Goal: Task Accomplishment & Management: Use online tool/utility

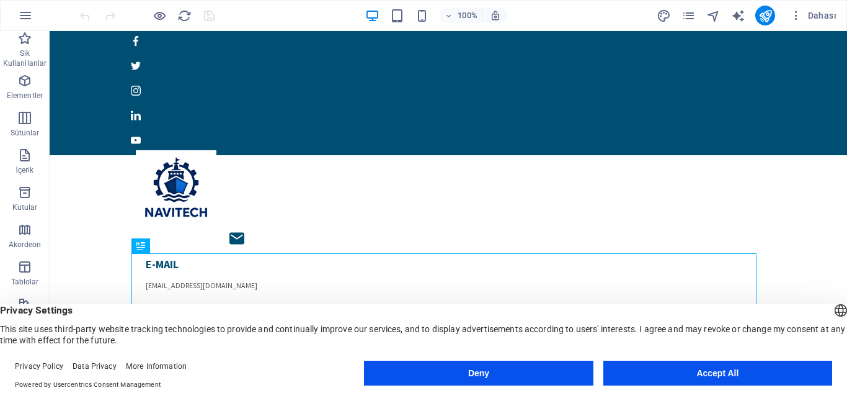
click at [761, 381] on button "Accept All" at bounding box center [717, 372] width 229 height 25
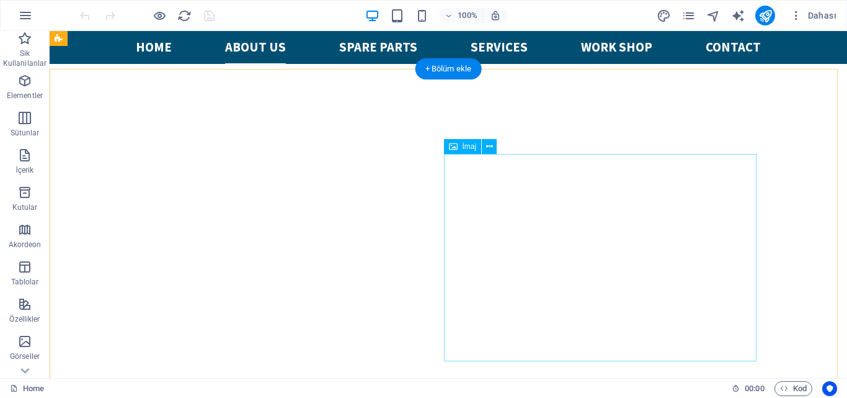
scroll to position [372, 0]
click at [491, 148] on icon at bounding box center [489, 146] width 7 height 13
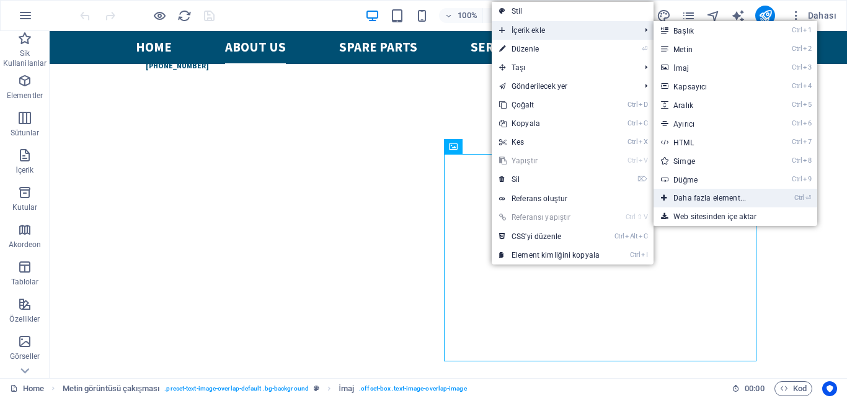
click at [724, 200] on link "Ctrl ⏎ Daha fazla element..." at bounding box center [712, 198] width 117 height 19
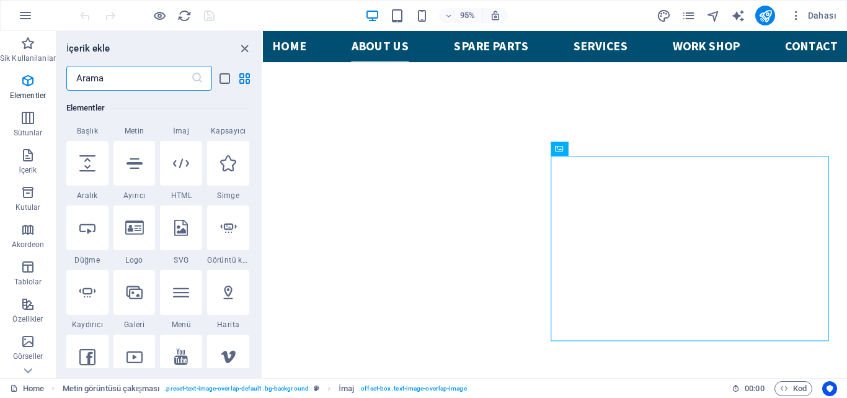
scroll to position [194, 0]
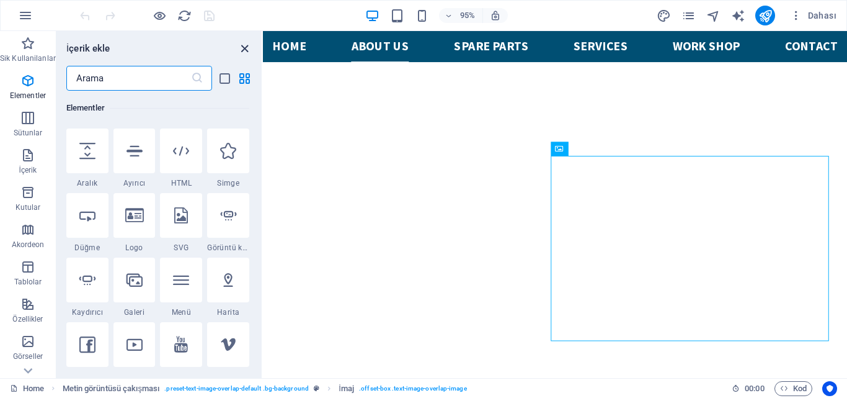
click at [244, 47] on icon "close panel" at bounding box center [245, 49] width 14 height 14
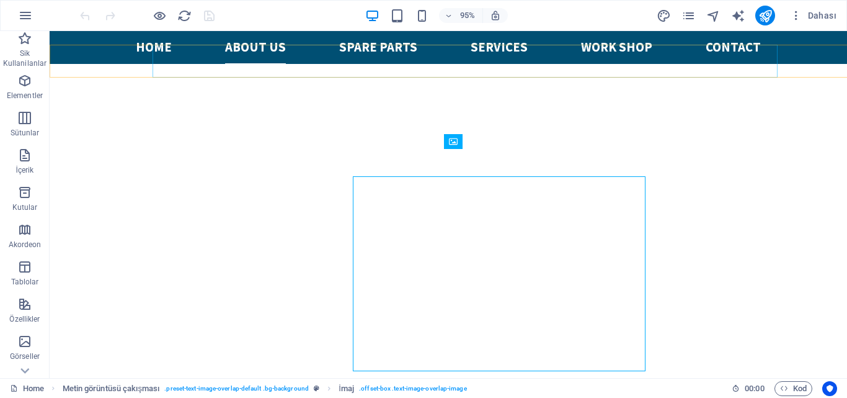
scroll to position [377, 0]
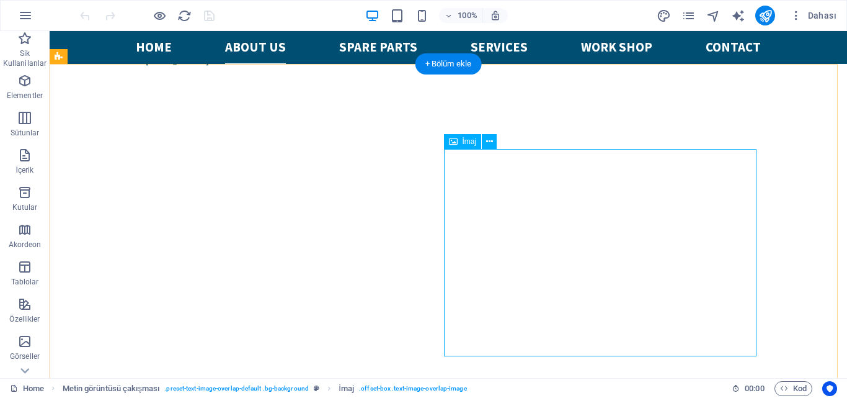
select select "%"
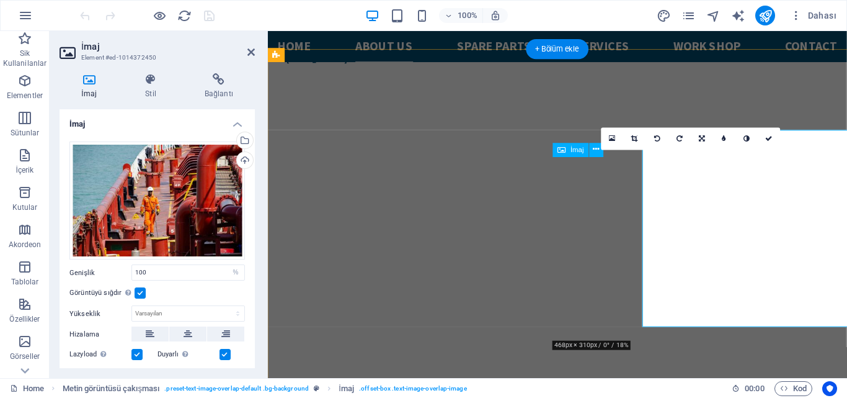
scroll to position [391, 0]
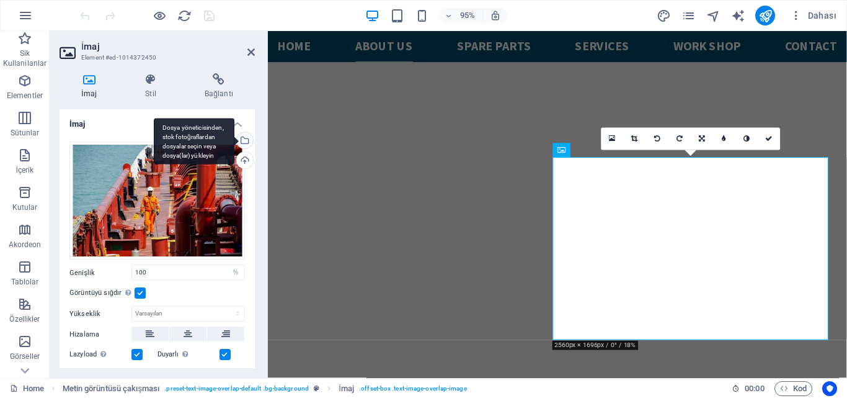
click at [245, 137] on div "Dosya yöneticisinden, stok fotoğraflardan dosyalar seçin veya dosya(lar) yükley…" at bounding box center [243, 141] width 19 height 19
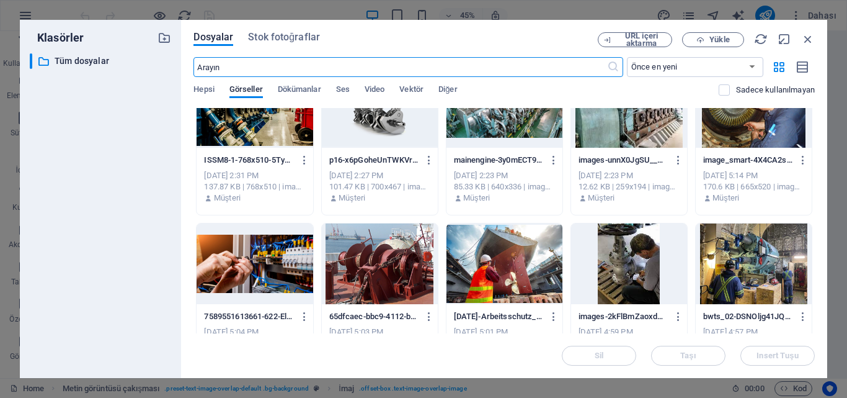
scroll to position [62, 0]
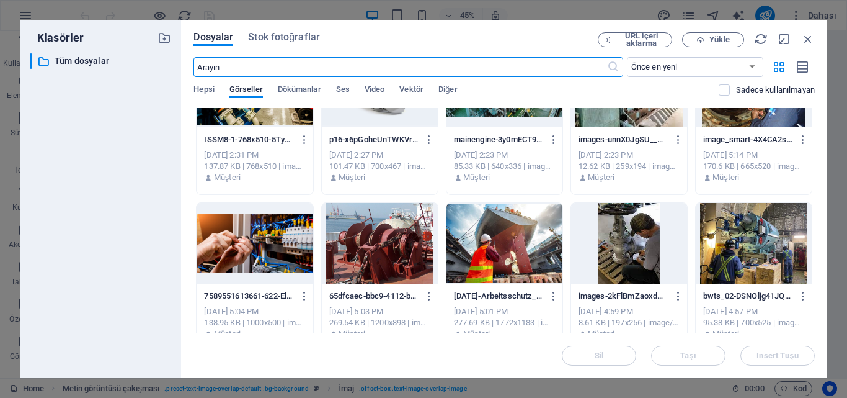
click at [513, 239] on div at bounding box center [505, 243] width 116 height 81
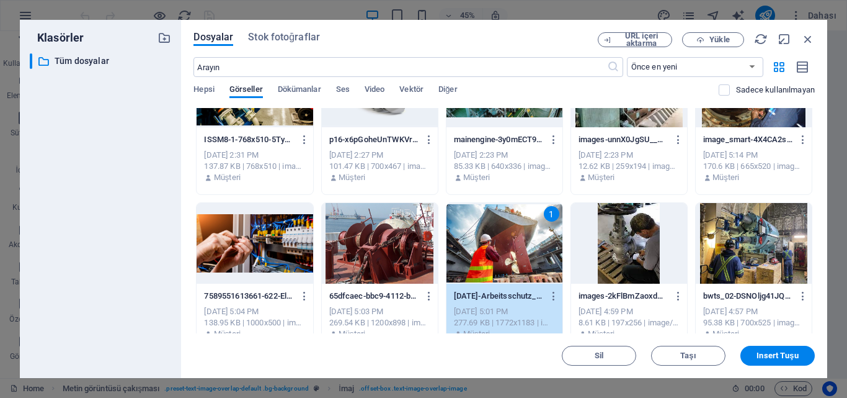
click at [513, 239] on div "1" at bounding box center [505, 243] width 116 height 81
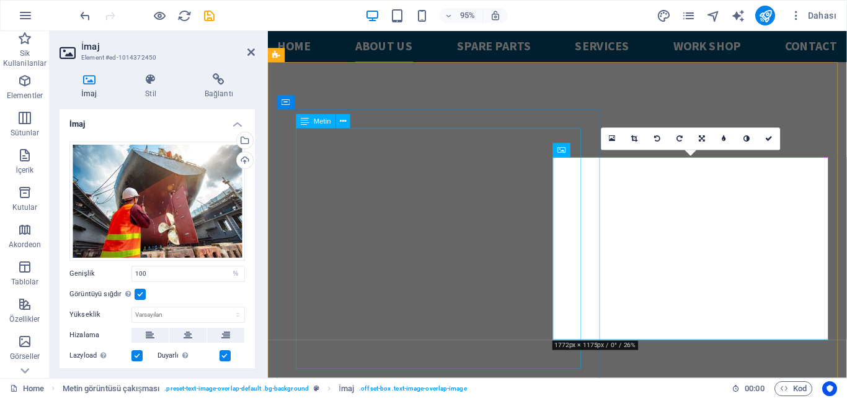
scroll to position [391, 0]
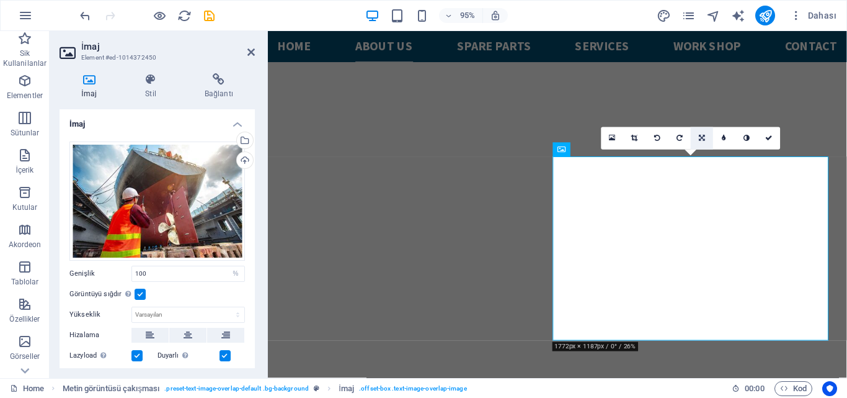
click at [702, 136] on icon at bounding box center [702, 138] width 6 height 7
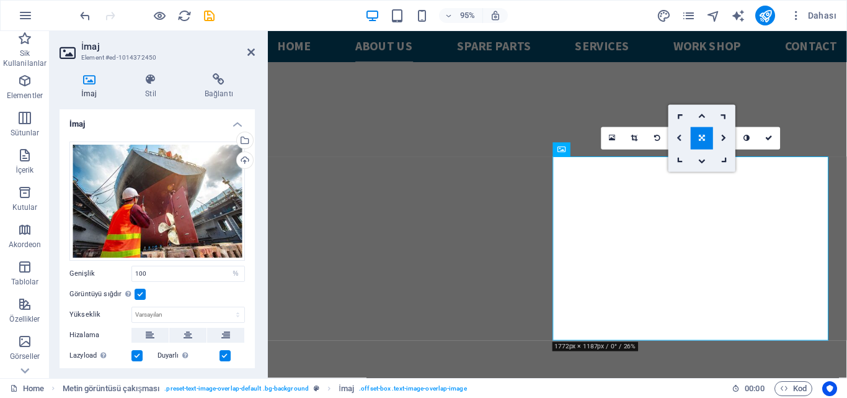
click at [680, 138] on icon at bounding box center [680, 138] width 6 height 7
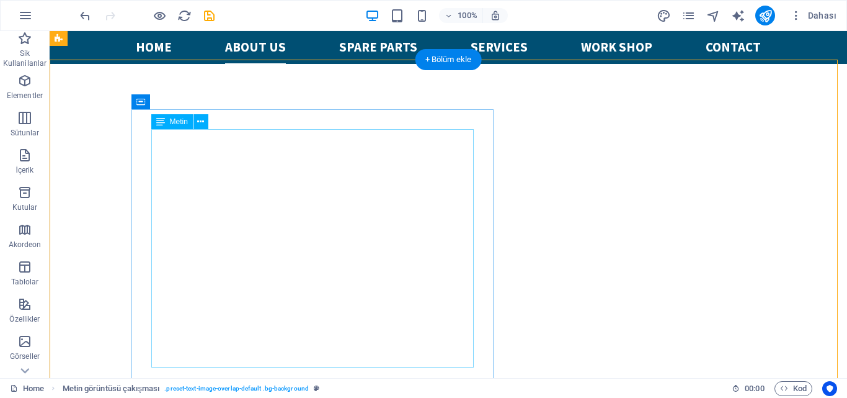
scroll to position [377, 0]
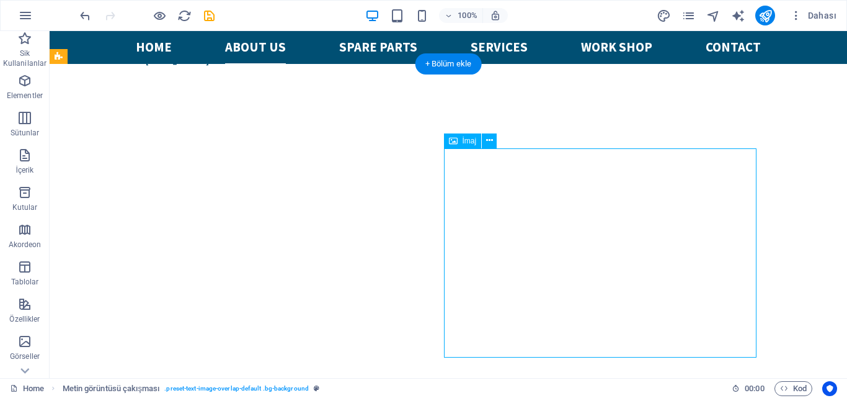
select select "%"
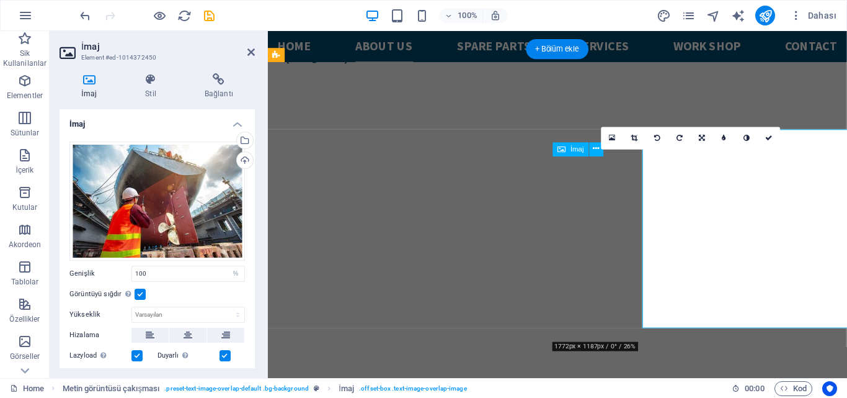
scroll to position [391, 0]
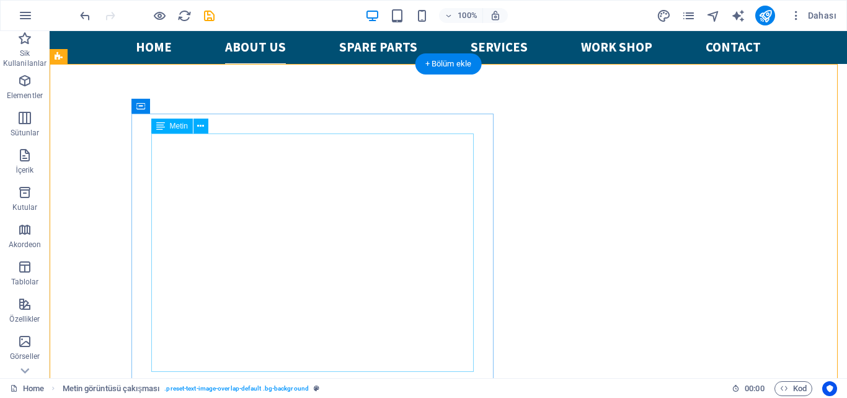
scroll to position [377, 0]
select select "%"
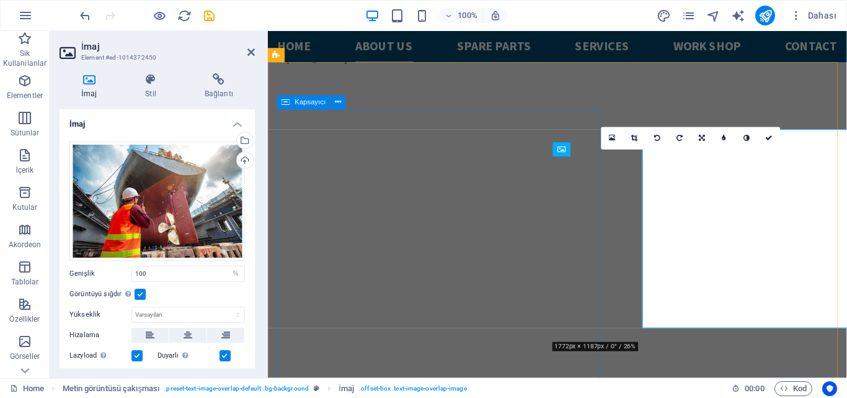
scroll to position [391, 0]
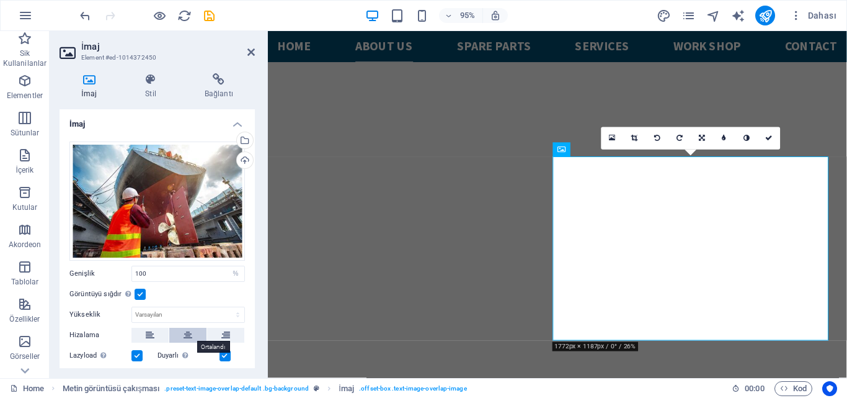
click at [181, 334] on button at bounding box center [187, 334] width 37 height 15
click at [229, 333] on button at bounding box center [225, 334] width 37 height 15
click at [147, 335] on icon at bounding box center [150, 334] width 9 height 15
click at [172, 275] on input "100" at bounding box center [188, 273] width 112 height 15
drag, startPoint x: 183, startPoint y: 273, endPoint x: 128, endPoint y: 279, distance: 55.5
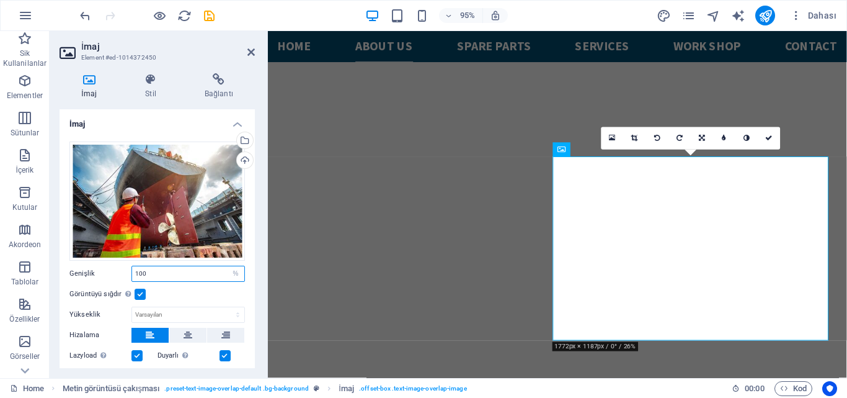
click at [129, 278] on div "Genişlik 100 Varsayılan otomatik px rem % em vh vw" at bounding box center [157, 273] width 176 height 16
type input "100"
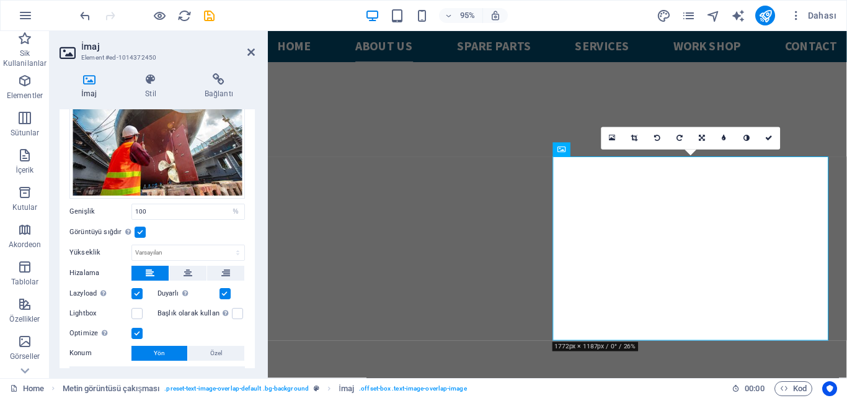
scroll to position [124, 0]
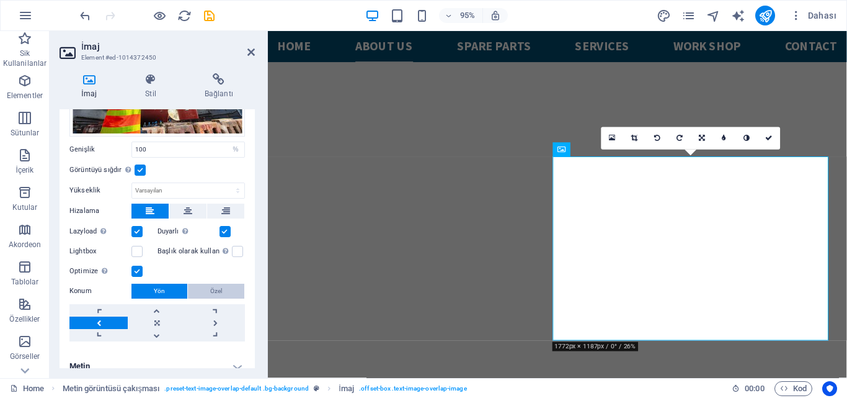
click at [210, 288] on span "Özel" at bounding box center [216, 290] width 12 height 15
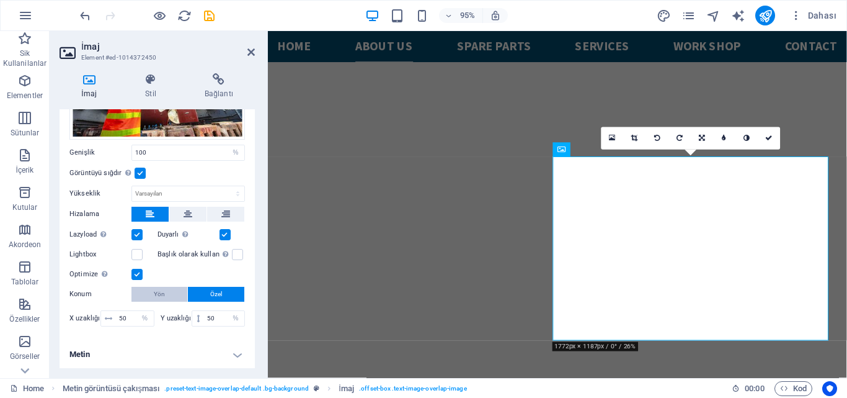
click at [171, 291] on button "Yön" at bounding box center [159, 294] width 56 height 15
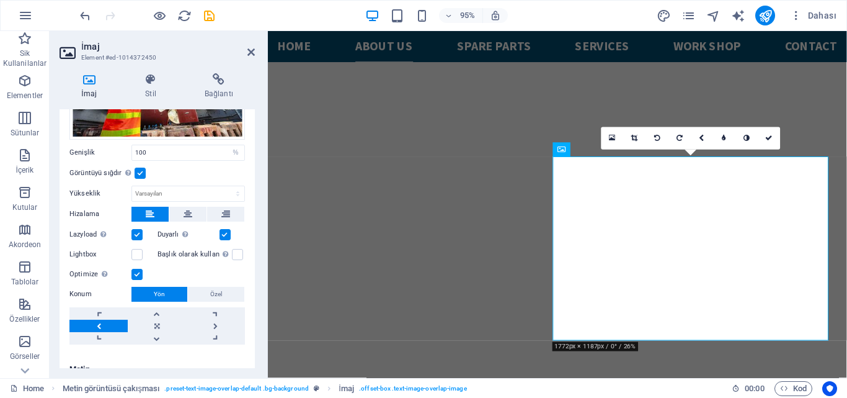
scroll to position [135, 0]
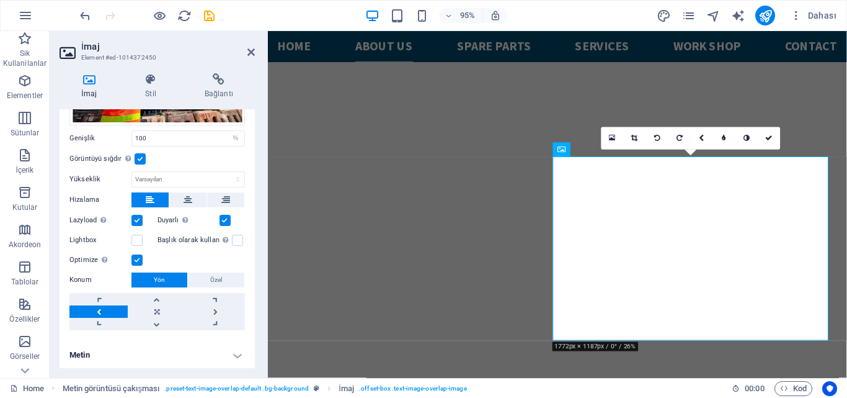
click at [211, 359] on h4 "Metin" at bounding box center [157, 355] width 195 height 30
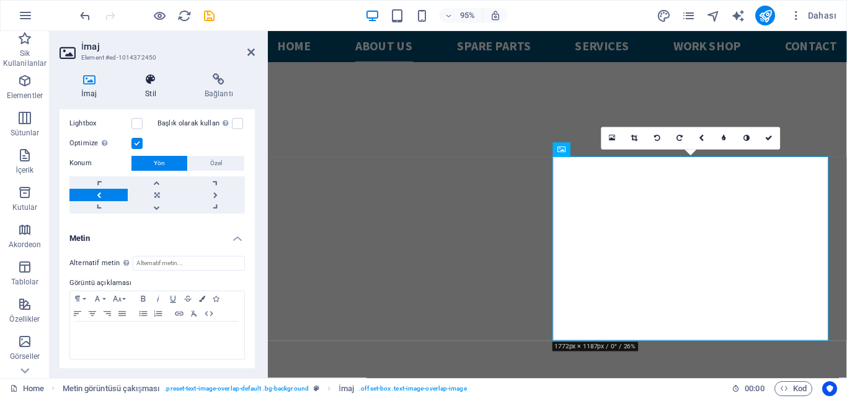
click at [154, 87] on h4 "Stil" at bounding box center [153, 86] width 60 height 26
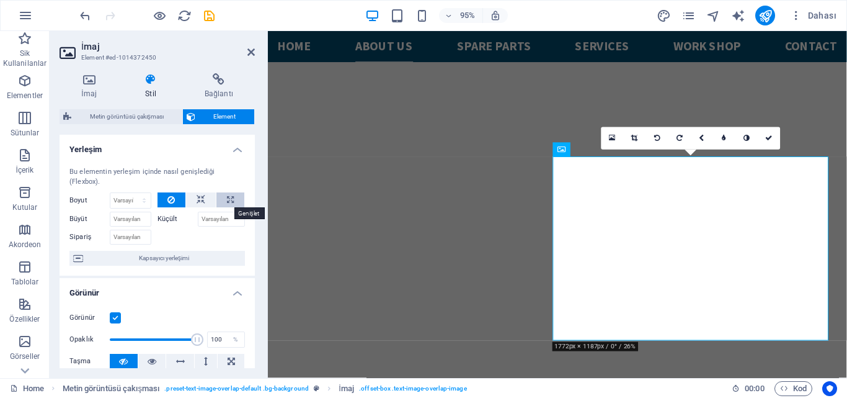
click at [227, 199] on icon at bounding box center [230, 199] width 7 height 15
type input "100"
select select "%"
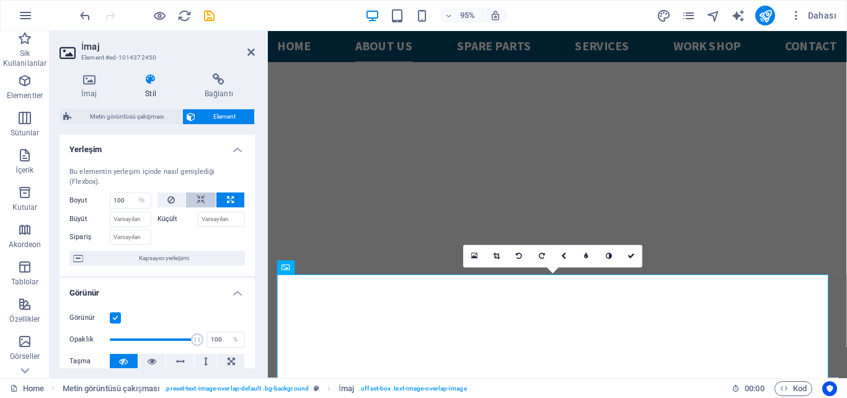
click at [198, 196] on icon at bounding box center [201, 199] width 9 height 15
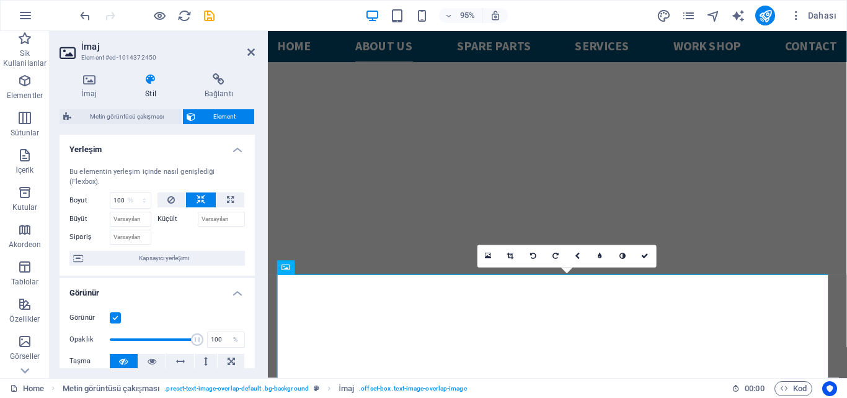
select select "DISABLED_OPTION_VALUE"
click at [172, 200] on icon at bounding box center [170, 199] width 7 height 15
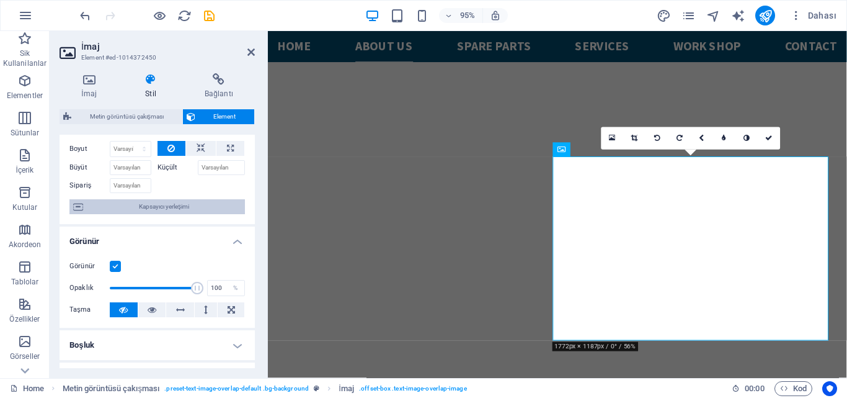
scroll to position [124, 0]
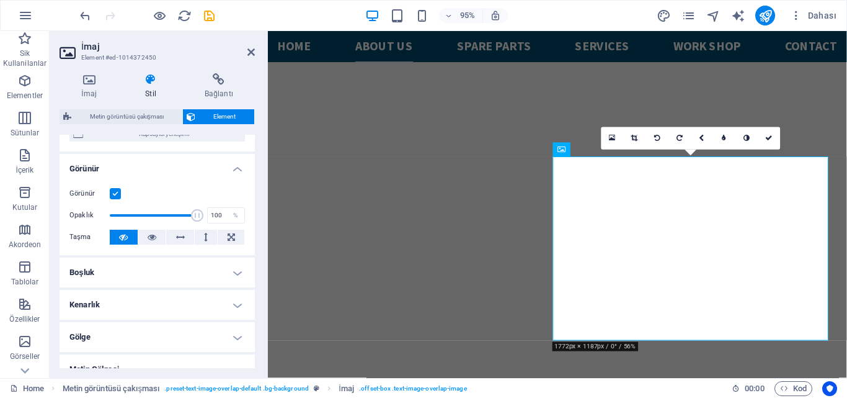
click at [125, 272] on h4 "Boşluk" at bounding box center [157, 272] width 195 height 30
click at [125, 272] on h4 "Boşluk" at bounding box center [157, 268] width 195 height 22
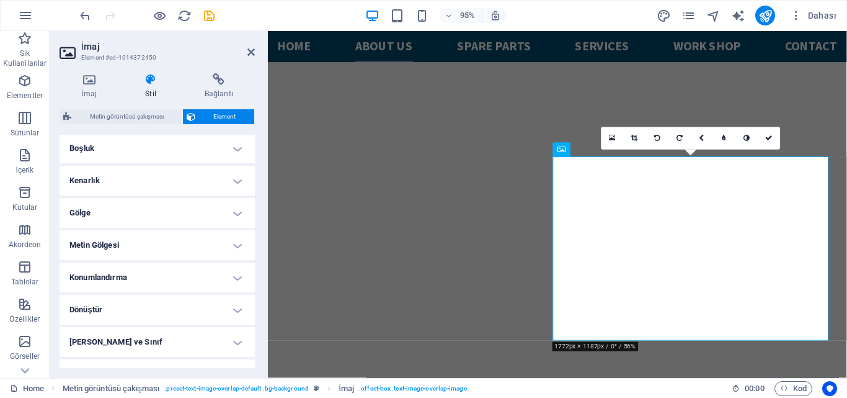
scroll to position [301, 0]
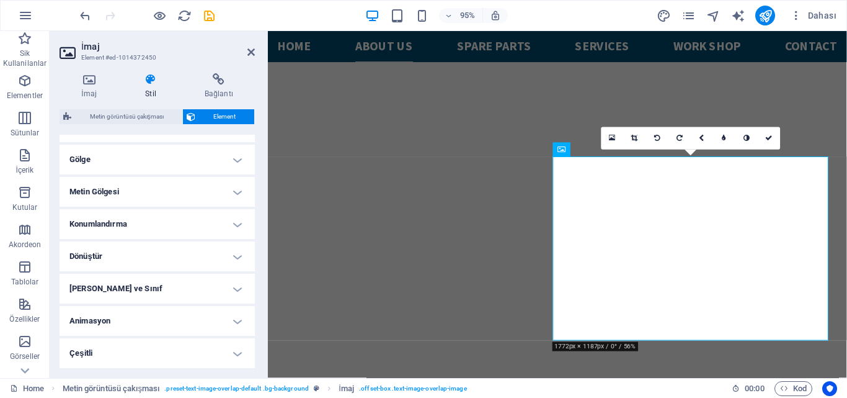
click at [162, 313] on h4 "Animasyon" at bounding box center [157, 321] width 195 height 30
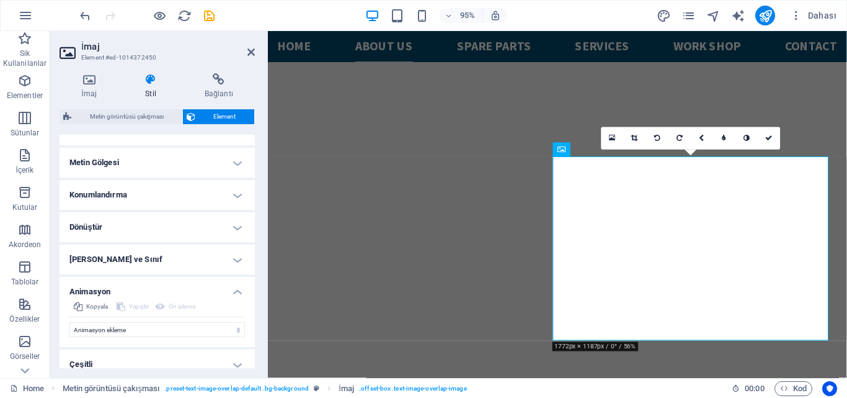
scroll to position [342, 0]
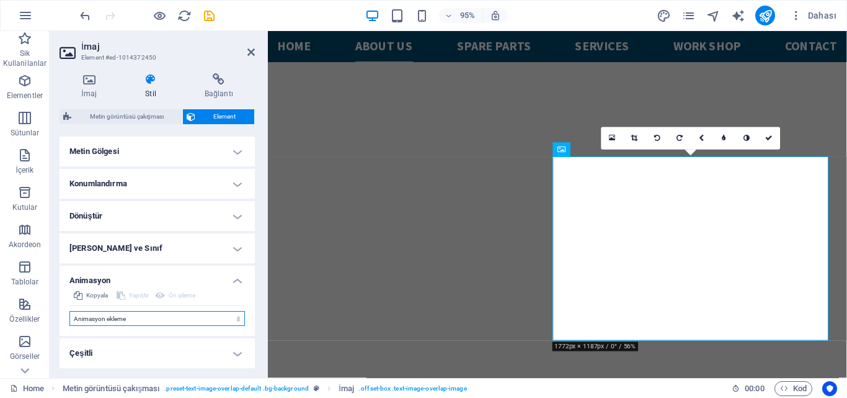
click at [159, 315] on select "Animasyon ekleme Göster / Gizle Yukarı/Aşağı kaydır Yakınlaştır/Uzaklaştır Sold…" at bounding box center [157, 318] width 176 height 15
select select "move-right-to-left"
click at [69, 311] on select "Animasyon ekleme Göster / Gizle Yukarı/Aşağı kaydır Yakınlaştır/Uzaklaştır Sold…" at bounding box center [157, 318] width 176 height 15
select select "scroll"
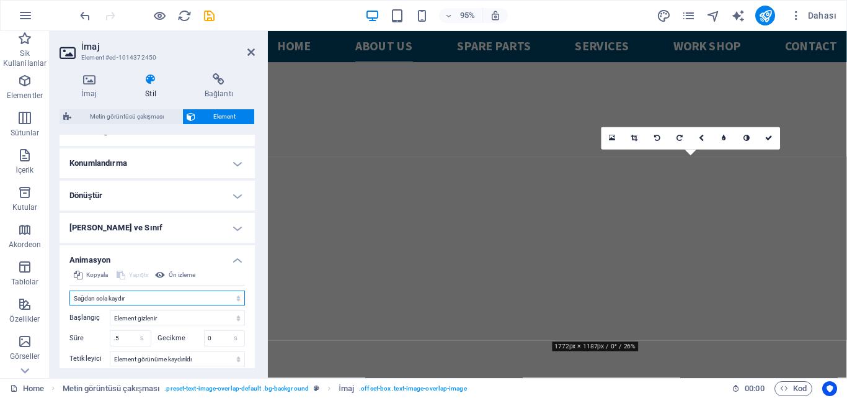
scroll to position [404, 0]
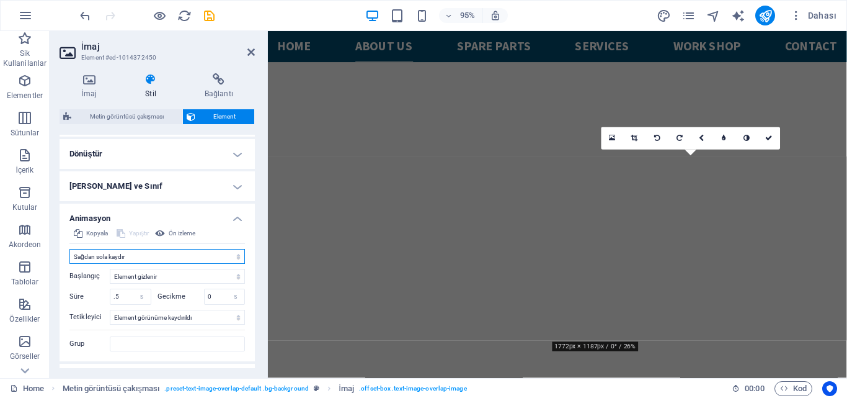
click at [191, 251] on select "Animasyon ekleme Göster / Gizle Yukarı/Aşağı kaydır Yakınlaştır/Uzaklaştır Sold…" at bounding box center [157, 256] width 176 height 15
click at [69, 249] on select "Animasyon ekleme Göster / Gizle Yukarı/Aşağı kaydır Yakınlaştır/Uzaklaştır Sold…" at bounding box center [157, 256] width 176 height 15
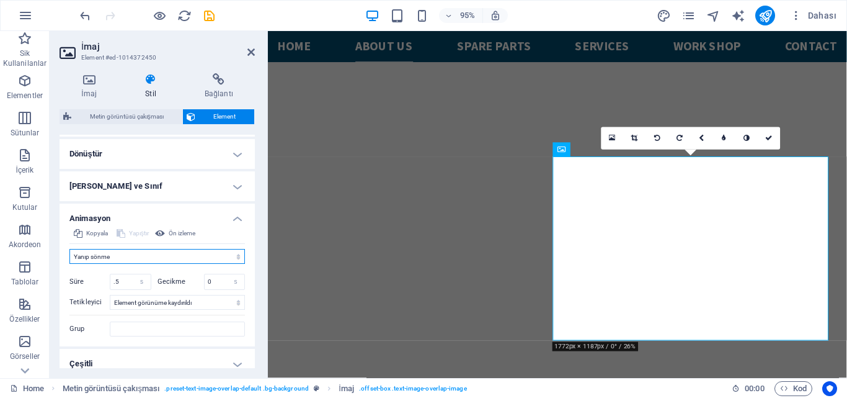
click at [134, 256] on select "Animasyon ekleme Göster / Gizle Yukarı/Aşağı kaydır Yakınlaştır/Uzaklaştır Sold…" at bounding box center [157, 256] width 176 height 15
click at [69, 249] on select "Animasyon ekleme Göster / Gizle Yukarı/Aşağı kaydır Yakınlaştır/Uzaklaştır Sold…" at bounding box center [157, 256] width 176 height 15
click at [138, 259] on select "Animasyon ekleme Göster / Gizle Yukarı/Aşağı kaydır Yakınlaştır/Uzaklaştır Sold…" at bounding box center [157, 256] width 176 height 15
click at [69, 249] on select "Animasyon ekleme Göster / Gizle Yukarı/Aşağı kaydır Yakınlaştır/Uzaklaştır Sold…" at bounding box center [157, 256] width 176 height 15
click at [139, 259] on select "Animasyon ekleme Göster / Gizle Yukarı/Aşağı kaydır Yakınlaştır/Uzaklaştır Sold…" at bounding box center [157, 256] width 176 height 15
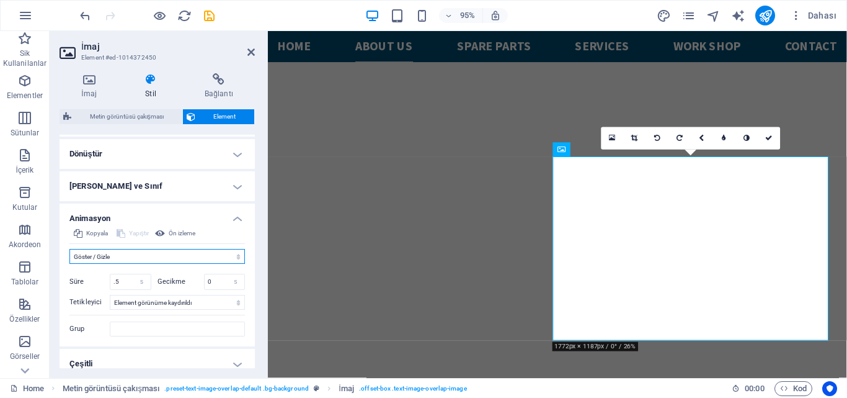
click at [69, 249] on select "Animasyon ekleme Göster / Gizle Yukarı/Aşağı kaydır Yakınlaştır/Uzaklaştır Sold…" at bounding box center [157, 256] width 176 height 15
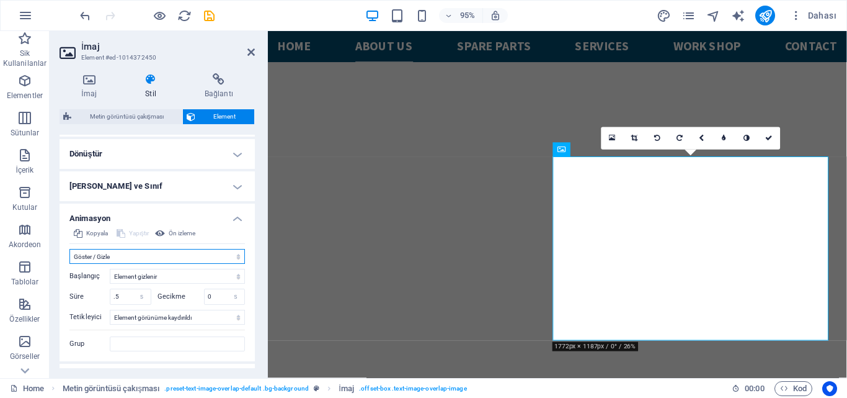
click at [141, 255] on select "Animasyon ekleme Göster / Gizle Yukarı/Aşağı kaydır Yakınlaştır/Uzaklaştır Sold…" at bounding box center [157, 256] width 176 height 15
click at [69, 249] on select "Animasyon ekleme Göster / Gizle Yukarı/Aşağı kaydır Yakınlaştır/Uzaklaştır Sold…" at bounding box center [157, 256] width 176 height 15
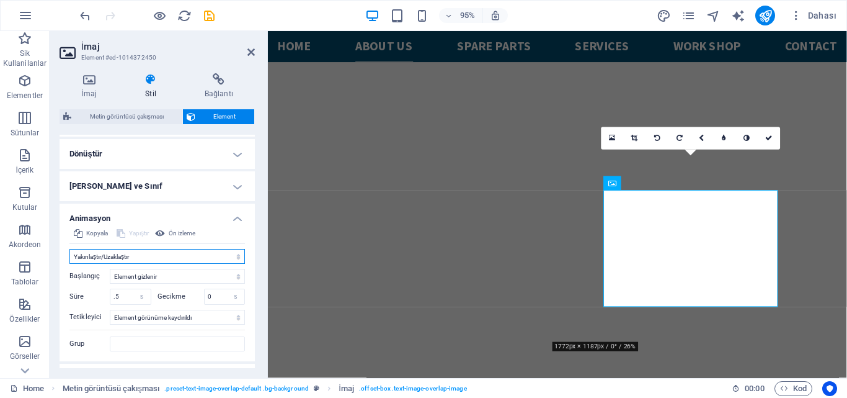
click at [140, 257] on select "Animasyon ekleme Göster / Gizle Yukarı/Aşağı kaydır Yakınlaştır/Uzaklaştır Sold…" at bounding box center [157, 256] width 176 height 15
click at [69, 249] on select "Animasyon ekleme Göster / Gizle Yukarı/Aşağı kaydır Yakınlaştır/Uzaklaştır Sold…" at bounding box center [157, 256] width 176 height 15
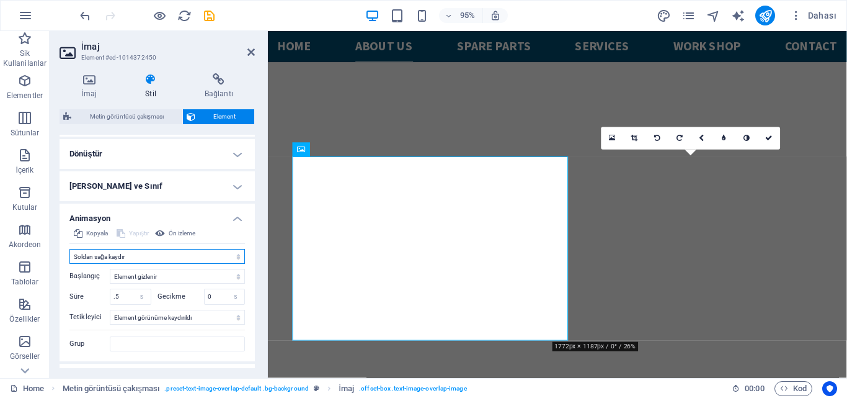
click at [134, 259] on select "Animasyon ekleme Göster / Gizle Yukarı/Aşağı kaydır Yakınlaştır/Uzaklaştır Sold…" at bounding box center [157, 256] width 176 height 15
select select "move-right-to-left"
click at [69, 249] on select "Animasyon ekleme Göster / Gizle Yukarı/Aşağı kaydır Yakınlaştır/Uzaklaştır Sold…" at bounding box center [157, 256] width 176 height 15
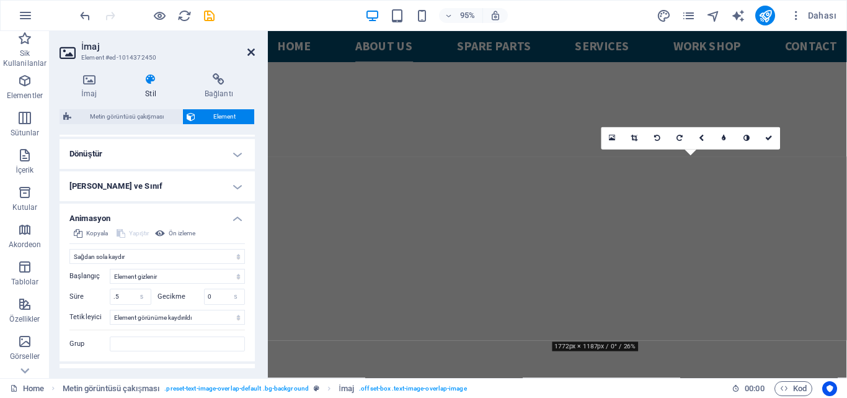
click at [254, 57] on link at bounding box center [250, 52] width 7 height 11
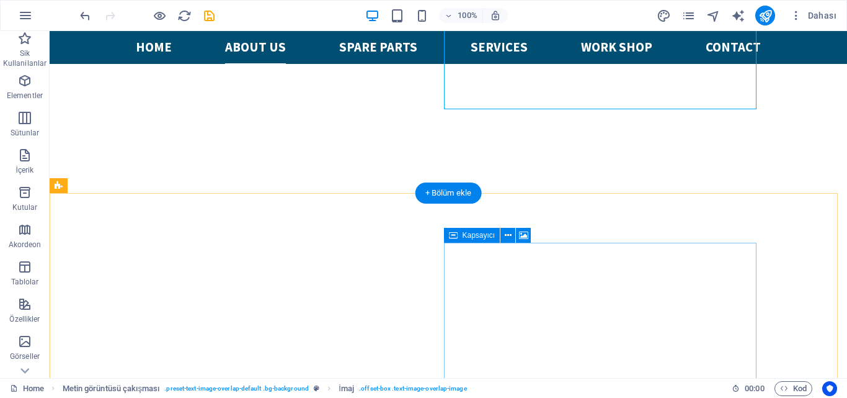
scroll to position [749, 0]
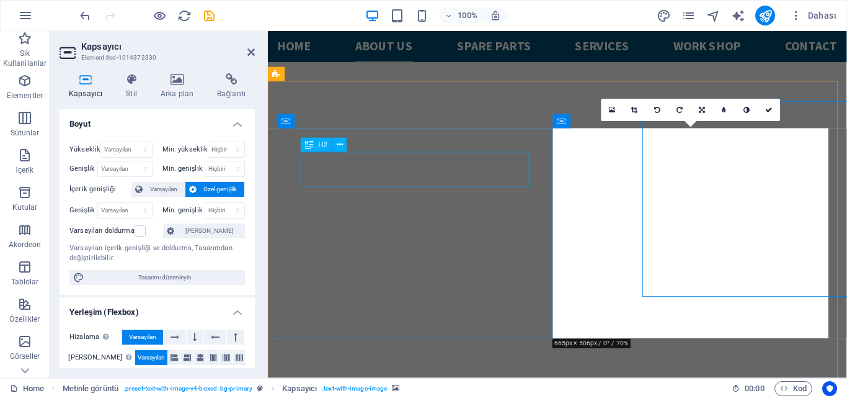
scroll to position [763, 0]
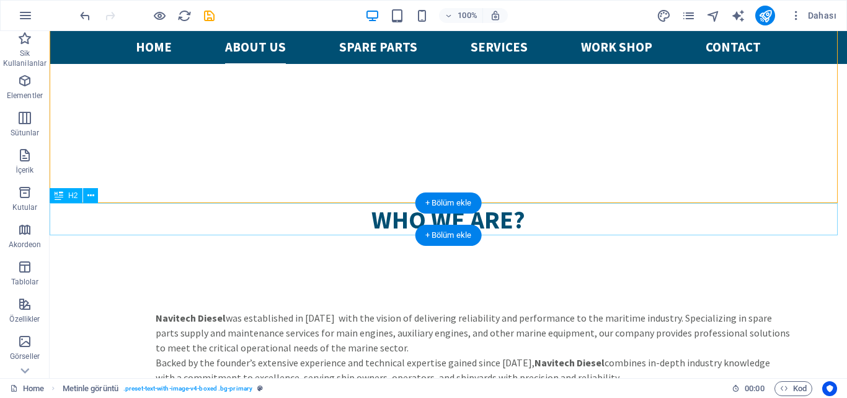
scroll to position [1121, 0]
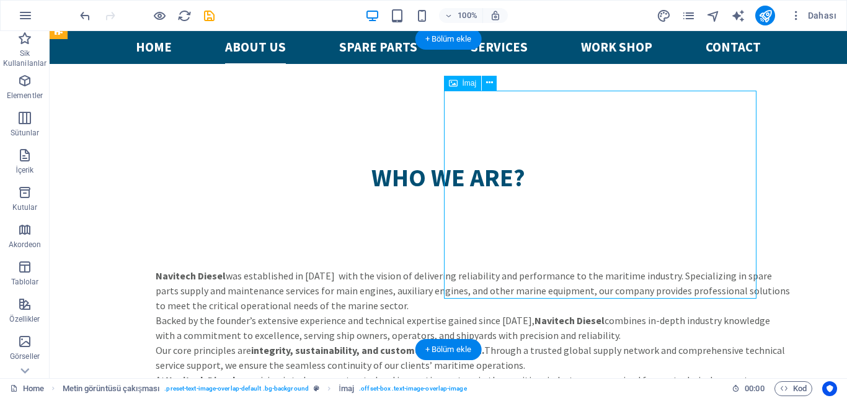
drag, startPoint x: 616, startPoint y: 224, endPoint x: 416, endPoint y: 234, distance: 200.5
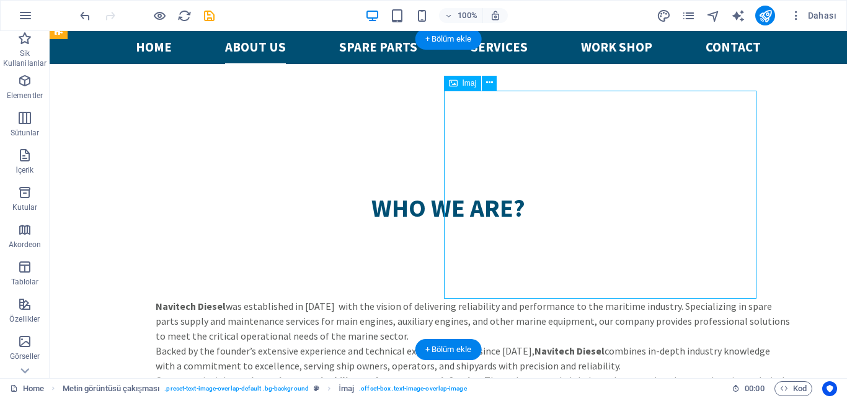
select select "%"
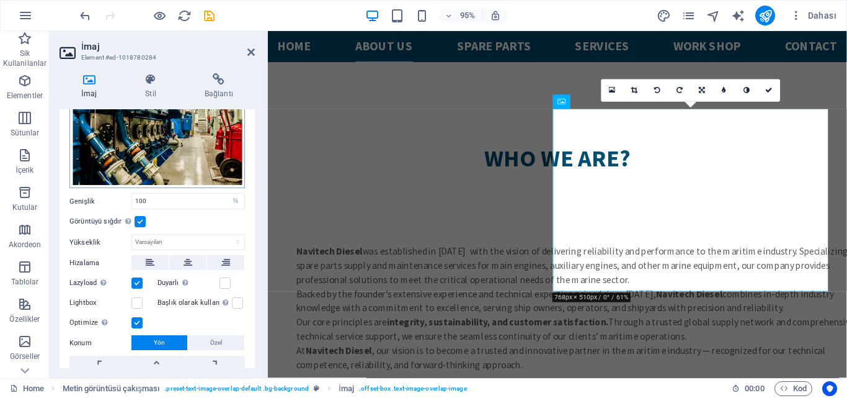
scroll to position [135, 0]
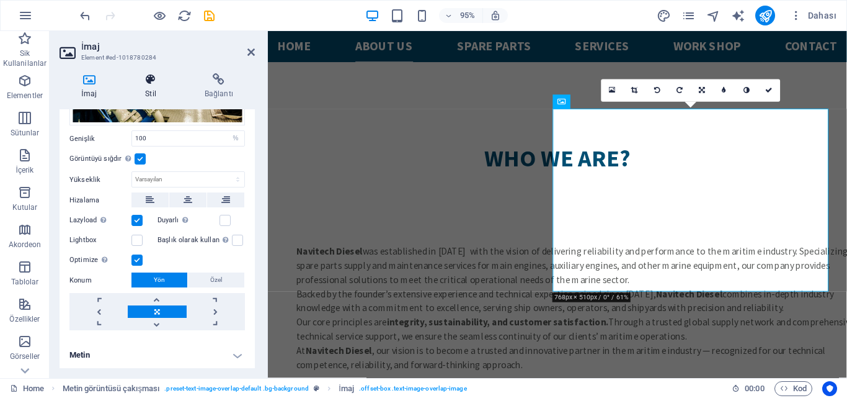
click at [159, 90] on h4 "Stil" at bounding box center [153, 86] width 60 height 26
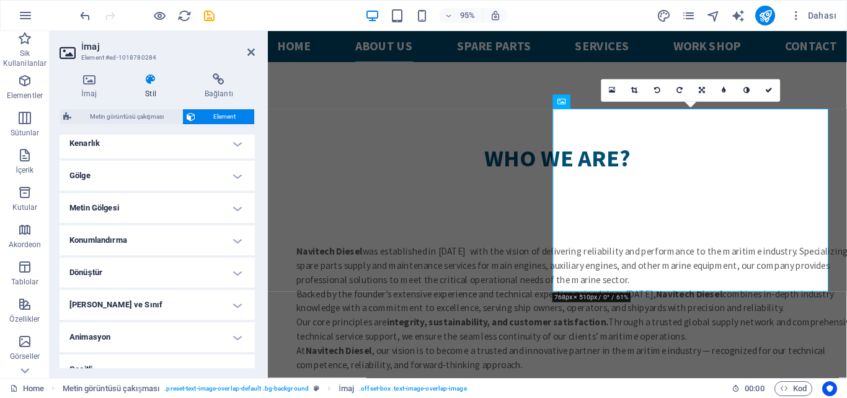
scroll to position [301, 0]
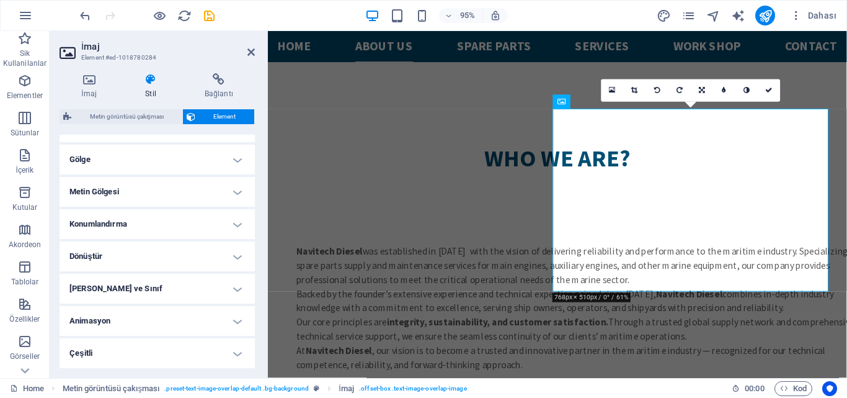
click at [151, 332] on h4 "Animasyon" at bounding box center [157, 321] width 195 height 30
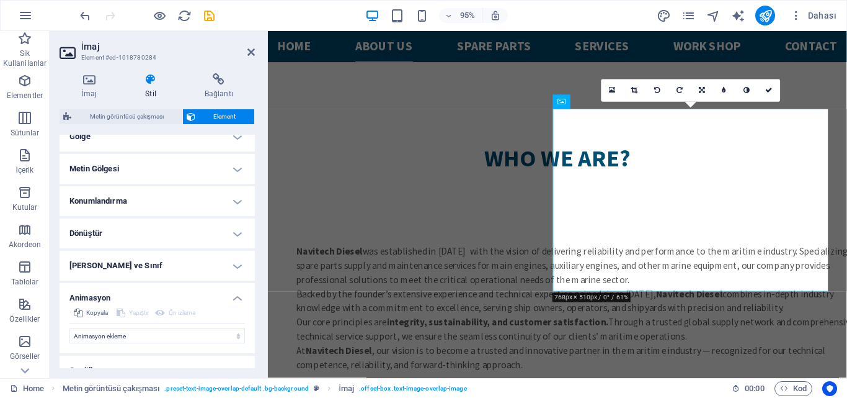
scroll to position [342, 0]
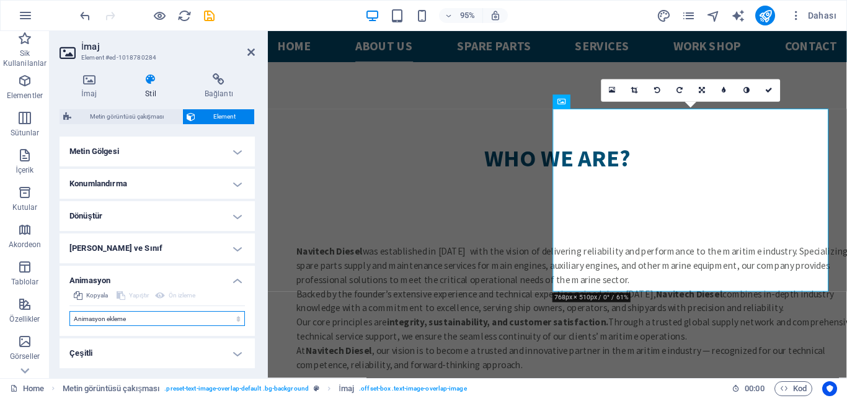
click at [159, 316] on select "Animasyon ekleme Göster / Gizle Yukarı/Aşağı kaydır Yakınlaştır/Uzaklaştır Sold…" at bounding box center [157, 318] width 176 height 15
select select "fade"
click at [69, 311] on select "Animasyon ekleme Göster / Gizle Yukarı/Aşağı kaydır Yakınlaştır/Uzaklaştır Sold…" at bounding box center [157, 318] width 176 height 15
select select "scroll"
click at [171, 317] on select "Animasyon ekleme Göster / Gizle Yukarı/Aşağı kaydır Yakınlaştır/Uzaklaştır Sold…" at bounding box center [157, 318] width 176 height 15
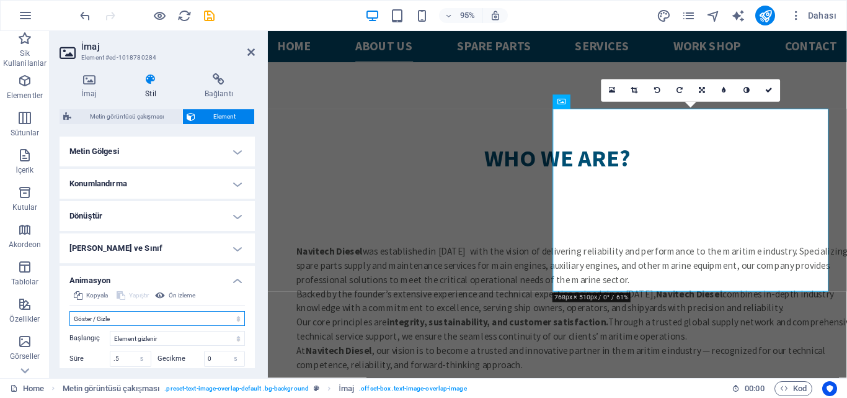
select select "slide"
click at [69, 311] on select "Animasyon ekleme Göster / Gizle Yukarı/Aşağı kaydır Yakınlaştır/Uzaklaştır Sold…" at bounding box center [157, 318] width 176 height 15
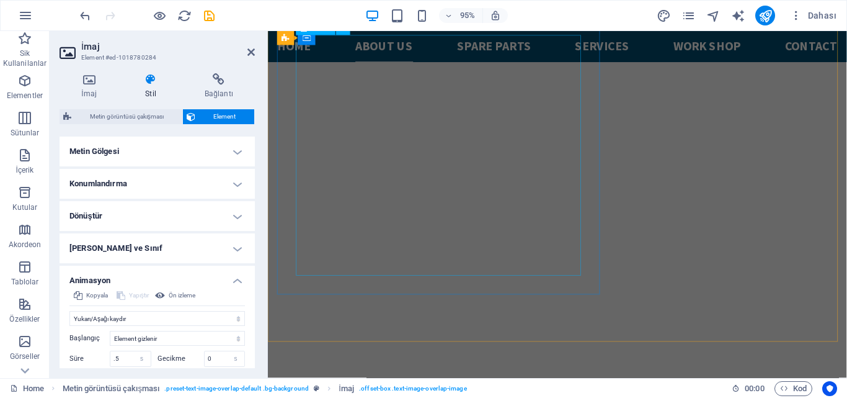
scroll to position [482, 0]
select select "move-right-to-left"
select select "s"
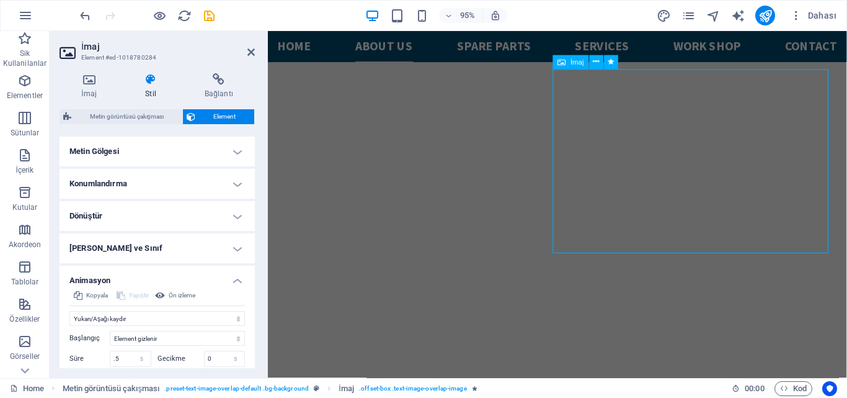
select select "s"
select select "scroll"
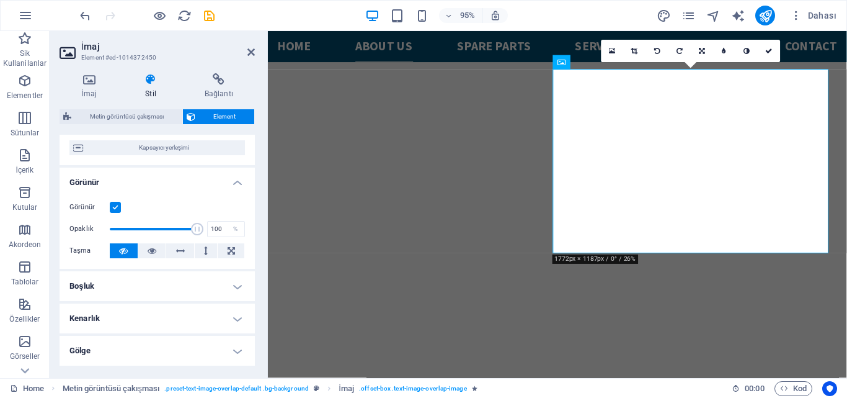
scroll to position [310, 0]
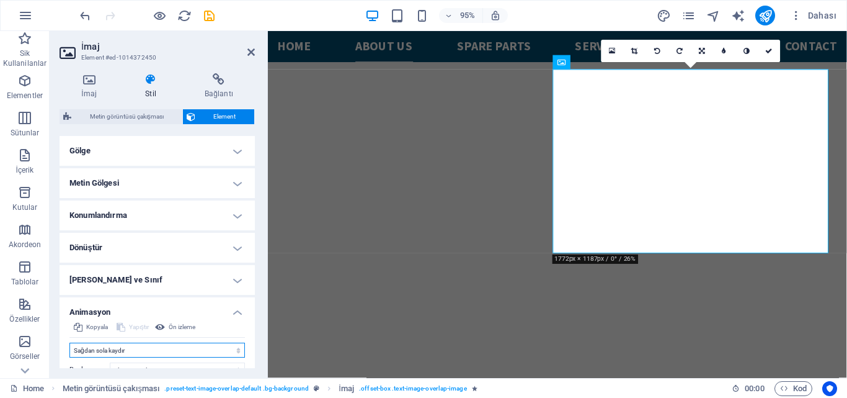
click at [159, 349] on select "Animasyon ekleme Göster / Gizle Yukarı/Aşağı kaydır Yakınlaştır/Uzaklaştır Sold…" at bounding box center [157, 349] width 176 height 15
select select "slide"
click at [69, 342] on select "Animasyon ekleme Göster / Gizle Yukarı/Aşağı kaydır Yakınlaştır/Uzaklaştır Sold…" at bounding box center [157, 349] width 176 height 15
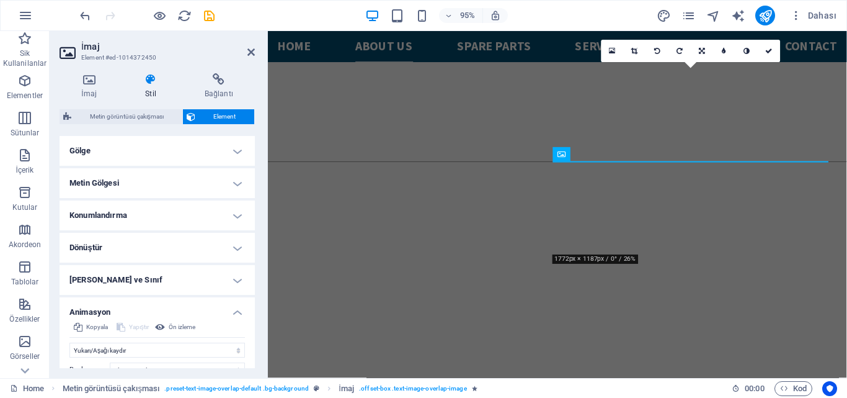
click at [246, 53] on header "İmaj Element #ed-1014372450" at bounding box center [157, 47] width 195 height 32
click at [250, 51] on icon at bounding box center [250, 52] width 7 height 10
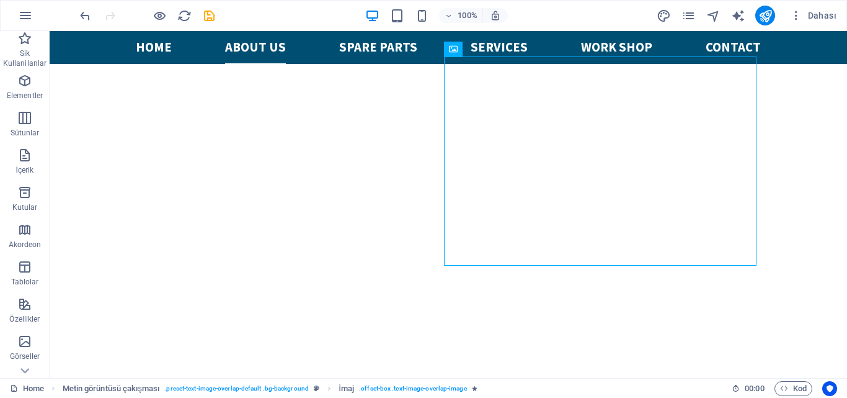
click at [202, 13] on icon "save" at bounding box center [209, 16] width 14 height 14
checkbox input "false"
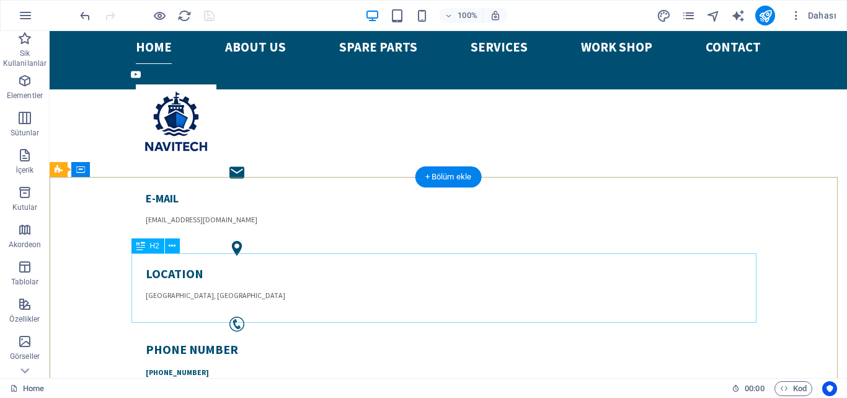
scroll to position [124, 0]
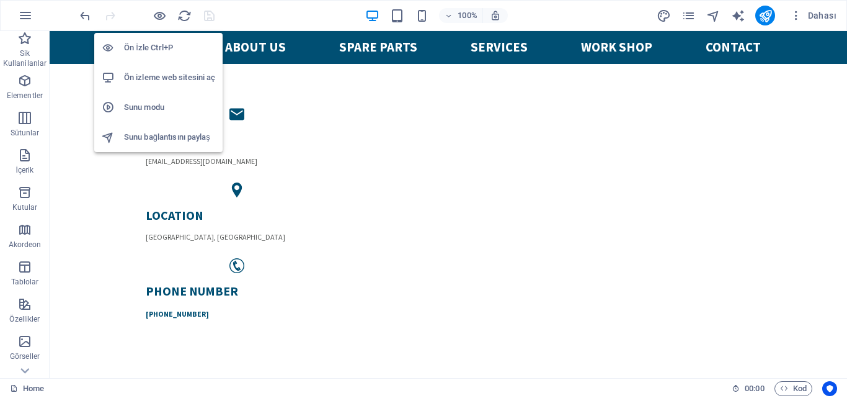
click at [166, 50] on h6 "Ön İzle Ctrl+P" at bounding box center [169, 47] width 91 height 15
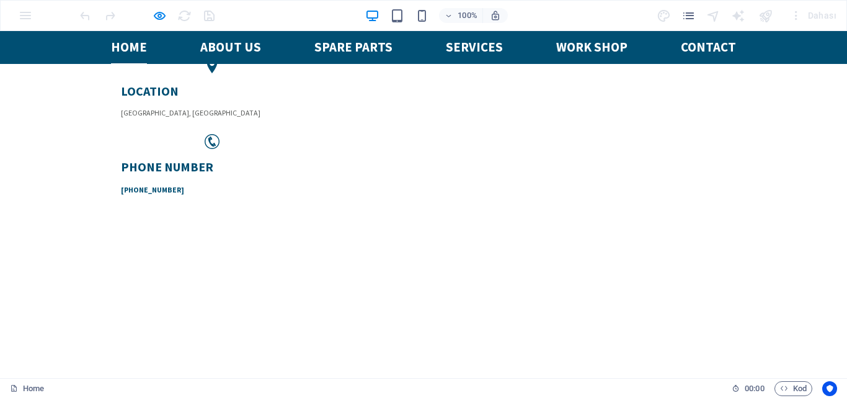
scroll to position [0, 0]
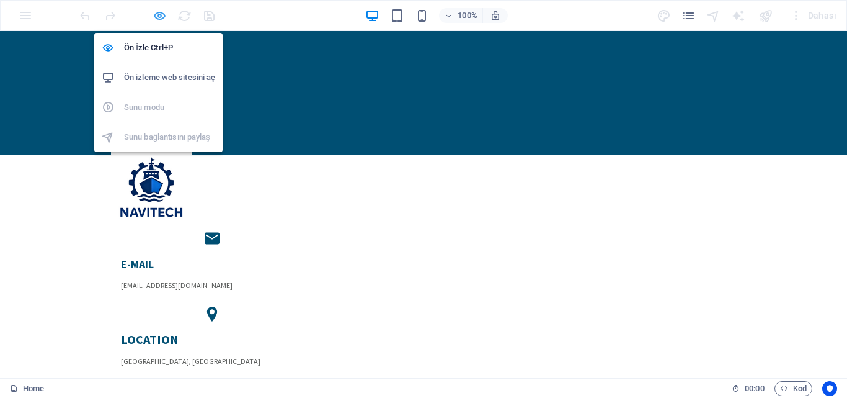
click at [158, 19] on icon "button" at bounding box center [160, 16] width 14 height 14
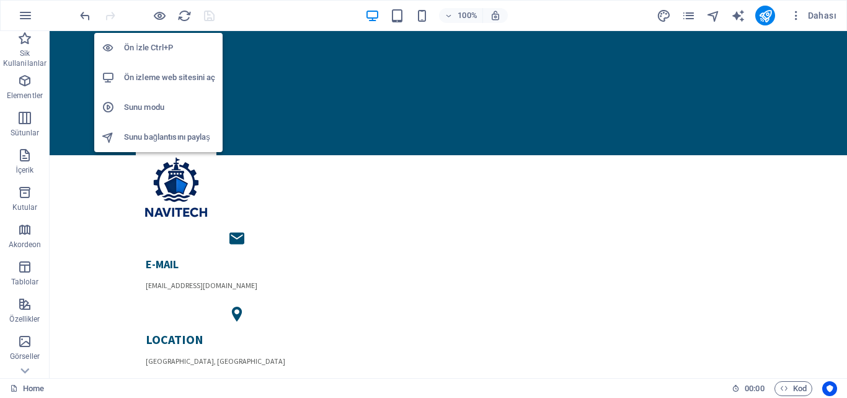
click at [161, 81] on h6 "Ön izleme web sitesini aç" at bounding box center [169, 77] width 91 height 15
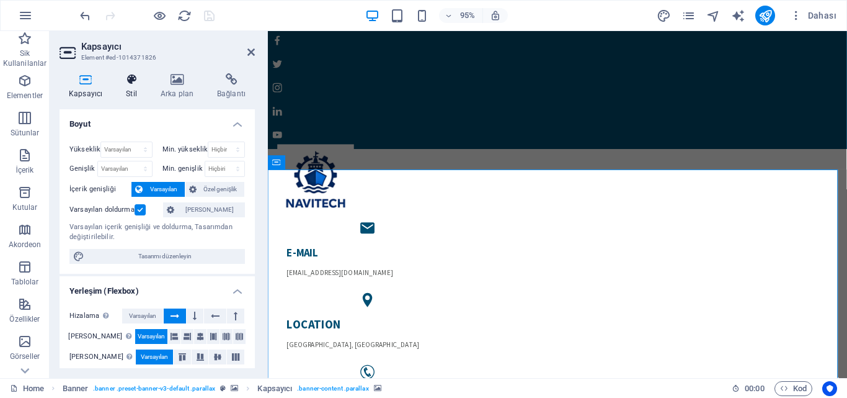
click at [134, 92] on h4 "Stil" at bounding box center [134, 86] width 35 height 26
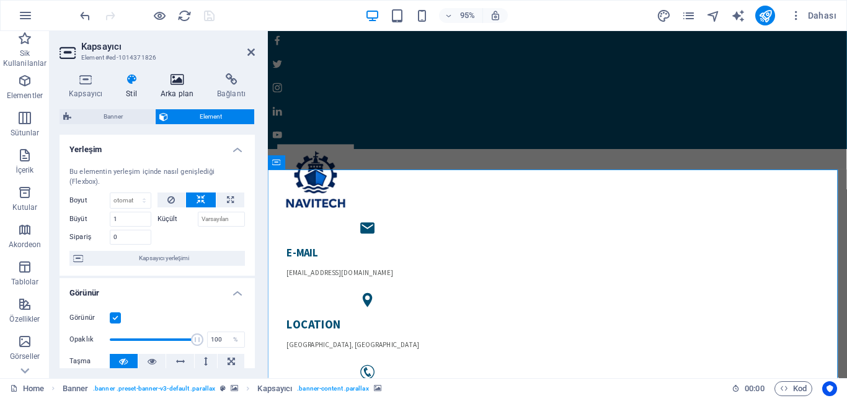
click at [186, 85] on icon at bounding box center [176, 79] width 51 height 12
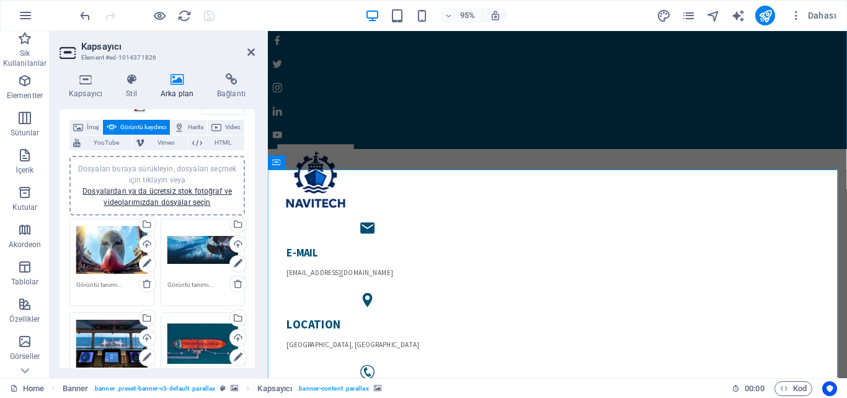
scroll to position [62, 0]
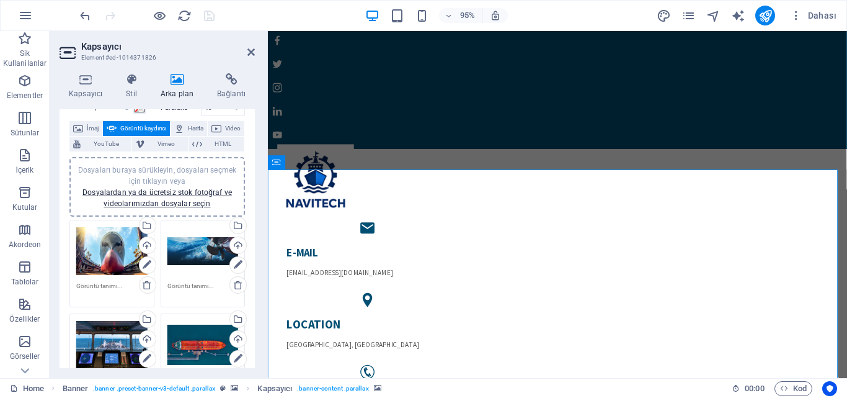
click at [141, 126] on span "Görüntü kaydırıcı" at bounding box center [143, 128] width 46 height 15
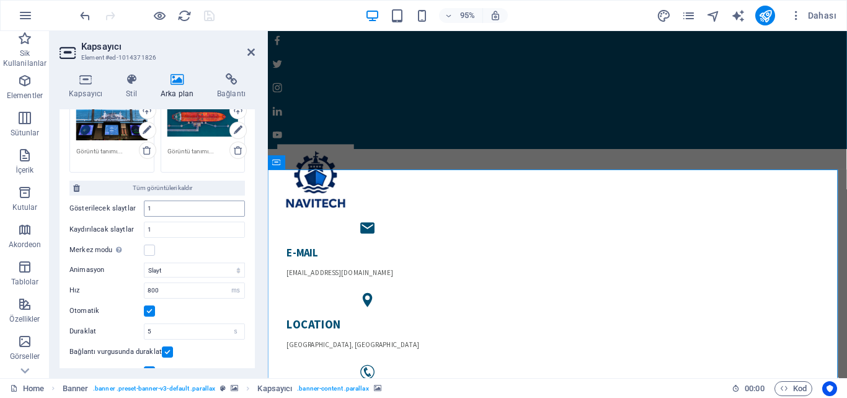
scroll to position [310, 0]
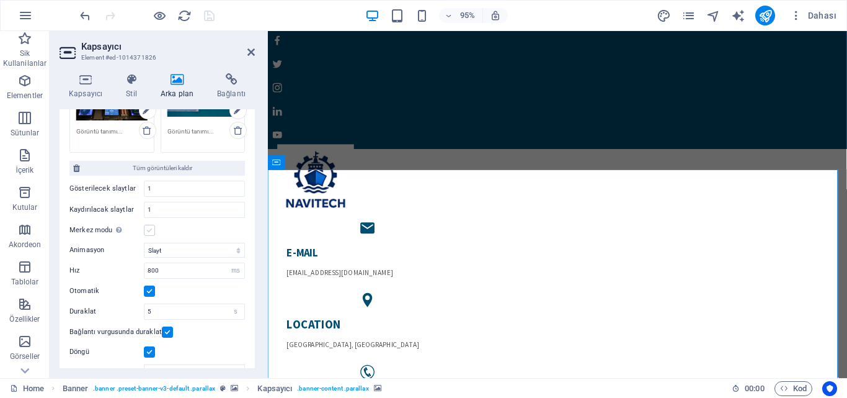
click at [152, 226] on label at bounding box center [149, 229] width 11 height 11
click at [0, 0] on input "Merkez modu Kısmen önceki/sonraki slaytla ortalanmış görünümü etkinleştirir. Te…" at bounding box center [0, 0] width 0 height 0
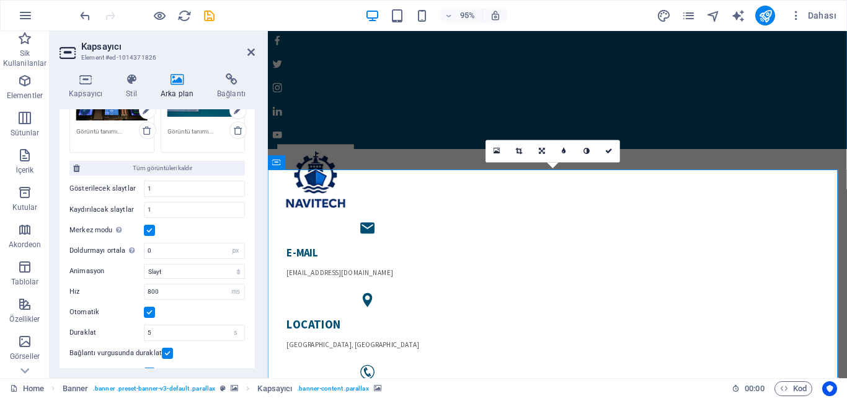
click at [152, 226] on label at bounding box center [149, 229] width 11 height 11
click at [0, 0] on input "Merkez modu Kısmen önceki/sonraki slaytla ortalanmış görünümü etkinleştirir. Te…" at bounding box center [0, 0] width 0 height 0
click at [152, 229] on label at bounding box center [149, 229] width 11 height 11
click at [0, 0] on input "Merkez modu Kısmen önceki/sonraki slaytla ortalanmış görünümü etkinleştirir. Te…" at bounding box center [0, 0] width 0 height 0
click at [149, 230] on label at bounding box center [149, 229] width 11 height 11
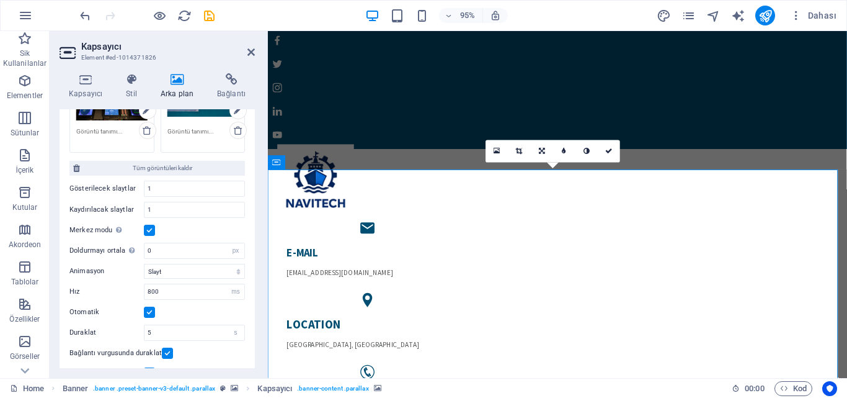
click at [0, 0] on input "Merkez modu Kısmen önceki/sonraki slaytla ortalanmış görünümü etkinleştirir. Te…" at bounding box center [0, 0] width 0 height 0
click at [149, 230] on label at bounding box center [149, 229] width 11 height 11
click at [0, 0] on input "Merkez modu Kısmen önceki/sonraki slaytla ortalanmış görünümü etkinleştirir. Te…" at bounding box center [0, 0] width 0 height 0
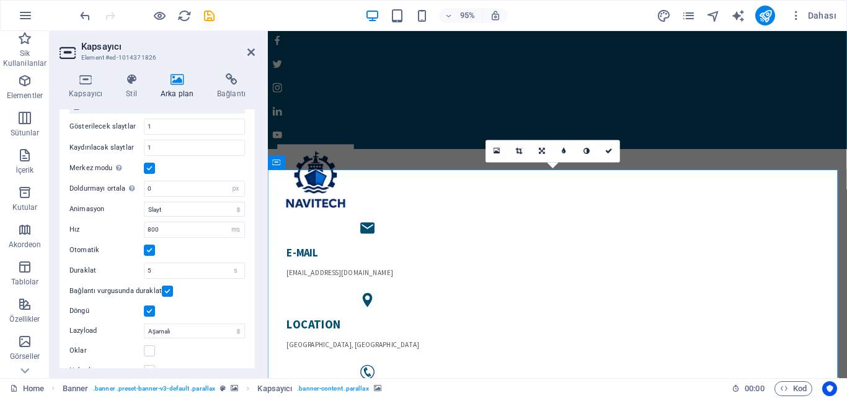
scroll to position [432, 0]
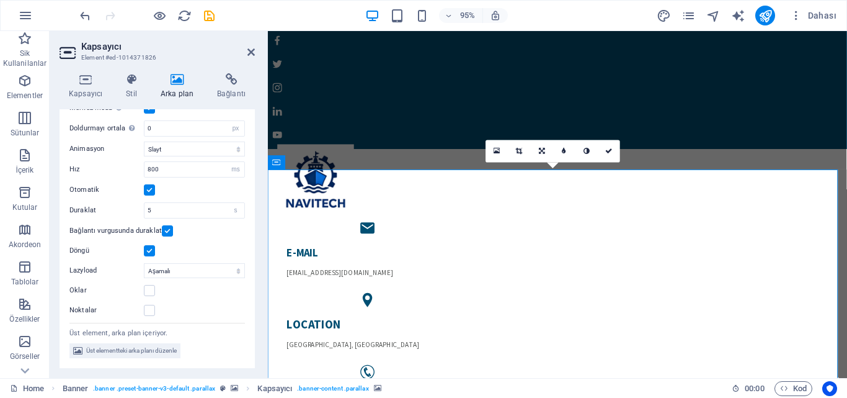
click at [172, 260] on div "Animasyon Slayt Solma Hız 800 s ms Otomatik Duraklat 5 s ms Bağlantı vurgusunda…" at bounding box center [157, 226] width 176 height 181
click at [172, 265] on select "Kapalı İsteğe bağlı Aşamalı" at bounding box center [194, 270] width 101 height 15
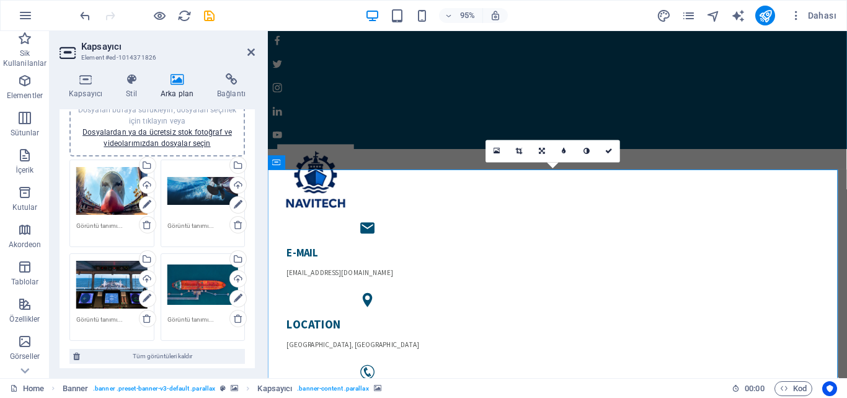
scroll to position [0, 0]
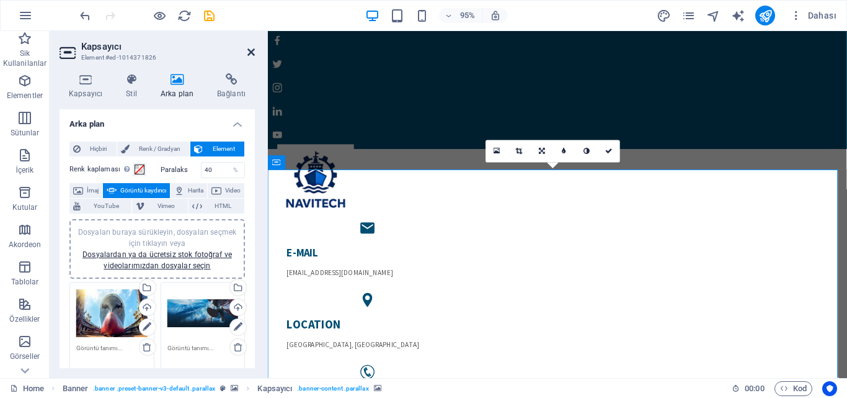
click at [254, 53] on icon at bounding box center [250, 52] width 7 height 10
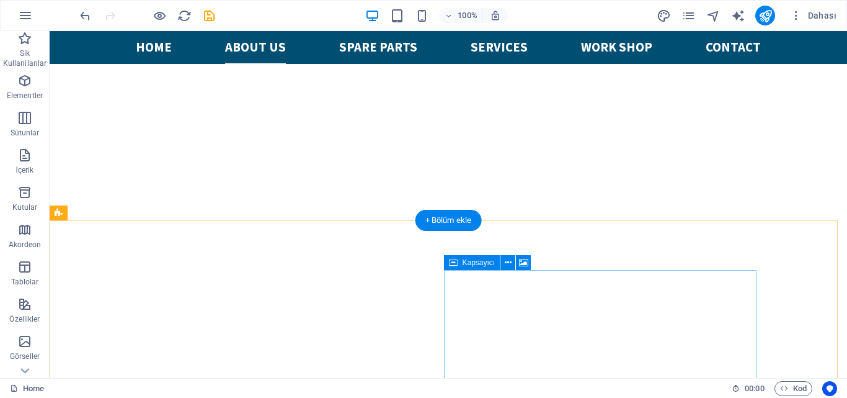
scroll to position [434, 0]
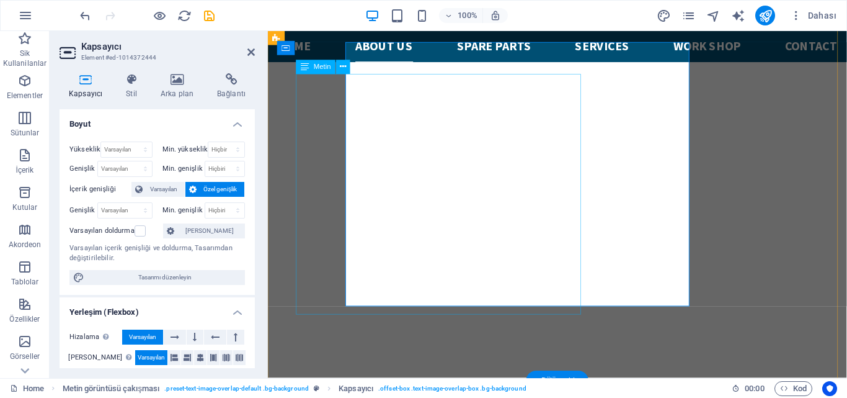
scroll to position [448, 0]
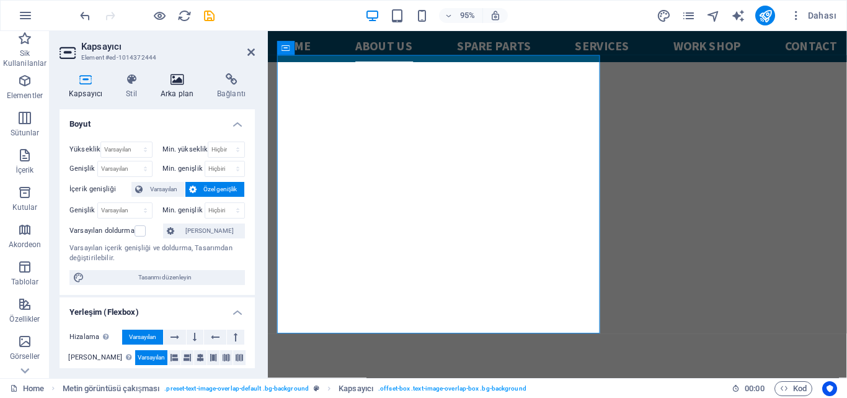
click at [184, 87] on h4 "Arka plan" at bounding box center [179, 86] width 56 height 26
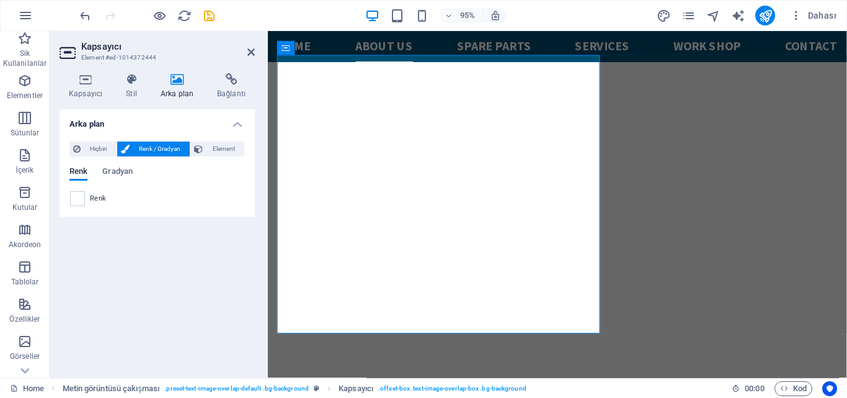
click at [90, 200] on span "Renk" at bounding box center [98, 198] width 16 height 10
click at [80, 197] on span at bounding box center [78, 199] width 14 height 14
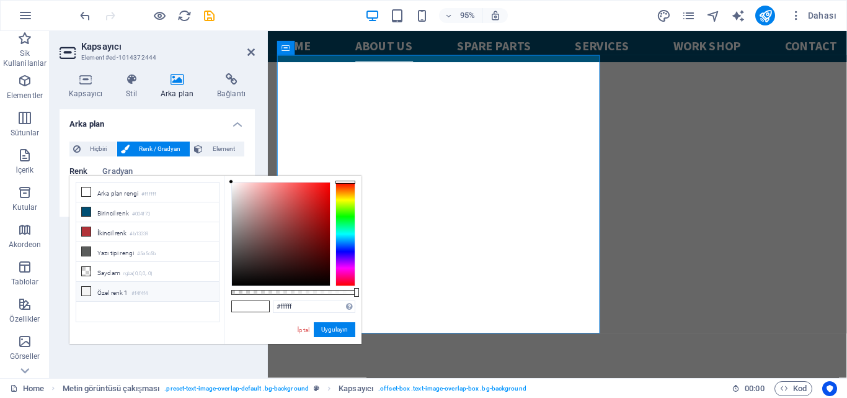
click at [128, 286] on li "Özel [PERSON_NAME] 1 #f4f4f4" at bounding box center [147, 292] width 143 height 20
type input "#f4f4f4"
click at [350, 330] on button "Uygulayın" at bounding box center [335, 329] width 42 height 15
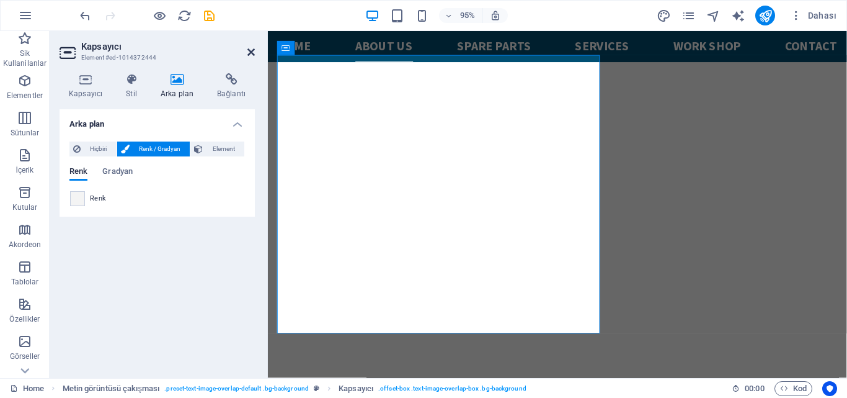
click at [254, 53] on icon at bounding box center [250, 52] width 7 height 10
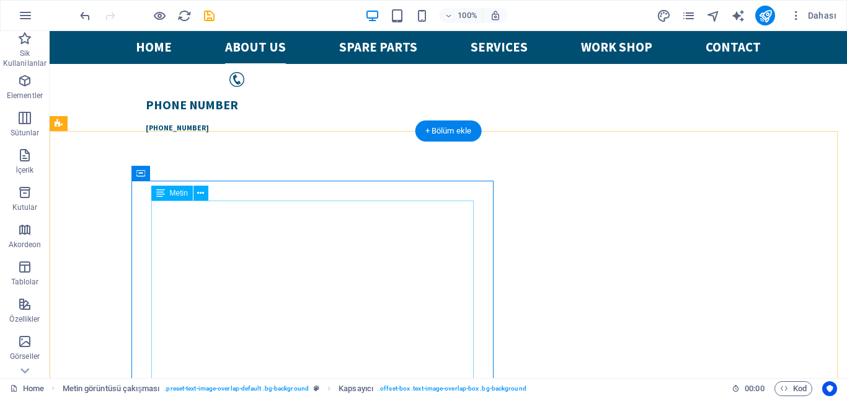
scroll to position [372, 0]
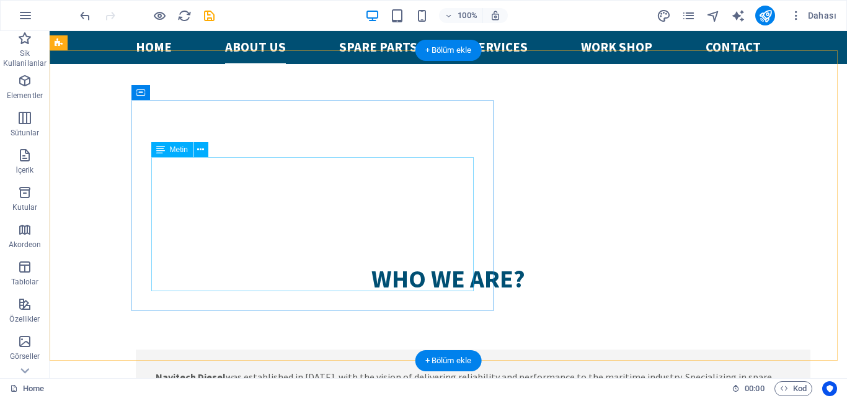
scroll to position [1116, 0]
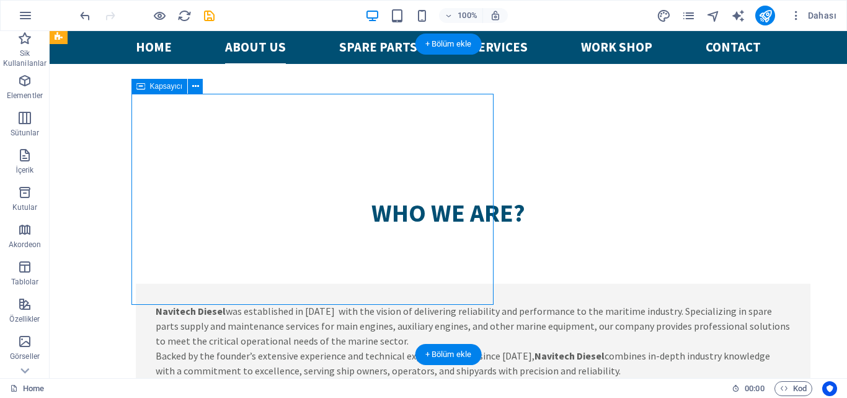
select select "px"
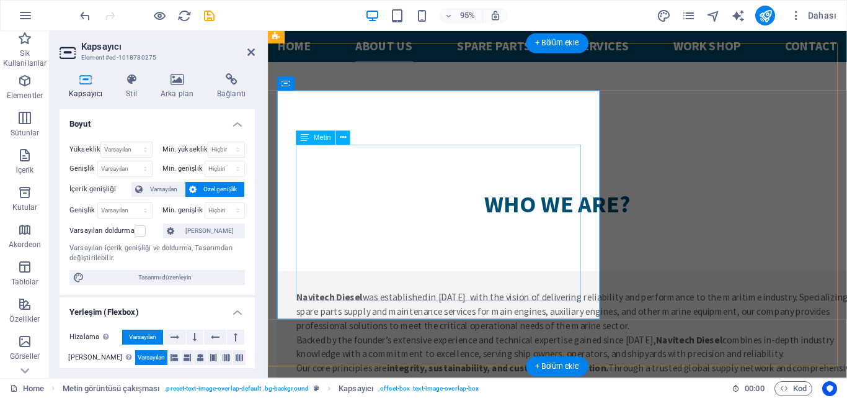
scroll to position [1160, 0]
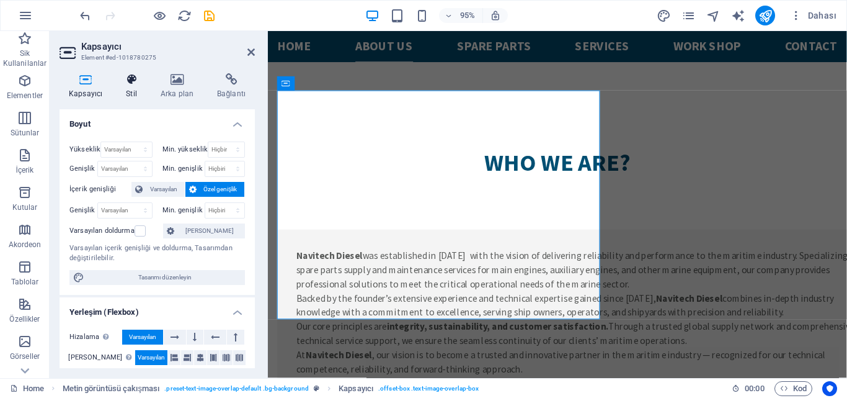
click at [138, 95] on h4 "Stil" at bounding box center [134, 86] width 35 height 26
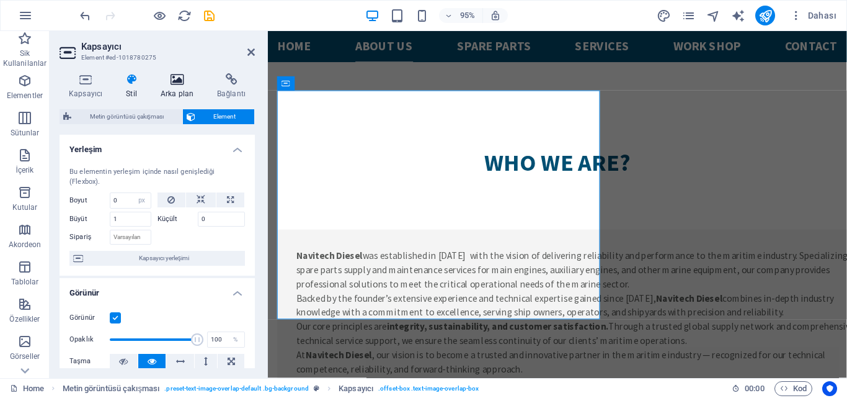
click at [182, 84] on icon at bounding box center [176, 79] width 51 height 12
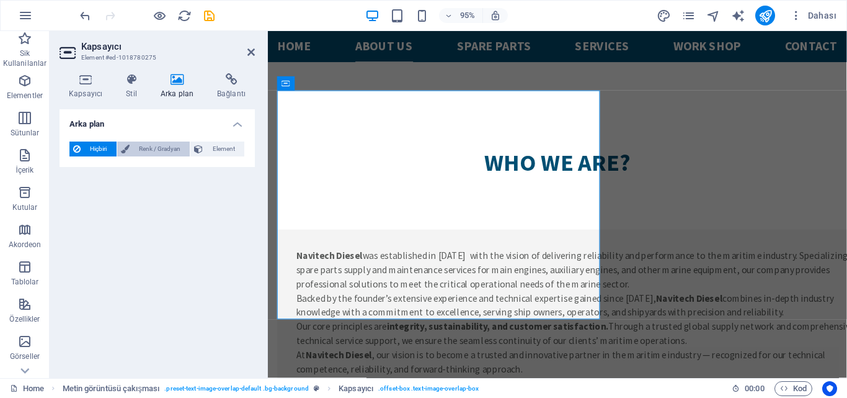
click at [138, 151] on span "Renk / Gradyan" at bounding box center [159, 148] width 53 height 15
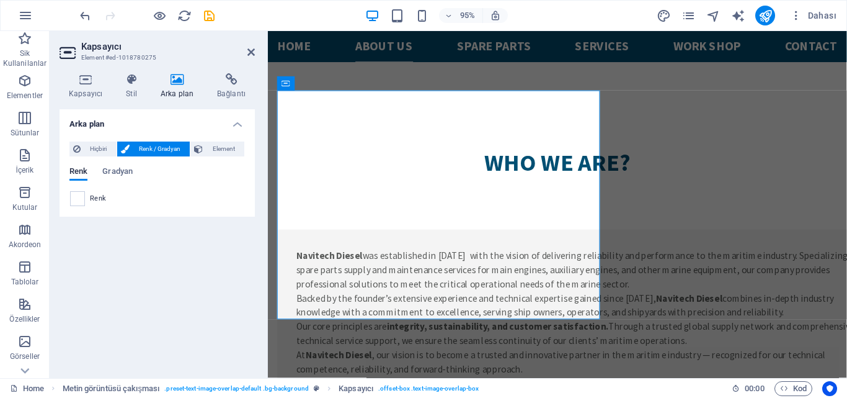
click at [95, 196] on span "Renk" at bounding box center [98, 198] width 16 height 10
click at [84, 197] on div at bounding box center [77, 198] width 15 height 15
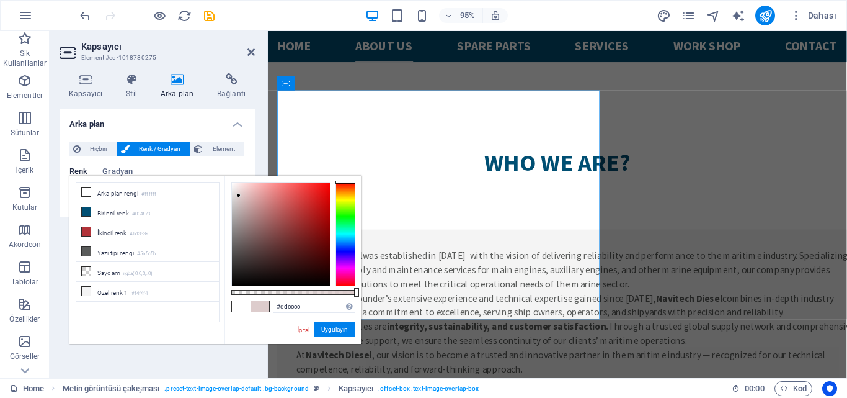
drag, startPoint x: 232, startPoint y: 181, endPoint x: 239, endPoint y: 195, distance: 15.8
click at [239, 195] on div at bounding box center [238, 195] width 4 height 4
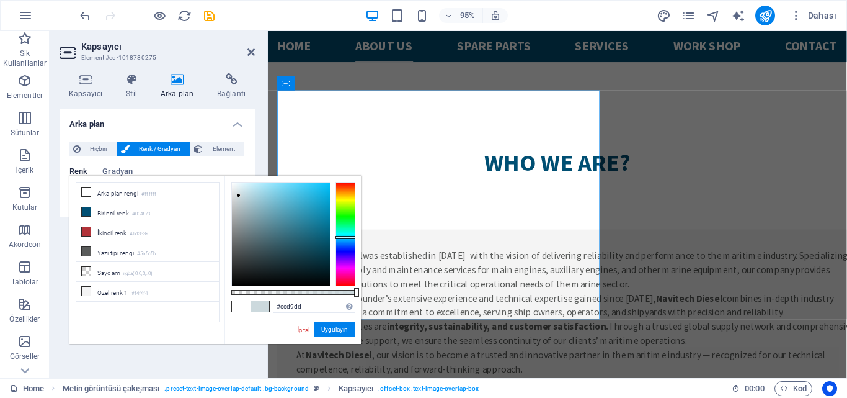
drag, startPoint x: 353, startPoint y: 183, endPoint x: 346, endPoint y: 237, distance: 54.4
click at [346, 237] on div at bounding box center [346, 237] width 20 height 3
type input "#e1ecef"
drag, startPoint x: 238, startPoint y: 196, endPoint x: 237, endPoint y: 188, distance: 8.1
click at [237, 188] on div at bounding box center [236, 187] width 4 height 4
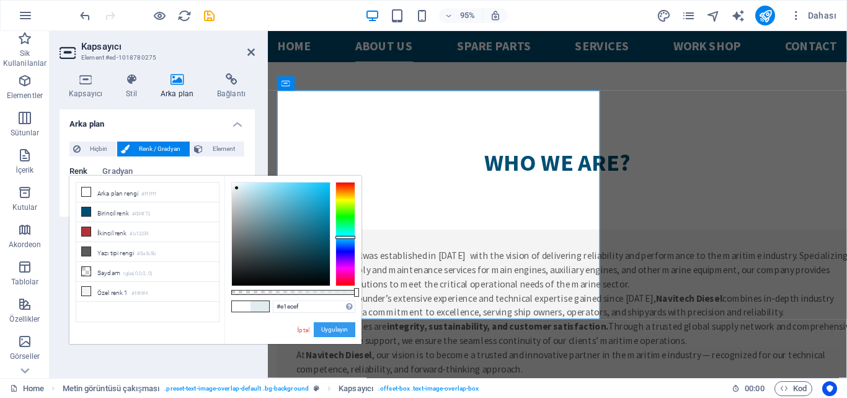
click at [331, 334] on button "Uygulayın" at bounding box center [335, 329] width 42 height 15
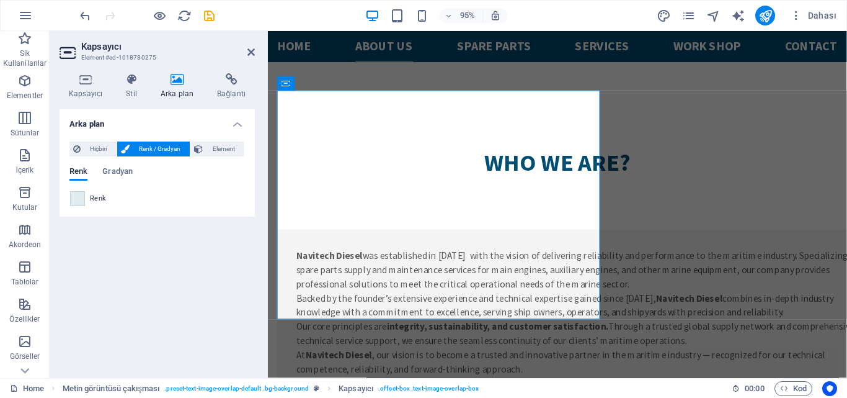
click at [195, 292] on div "Arka plan Hiçbiri Renk / Gradyan Element Arka planı tam genişliğe genişlet Renk…" at bounding box center [157, 238] width 195 height 259
click at [252, 51] on icon at bounding box center [250, 52] width 7 height 10
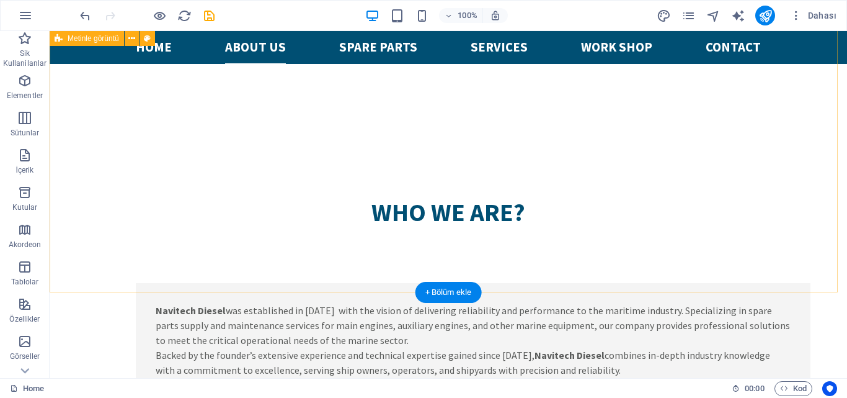
scroll to position [1116, 0]
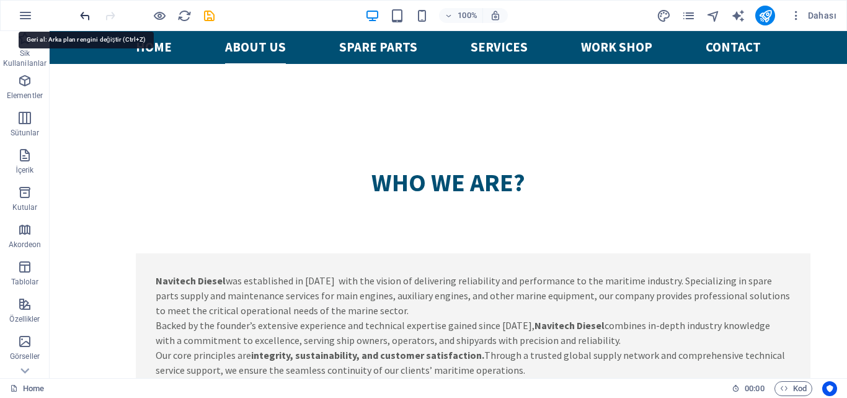
click at [88, 14] on icon "undo" at bounding box center [85, 16] width 14 height 14
click at [84, 17] on icon "undo" at bounding box center [85, 16] width 14 height 14
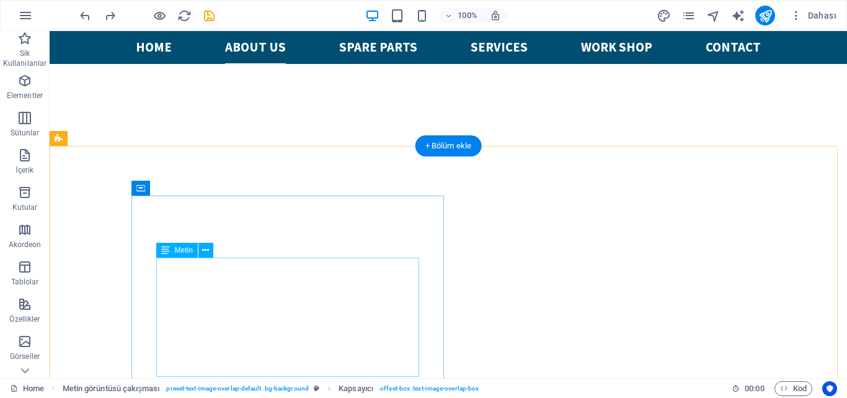
scroll to position [434, 0]
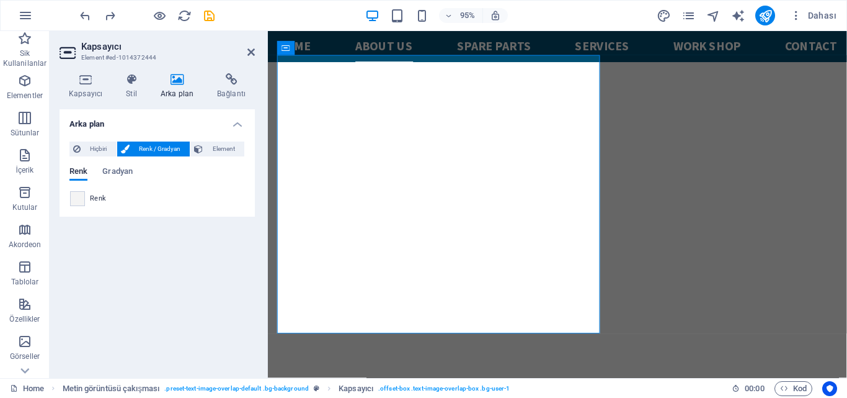
click at [97, 200] on span "Renk" at bounding box center [98, 198] width 16 height 10
click at [79, 200] on span at bounding box center [78, 199] width 14 height 14
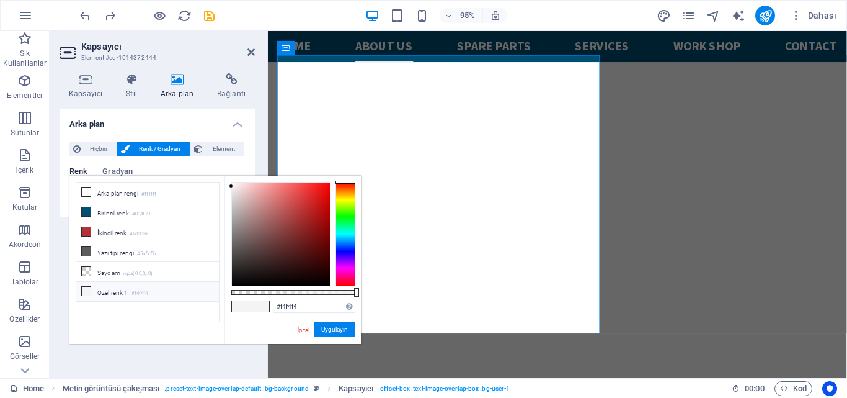
click at [157, 290] on li "Özel [PERSON_NAME] 1 #f4f4f4" at bounding box center [147, 292] width 143 height 20
click at [338, 328] on button "Uygulayın" at bounding box center [335, 329] width 42 height 15
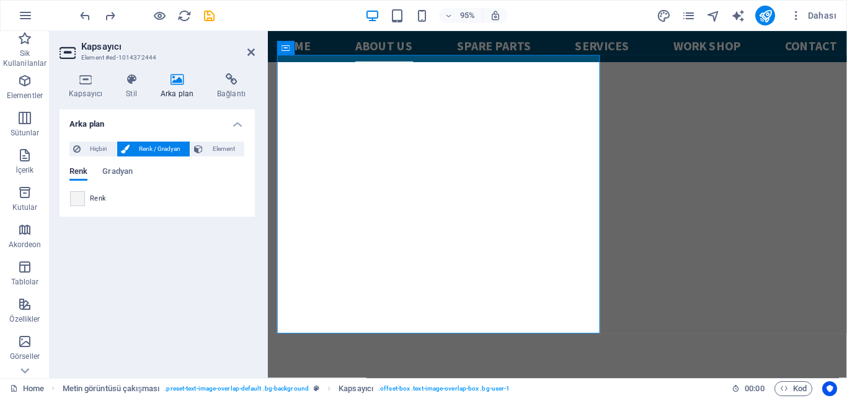
click at [191, 277] on div "Arka plan Hiçbiri Renk / Gradyan Element Arka planı tam genişliğe genişlet Renk…" at bounding box center [157, 238] width 195 height 259
drag, startPoint x: 252, startPoint y: 55, endPoint x: 205, endPoint y: 31, distance: 52.1
click at [252, 55] on icon at bounding box center [250, 52] width 7 height 10
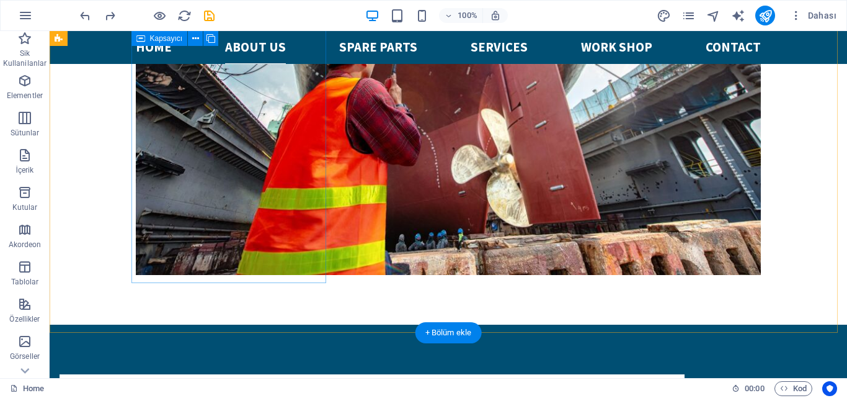
scroll to position [1798, 0]
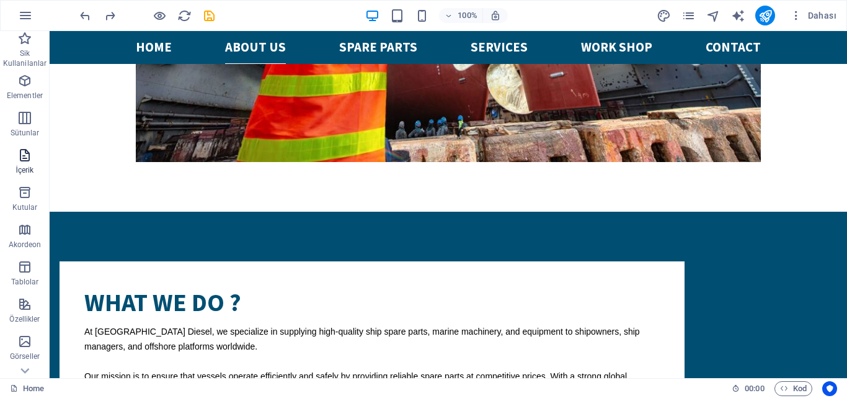
click at [26, 160] on icon "button" at bounding box center [24, 155] width 15 height 15
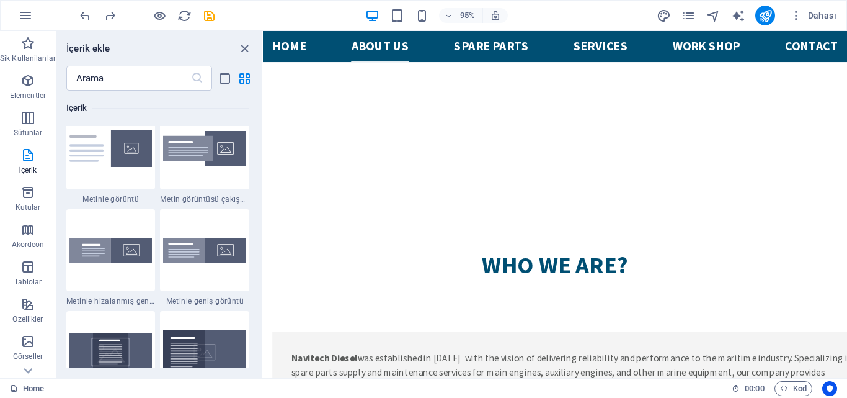
scroll to position [2418, 0]
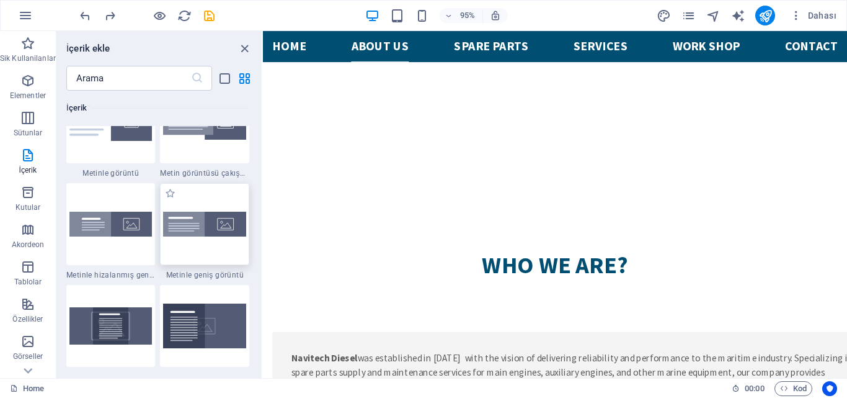
click at [216, 229] on img at bounding box center [204, 223] width 83 height 25
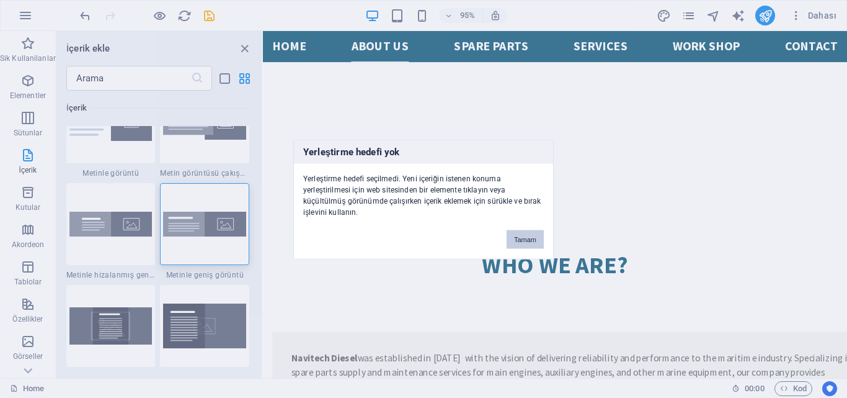
scroll to position [1300, 0]
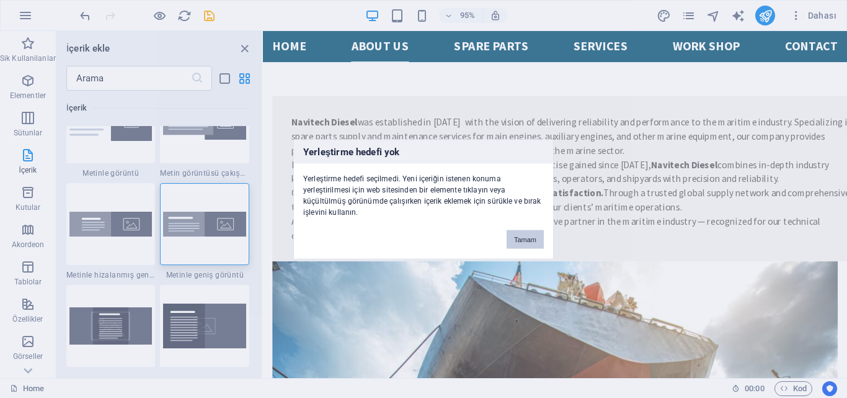
drag, startPoint x: 518, startPoint y: 236, endPoint x: 268, endPoint y: 216, distance: 250.8
click at [518, 236] on button "Tamam" at bounding box center [525, 238] width 37 height 19
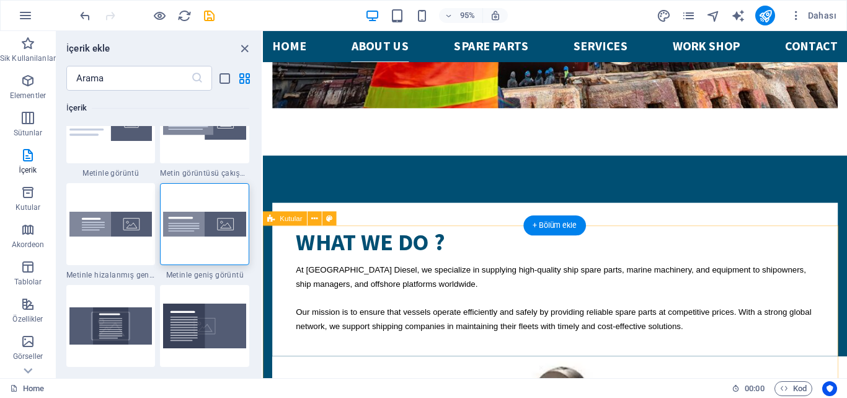
scroll to position [1921, 0]
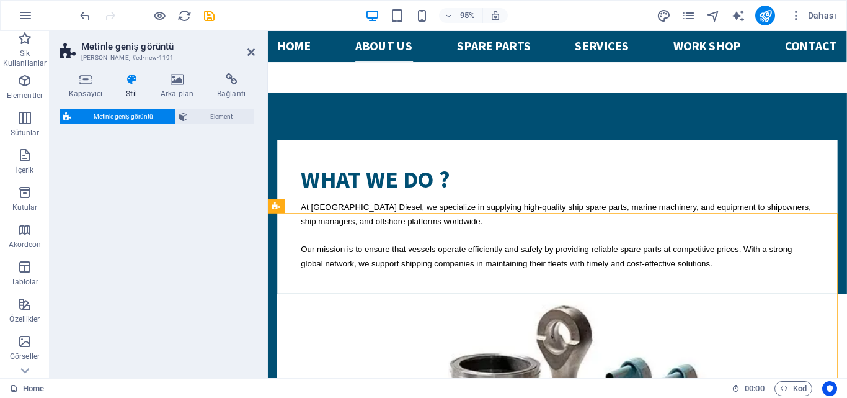
select select "%"
select select "rem"
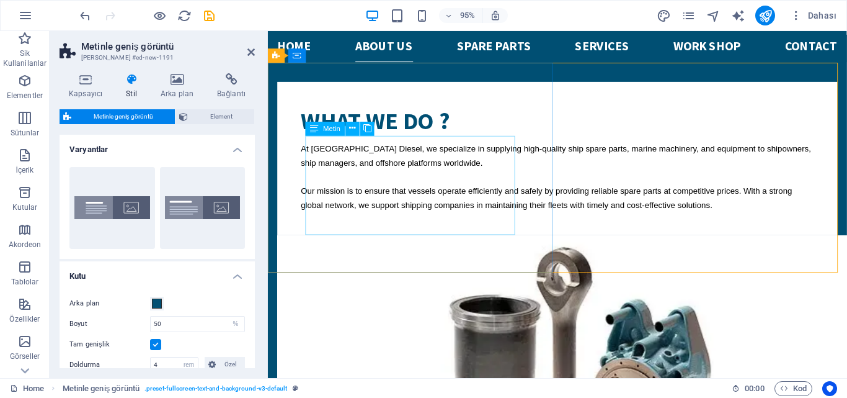
scroll to position [1981, 0]
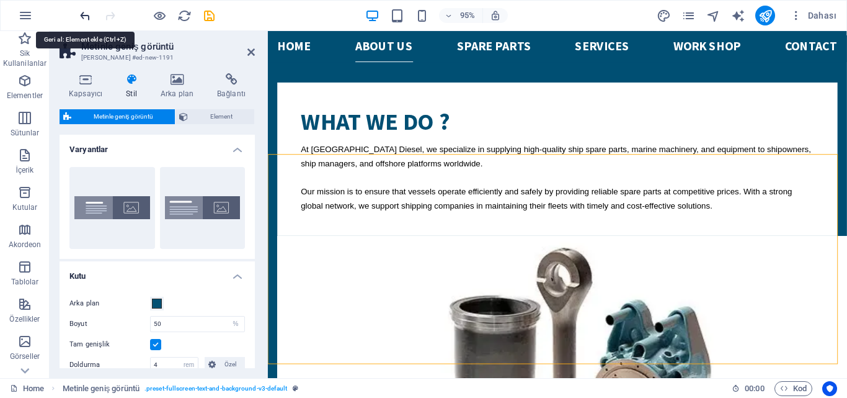
click at [85, 17] on icon "undo" at bounding box center [85, 16] width 14 height 14
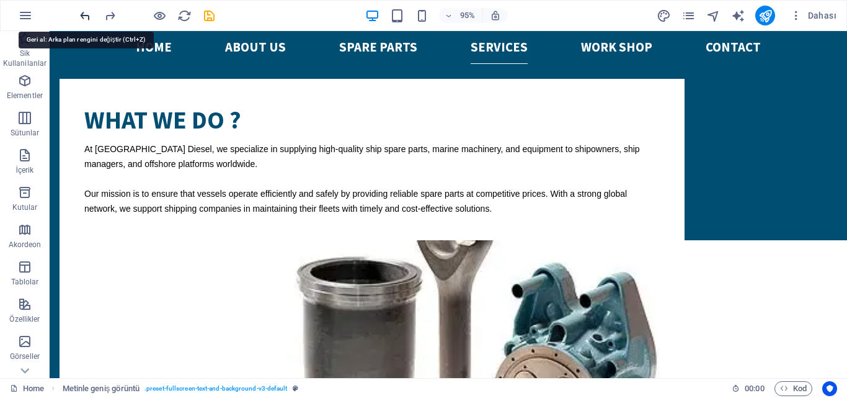
scroll to position [1908, 0]
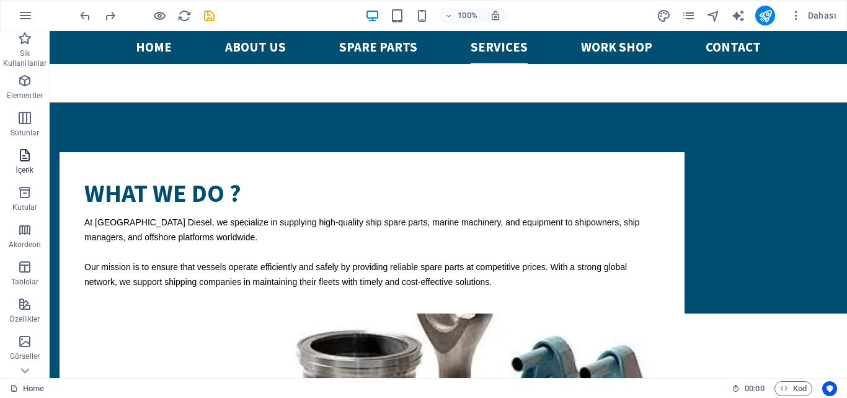
click at [24, 154] on icon "button" at bounding box center [24, 155] width 15 height 15
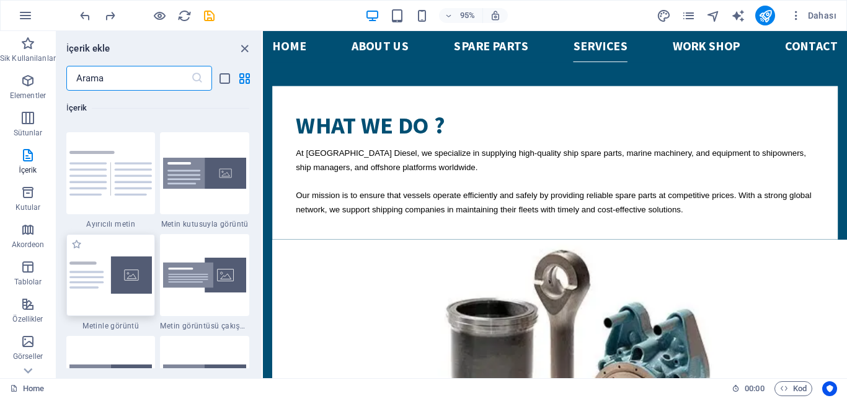
scroll to position [2294, 0]
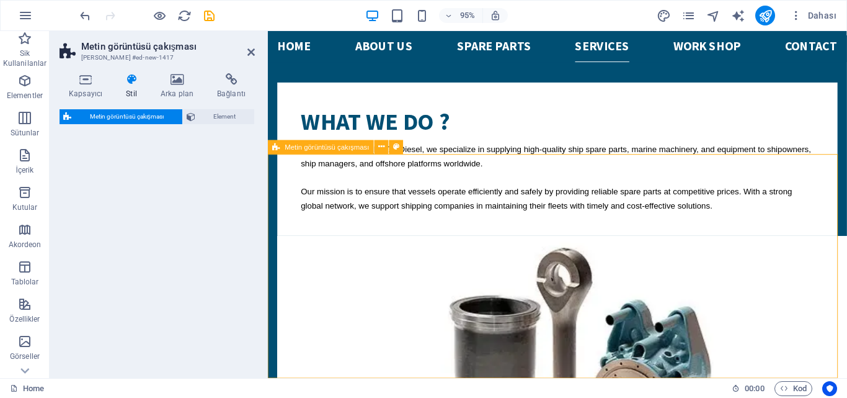
select select "rem"
select select "px"
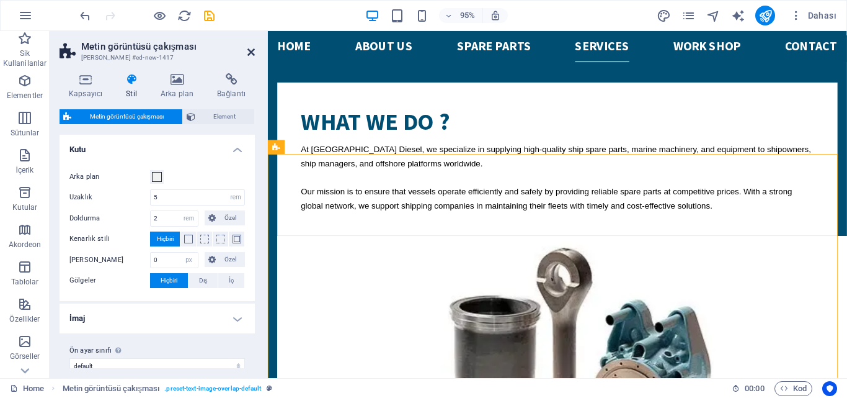
click at [252, 48] on icon at bounding box center [250, 52] width 7 height 10
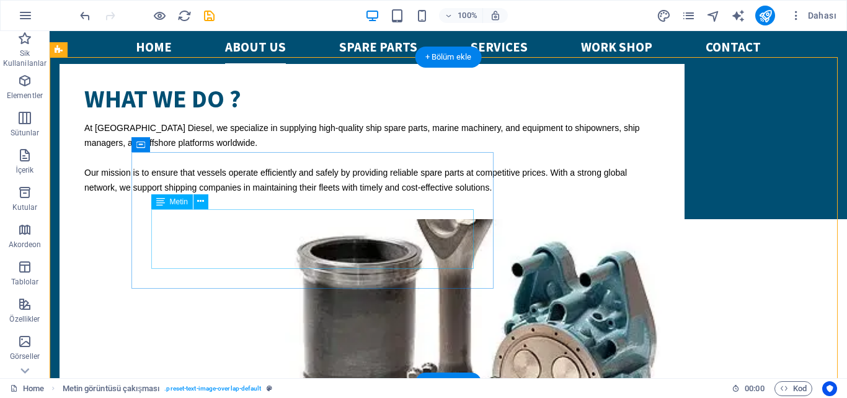
scroll to position [2032, 0]
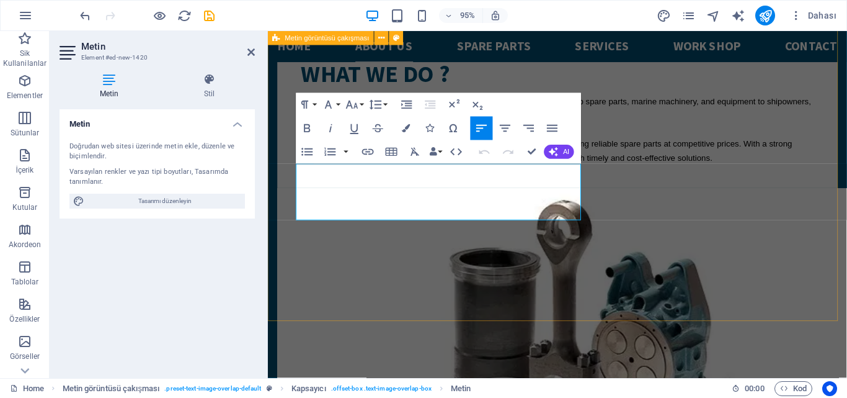
scroll to position [2114, 0]
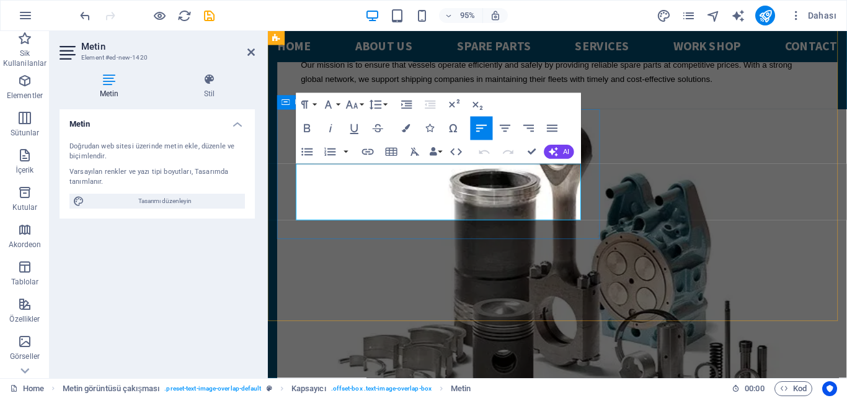
drag, startPoint x: 508, startPoint y: 220, endPoint x: 291, endPoint y: 151, distance: 227.7
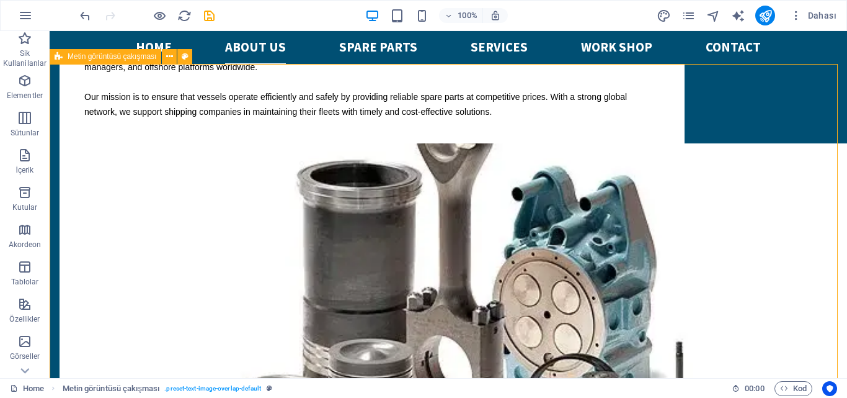
scroll to position [1986, 0]
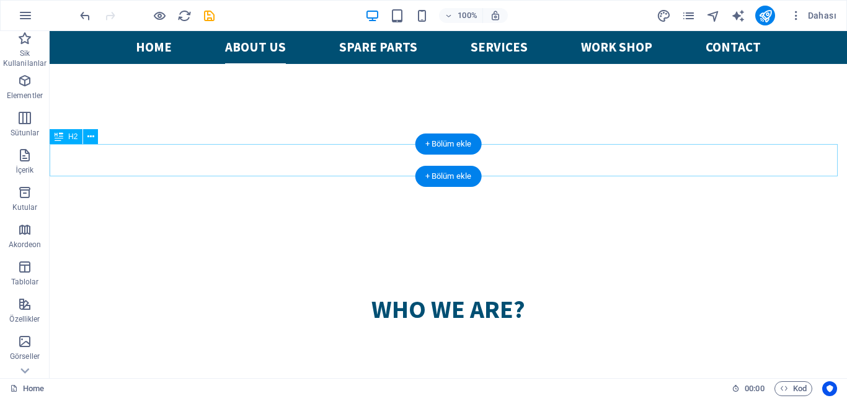
scroll to position [994, 0]
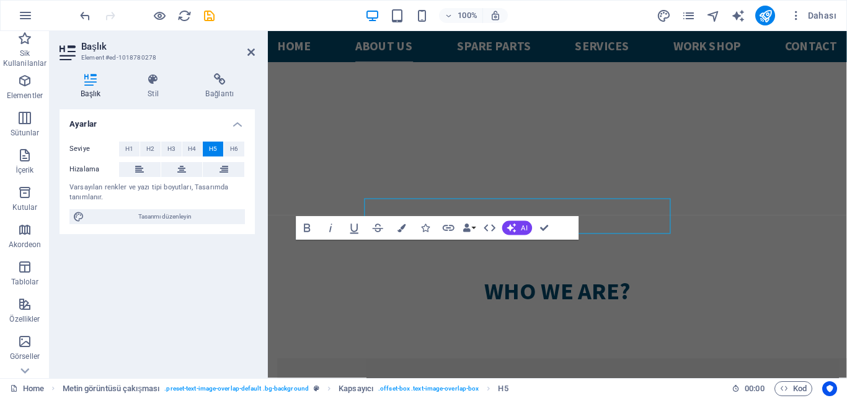
scroll to position [1023, 0]
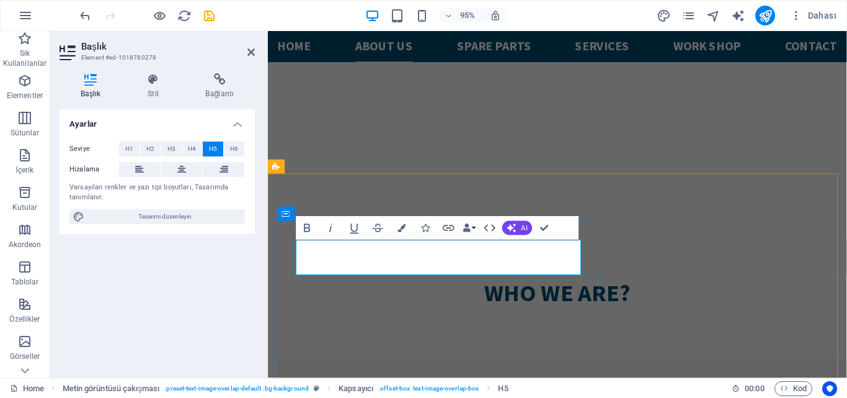
drag, startPoint x: 446, startPoint y: 278, endPoint x: 295, endPoint y: 262, distance: 152.2
copy h5 "HIgh QualIty GenuIne and OEM ShIp Spare Parts and MarIne EquIpment"
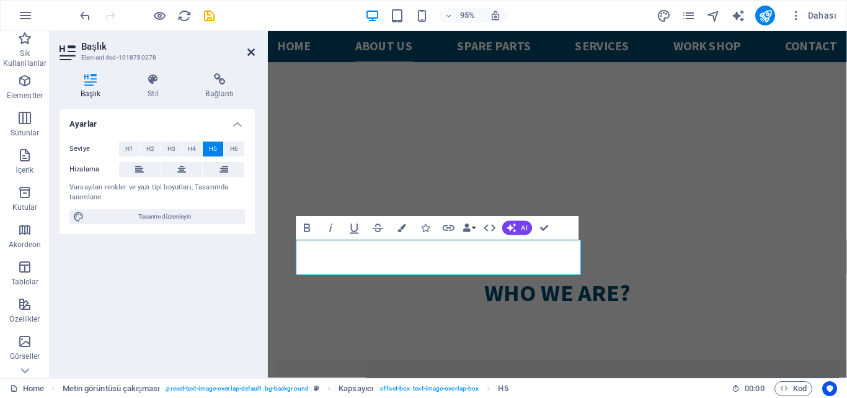
click at [251, 53] on icon at bounding box center [250, 52] width 7 height 10
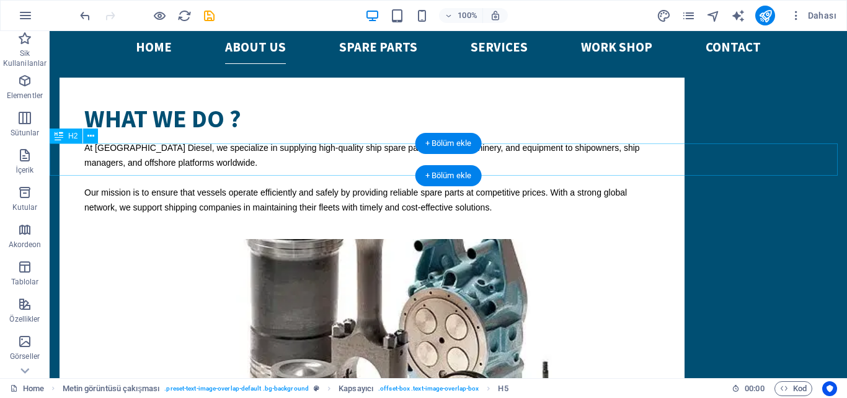
scroll to position [1986, 0]
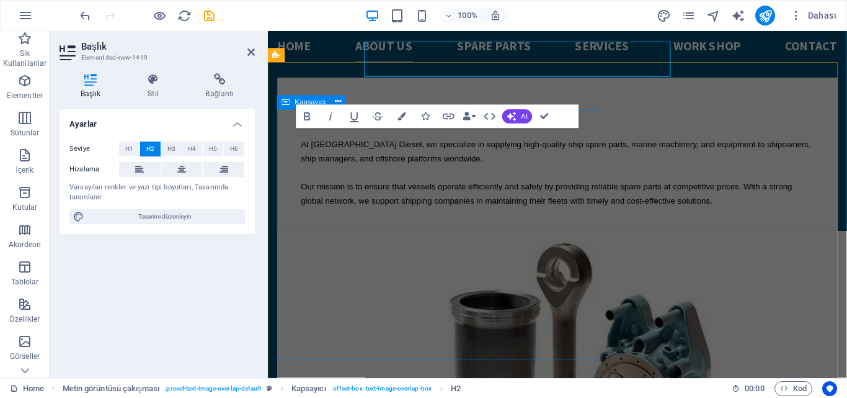
scroll to position [2078, 0]
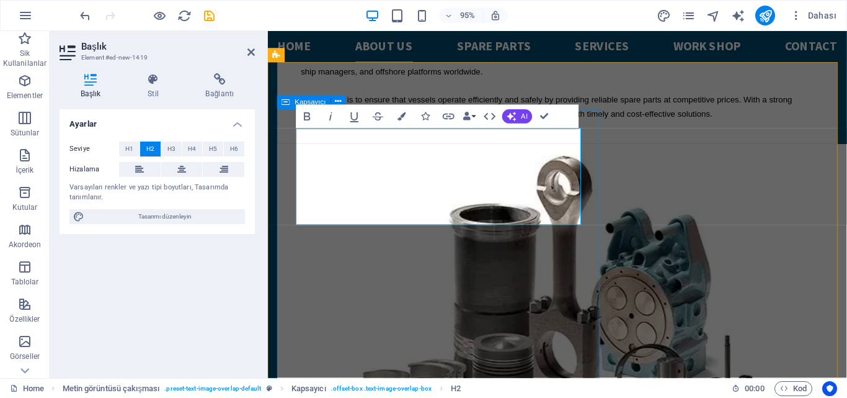
drag, startPoint x: 512, startPoint y: 213, endPoint x: 285, endPoint y: 144, distance: 237.2
click at [213, 150] on span "H5" at bounding box center [213, 148] width 8 height 15
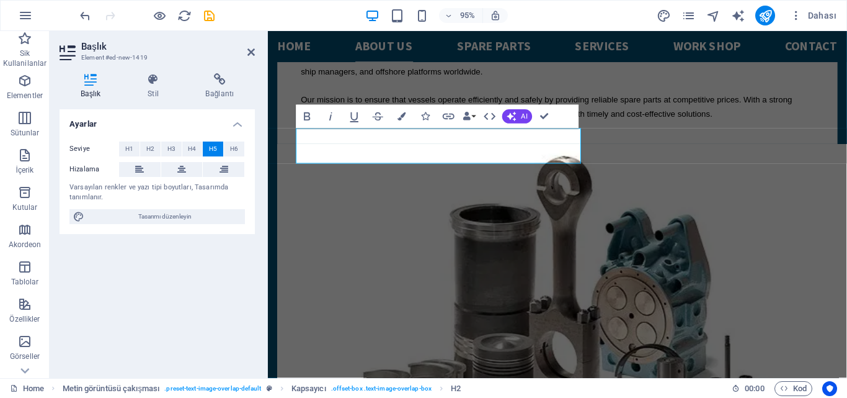
click at [226, 296] on div "Ayarlar Seviye H1 H2 H3 H4 H5 H6 Hizalama Varsayılan renkler ve yazı tipi boyut…" at bounding box center [157, 238] width 195 height 259
click at [246, 52] on header "Başlık Element #ed-new-1419" at bounding box center [157, 47] width 195 height 32
click at [253, 52] on icon at bounding box center [250, 52] width 7 height 10
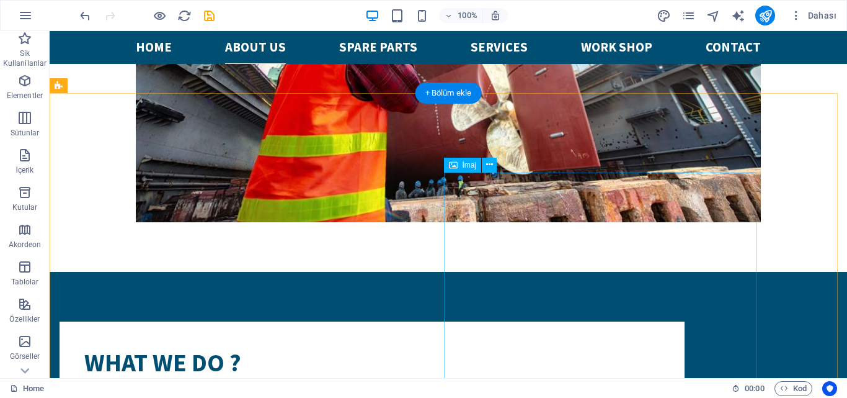
scroll to position [2048, 0]
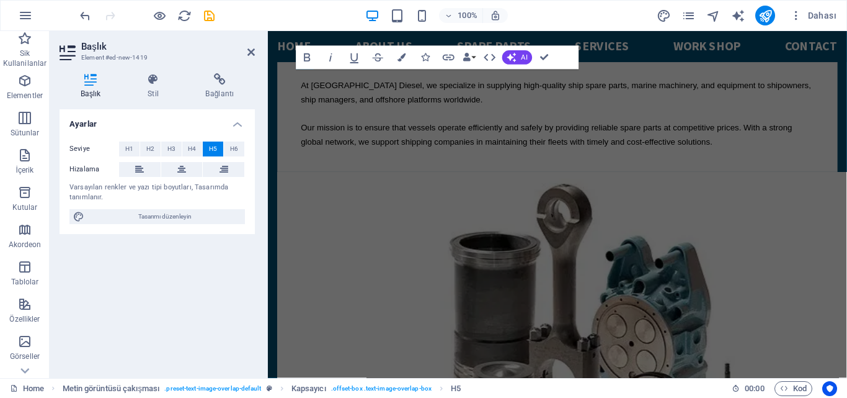
scroll to position [2140, 0]
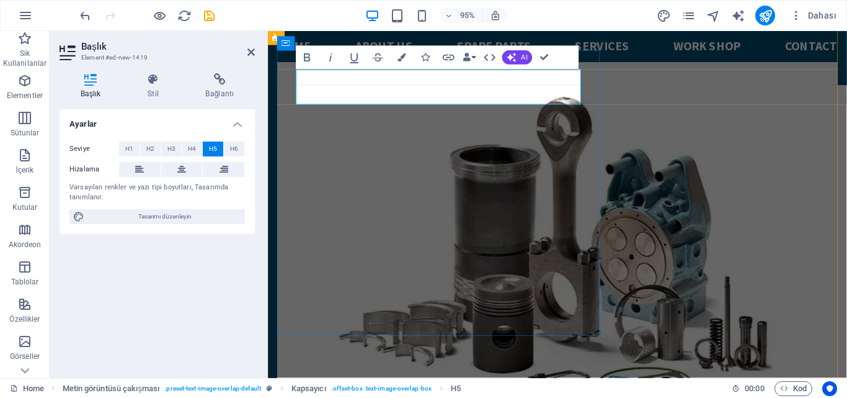
drag, startPoint x: 370, startPoint y: 97, endPoint x: 295, endPoint y: 81, distance: 76.0
copy h5 "PROFESSIONAL MARINE ENGINE SERVICE & TECHNICAL SOLUTIONS"
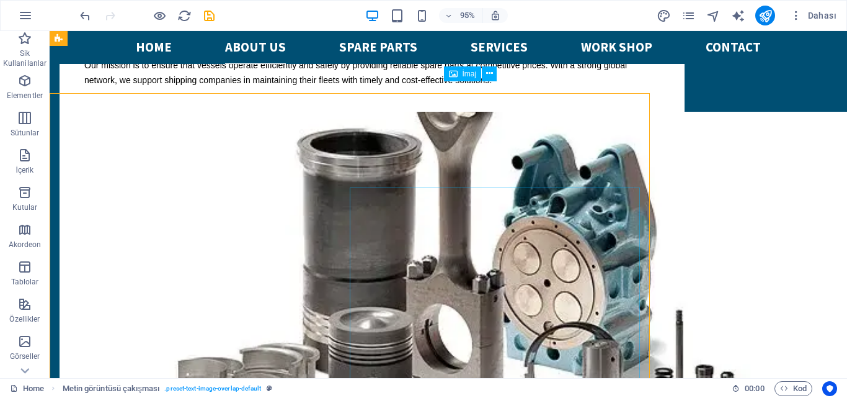
scroll to position [2048, 0]
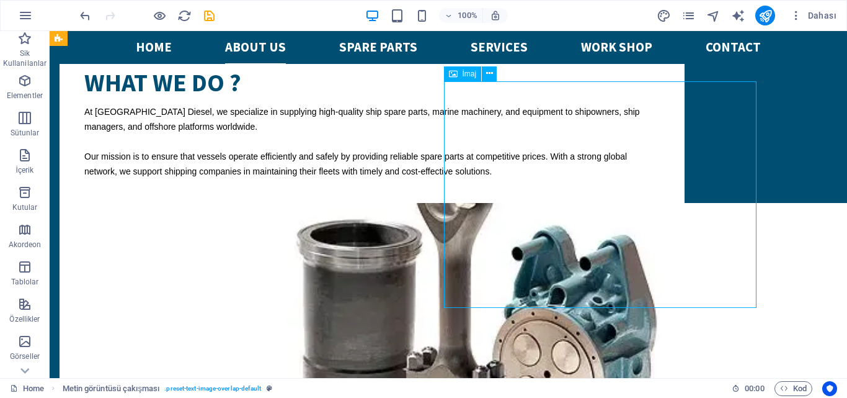
select select "%"
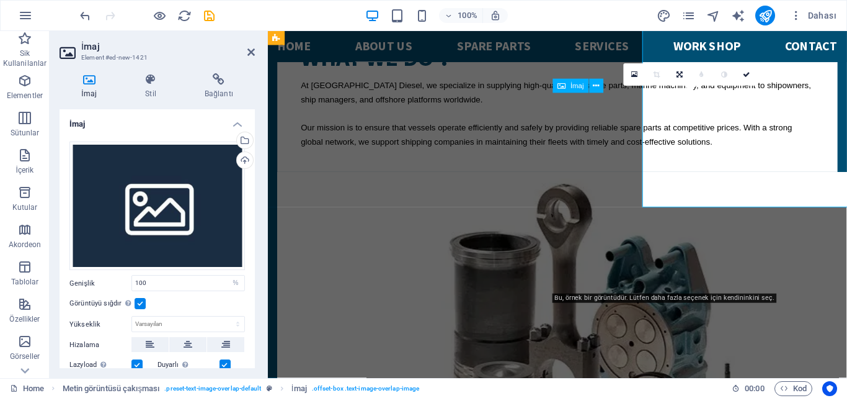
scroll to position [2140, 0]
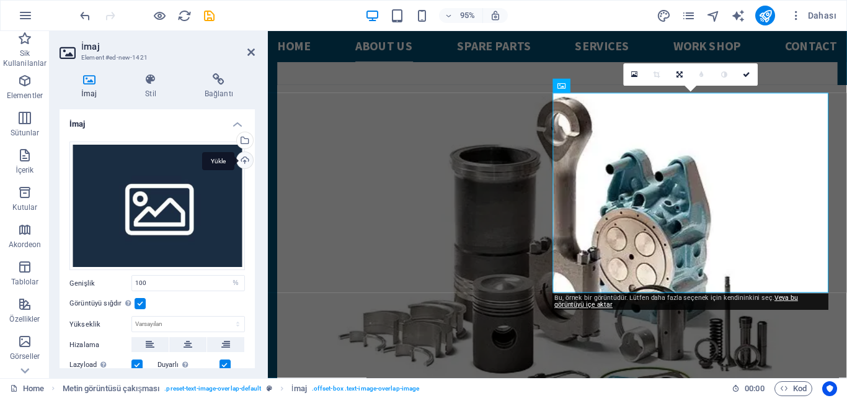
click at [241, 161] on div "Yükle" at bounding box center [243, 161] width 19 height 19
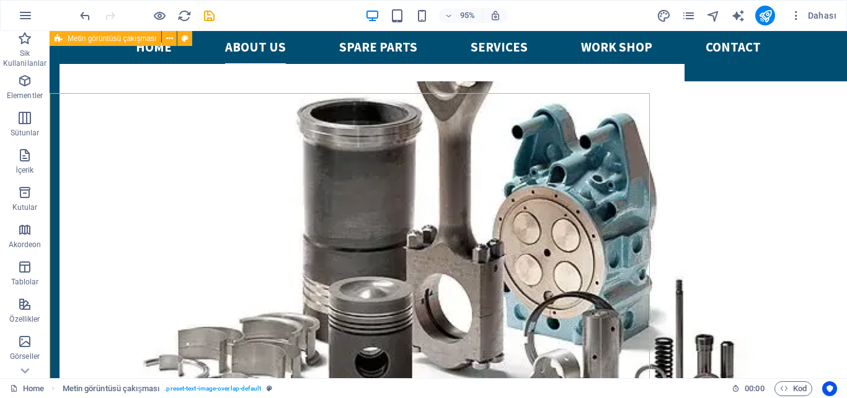
scroll to position [2048, 0]
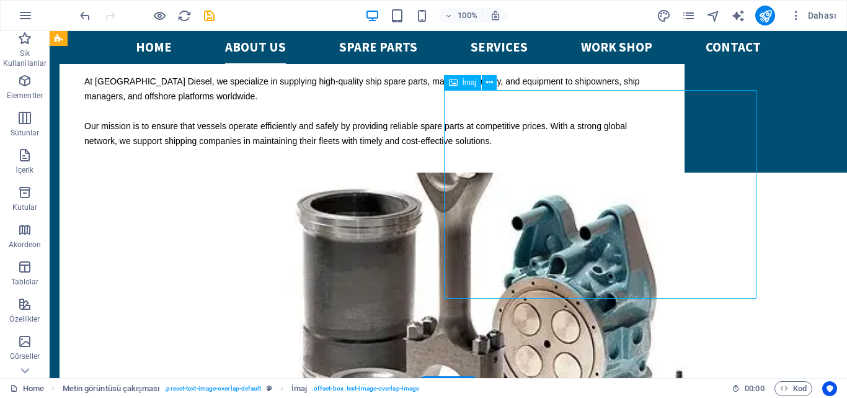
select select "%"
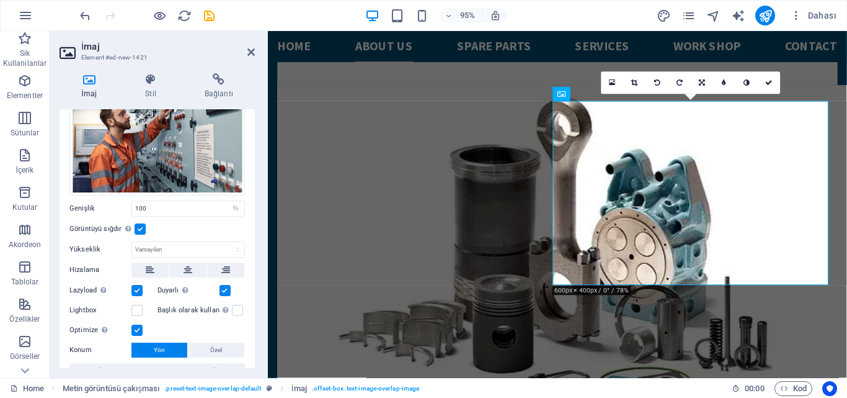
scroll to position [0, 0]
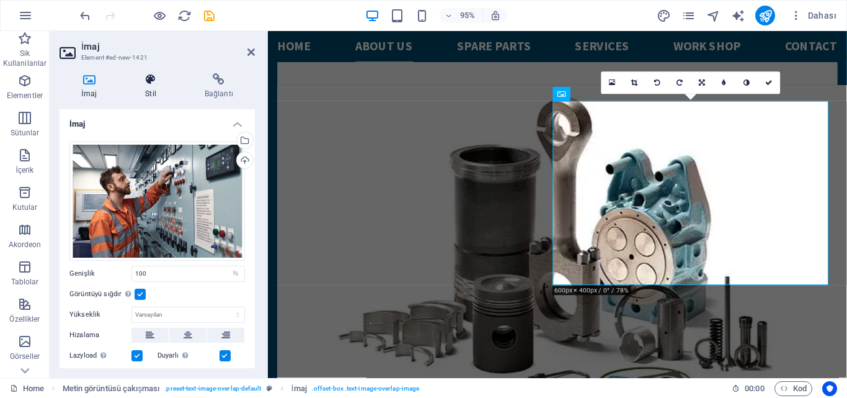
click at [158, 83] on icon at bounding box center [150, 79] width 55 height 12
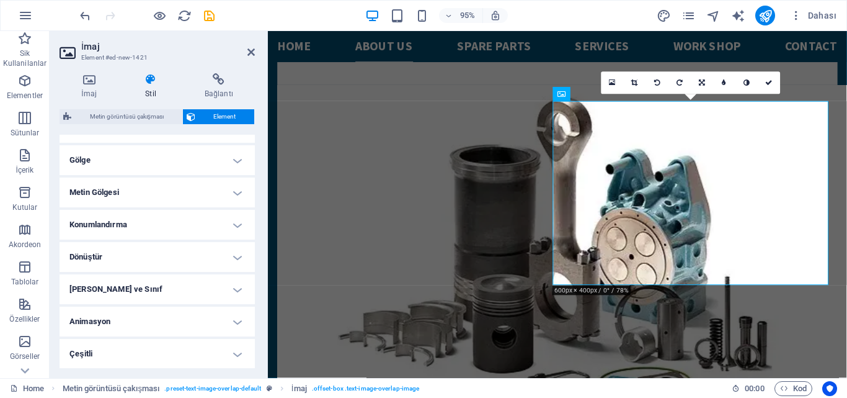
scroll to position [301, 0]
click at [178, 309] on h4 "Animasyon" at bounding box center [157, 321] width 195 height 30
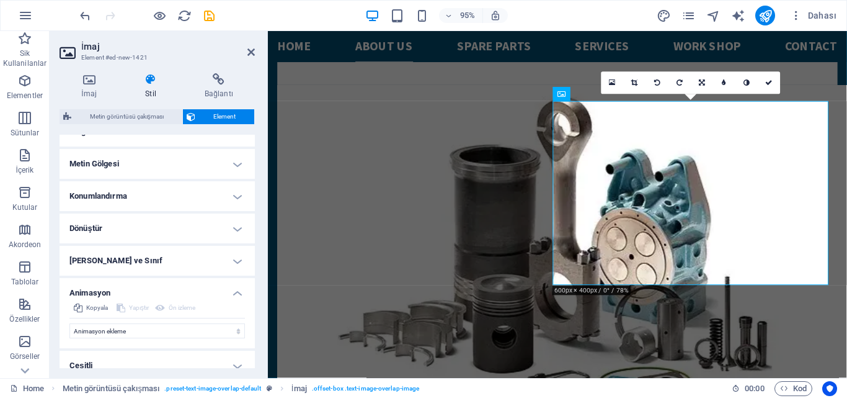
scroll to position [342, 0]
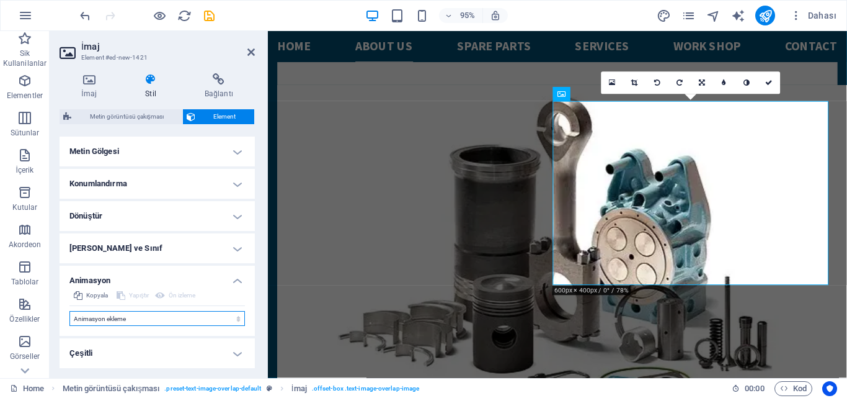
click at [157, 318] on select "Animasyon ekleme Göster / Gizle Yukarı/Aşağı kaydır Yakınlaştır/Uzaklaştır Sold…" at bounding box center [157, 318] width 176 height 15
select select "slide"
click at [69, 311] on select "Animasyon ekleme Göster / Gizle Yukarı/Aşağı kaydır Yakınlaştır/Uzaklaştır Sold…" at bounding box center [157, 318] width 176 height 15
select select "scroll"
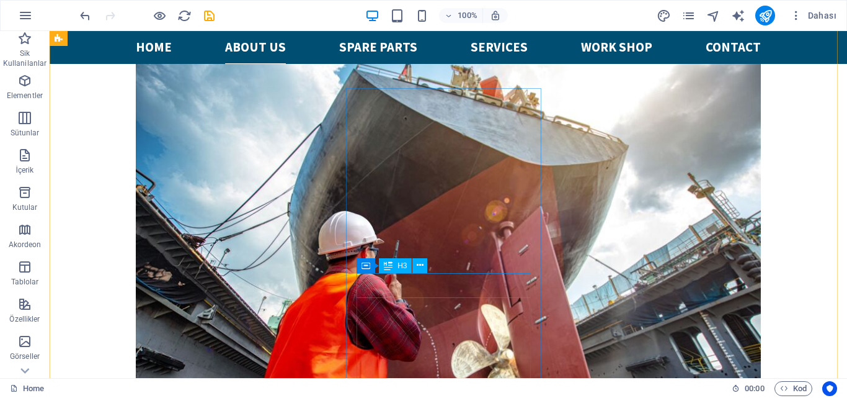
scroll to position [1738, 0]
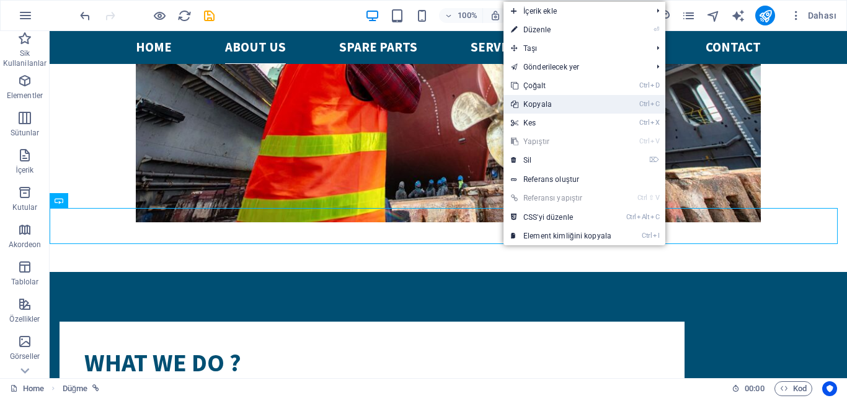
click at [523, 110] on link "Ctrl C Kopyala" at bounding box center [561, 104] width 115 height 19
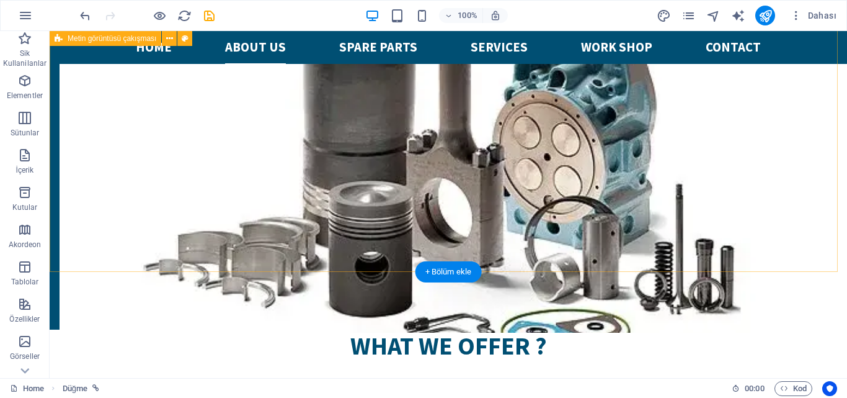
scroll to position [2296, 0]
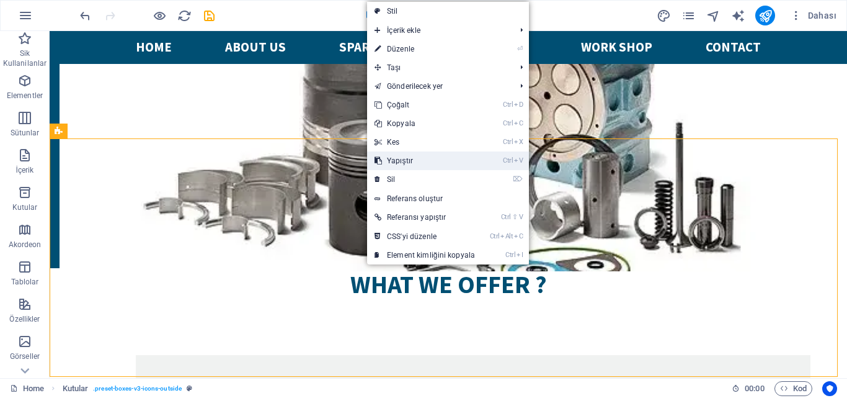
click at [409, 155] on link "Ctrl V Yapıştır" at bounding box center [424, 160] width 115 height 19
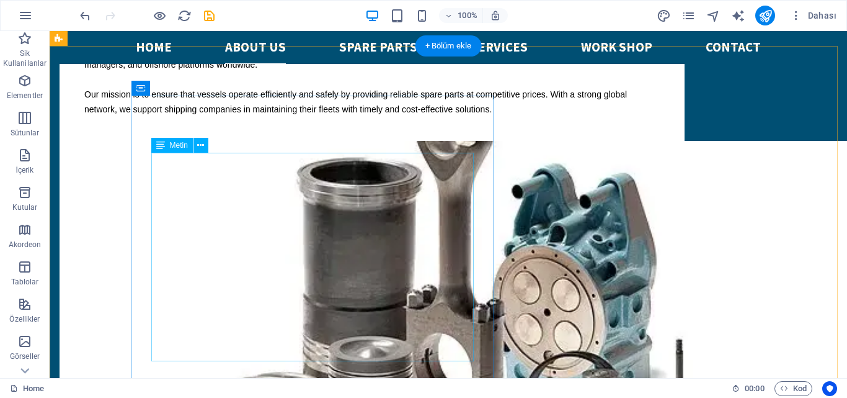
scroll to position [2234, 0]
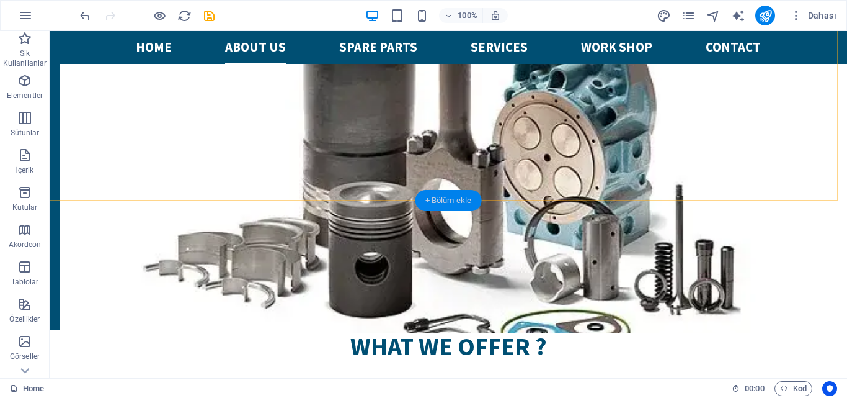
drag, startPoint x: 443, startPoint y: 198, endPoint x: 180, endPoint y: 167, distance: 264.2
click at [443, 198] on div "+ Bölüm ekle" at bounding box center [449, 200] width 66 height 21
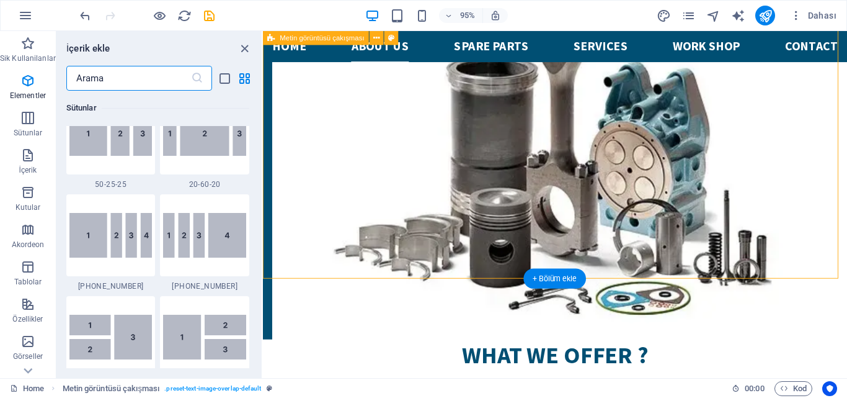
scroll to position [2170, 0]
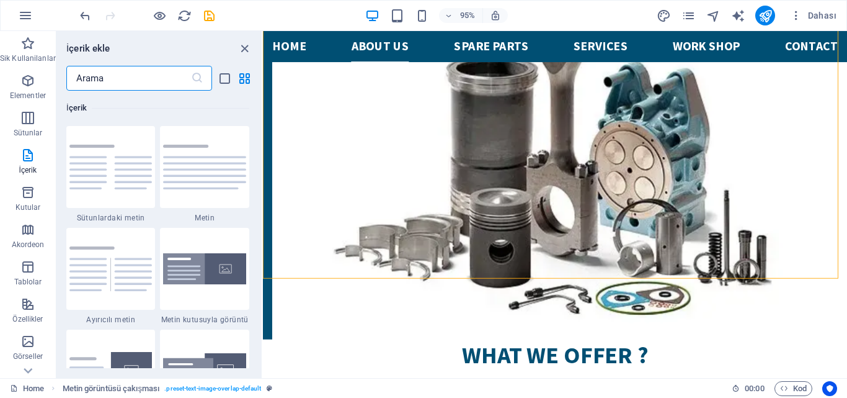
click at [124, 69] on input "text" at bounding box center [128, 78] width 125 height 25
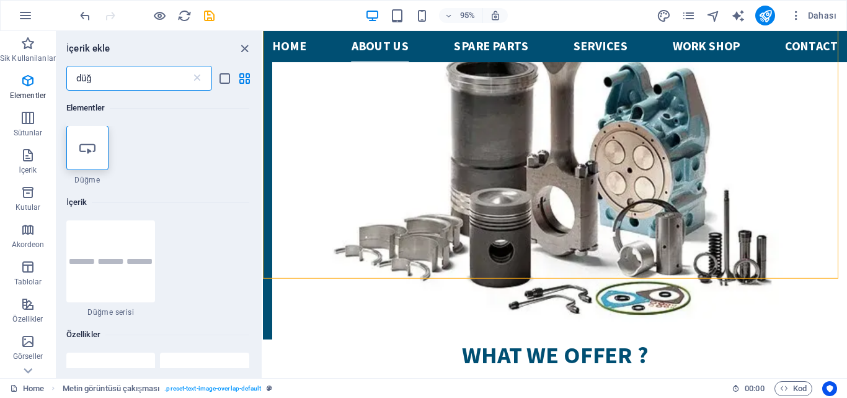
scroll to position [0, 0]
type input "düğ"
click at [98, 140] on div at bounding box center [87, 148] width 42 height 45
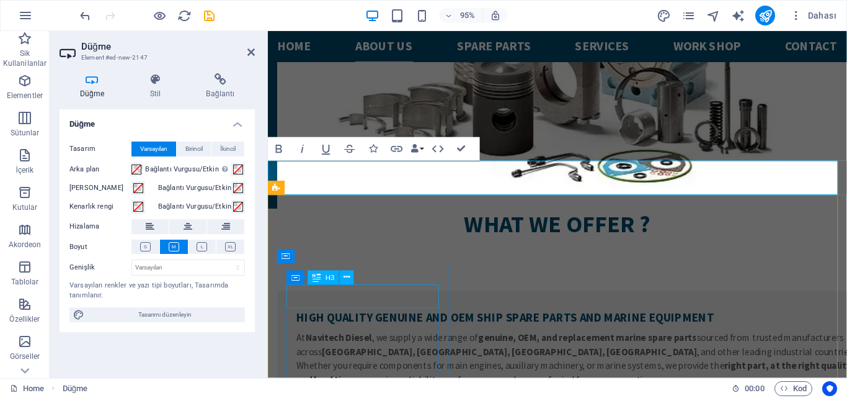
scroll to position [2373, 0]
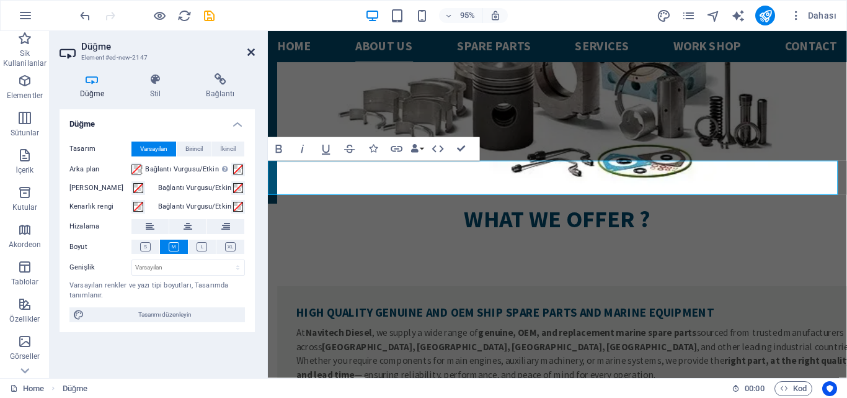
click at [247, 50] on icon at bounding box center [250, 52] width 7 height 10
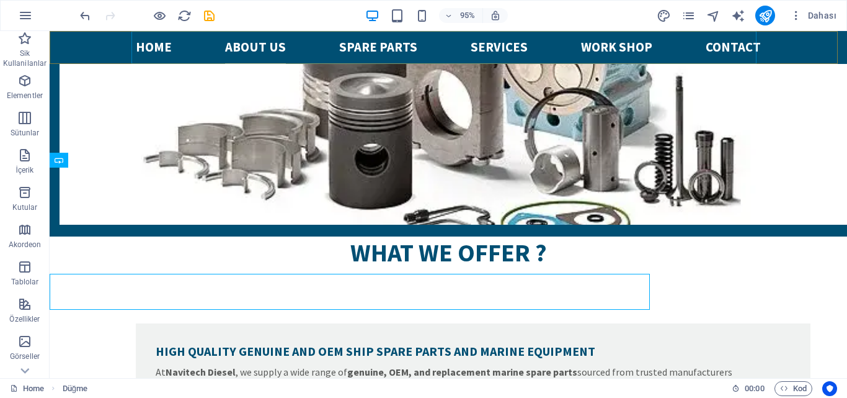
scroll to position [2267, 0]
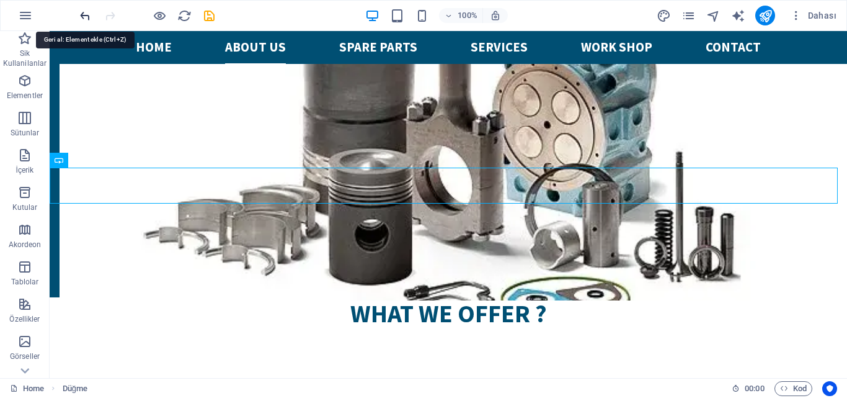
click at [85, 18] on icon "undo" at bounding box center [85, 16] width 14 height 14
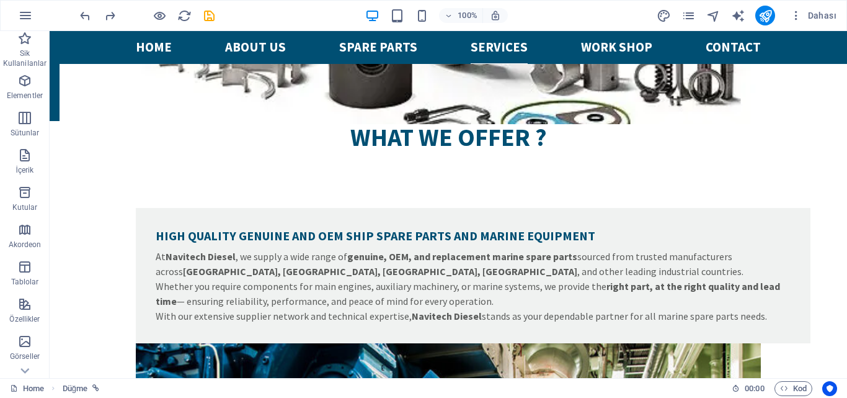
scroll to position [2462, 0]
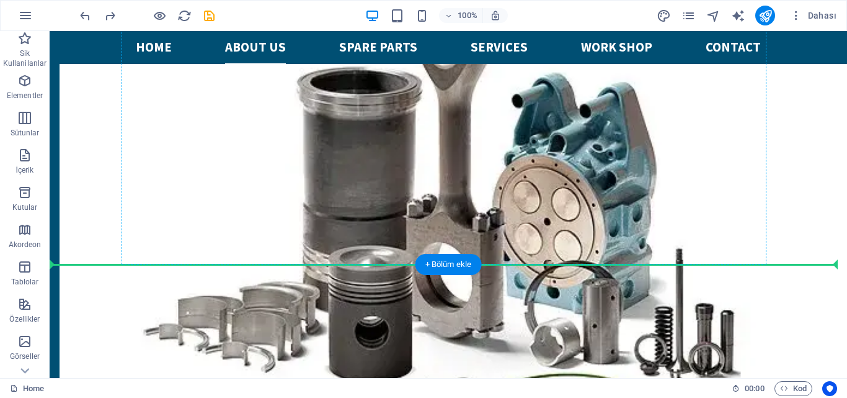
drag, startPoint x: 301, startPoint y: 131, endPoint x: 399, endPoint y: 208, distance: 123.7
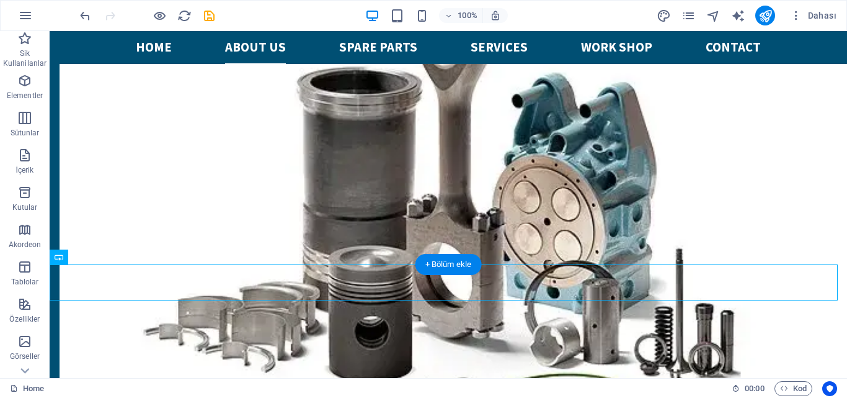
scroll to position [2135, 0]
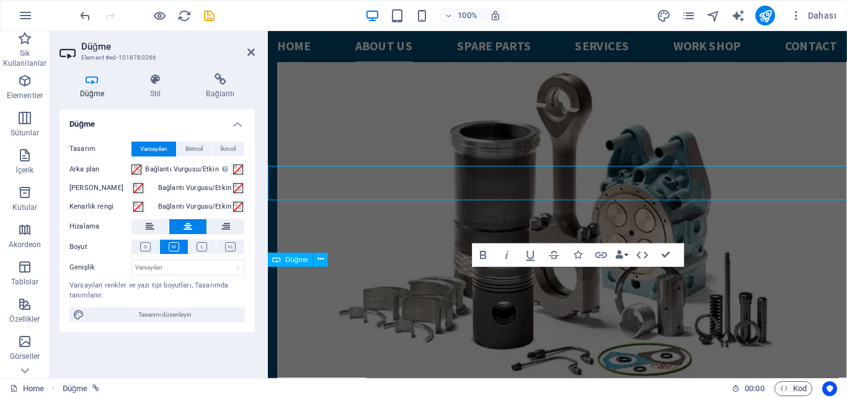
scroll to position [2226, 0]
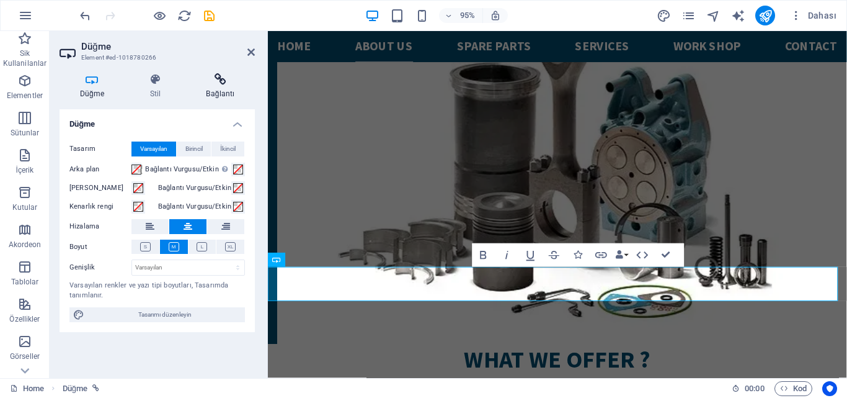
click at [222, 88] on h4 "Bağlantı" at bounding box center [220, 86] width 69 height 26
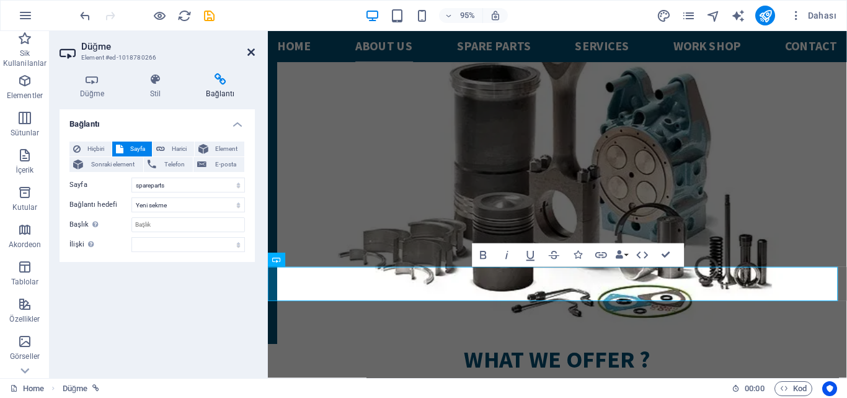
click at [253, 53] on icon at bounding box center [250, 52] width 7 height 10
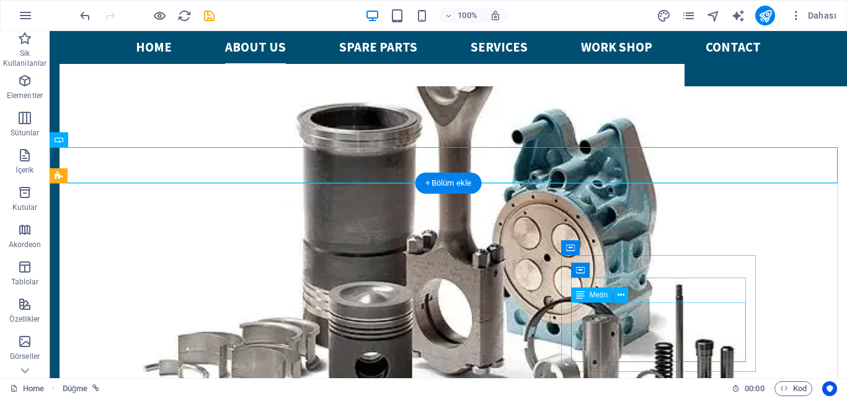
scroll to position [2321, 0]
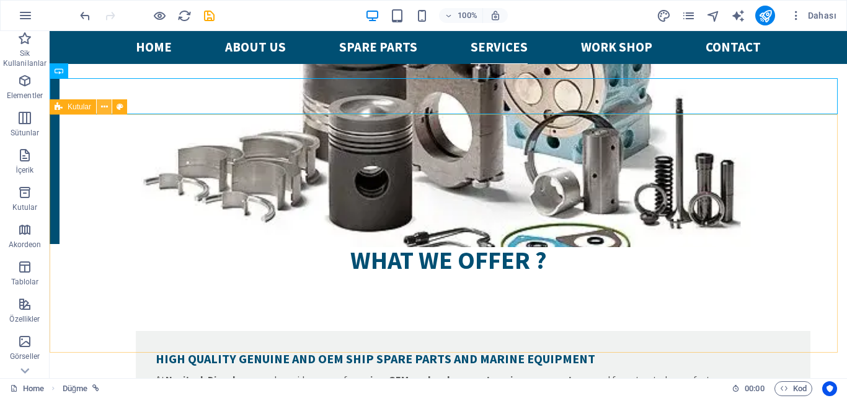
click at [104, 104] on icon at bounding box center [104, 106] width 7 height 13
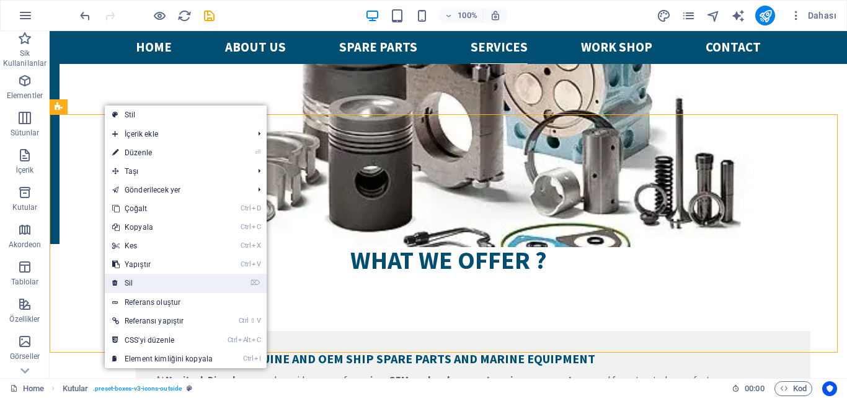
click at [182, 282] on link "⌦ Sil" at bounding box center [162, 282] width 115 height 19
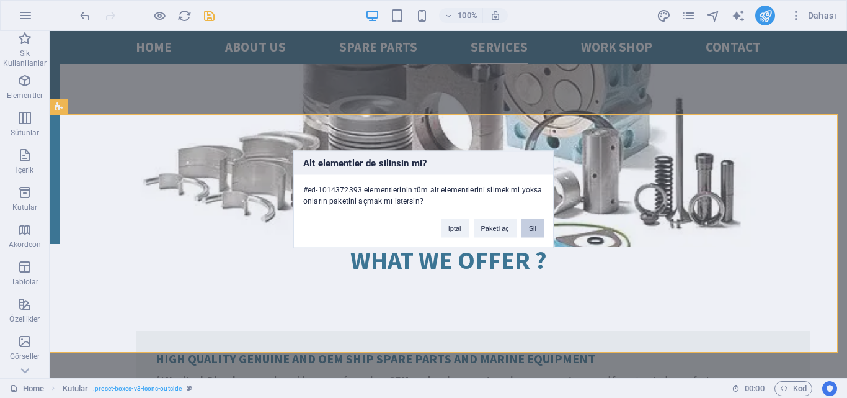
click at [532, 225] on button "Sil" at bounding box center [533, 227] width 22 height 19
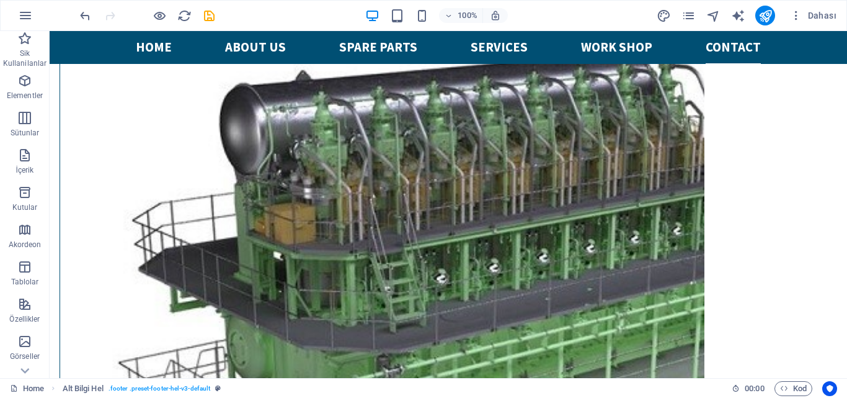
scroll to position [3367, 0]
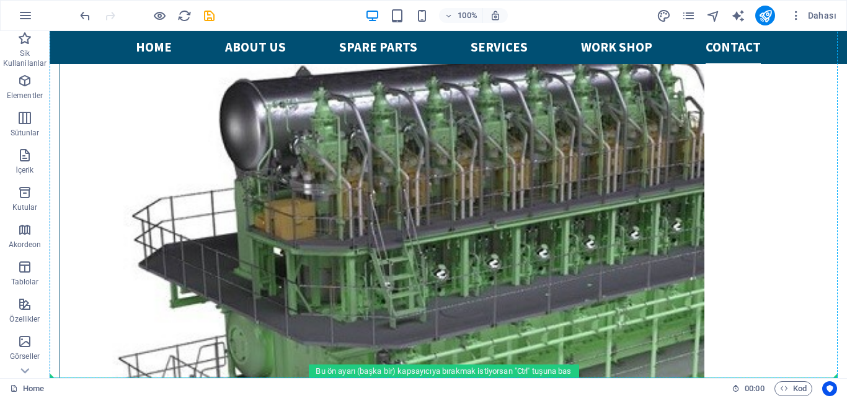
drag, startPoint x: 284, startPoint y: 192, endPoint x: 284, endPoint y: 381, distance: 189.1
click at [284, 381] on html "Skip to main content E-MAIL [EMAIL_ADDRESS][DOMAIN_NAME] LOCATION [GEOGRAPHIC_D…" at bounding box center [449, 371] width 798 height 7414
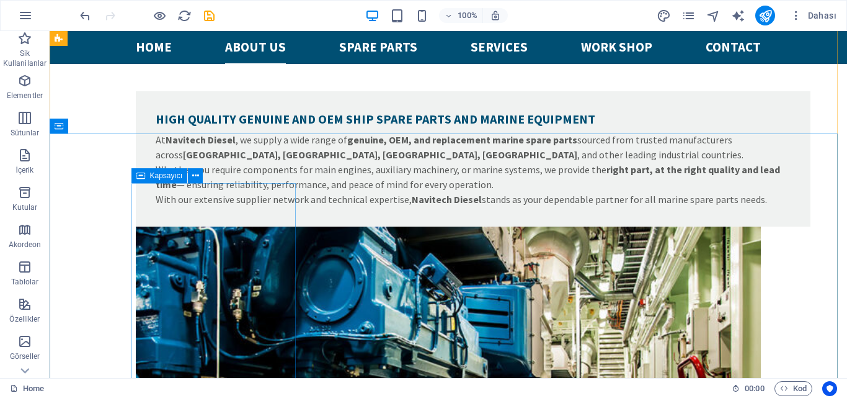
scroll to position [2561, 0]
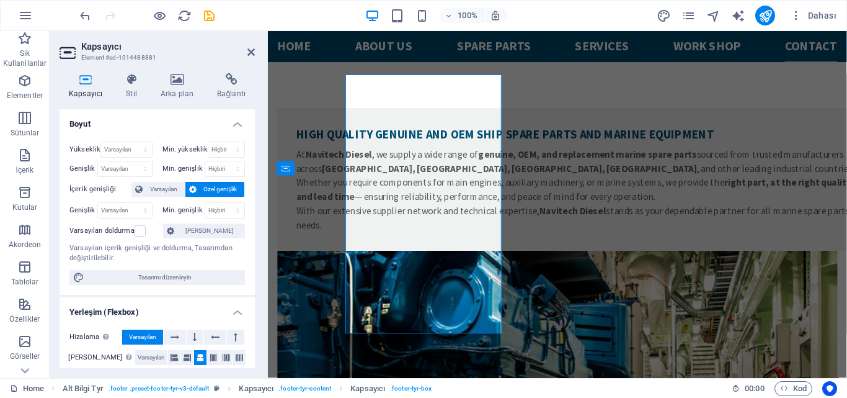
scroll to position [2667, 0]
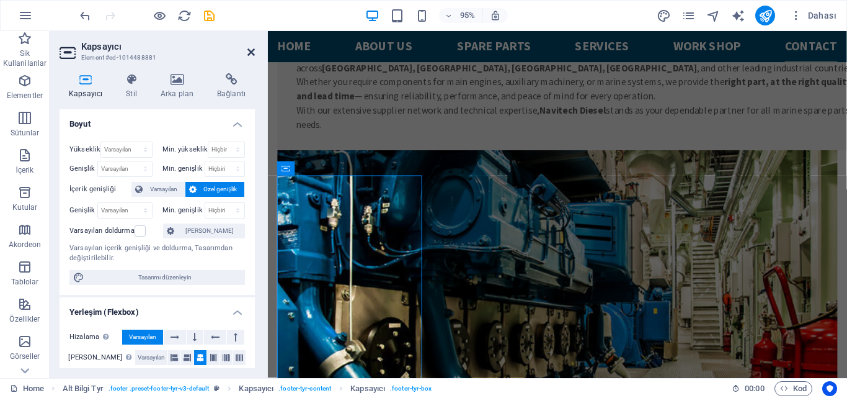
click at [251, 52] on icon at bounding box center [250, 52] width 7 height 10
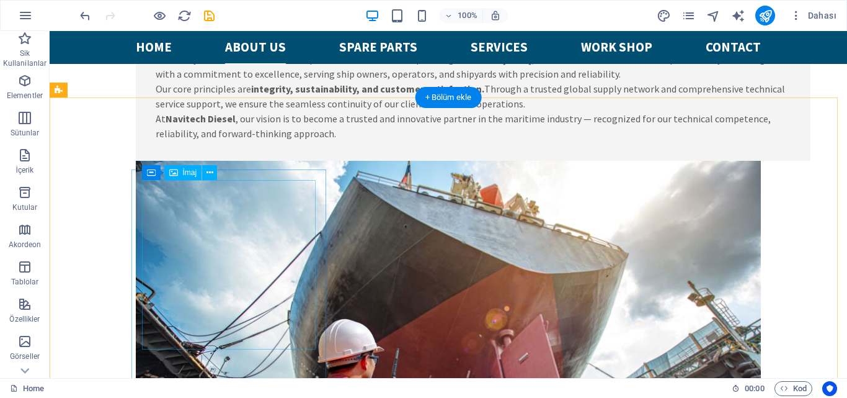
scroll to position [1444, 0]
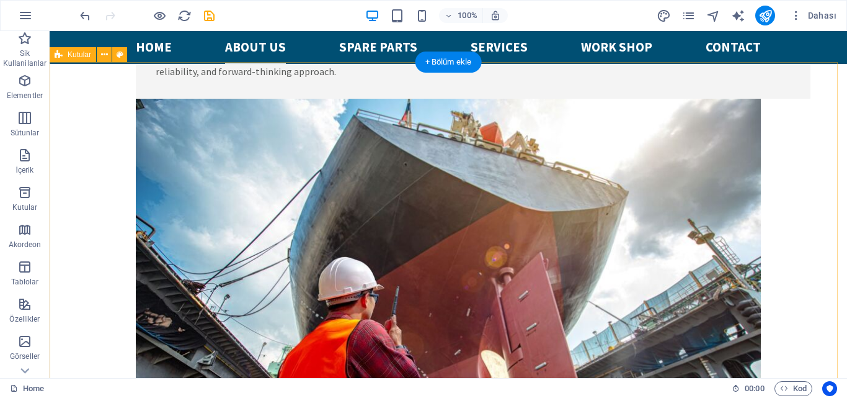
click at [58, 53] on icon at bounding box center [59, 54] width 8 height 15
click at [102, 55] on icon at bounding box center [104, 54] width 7 height 13
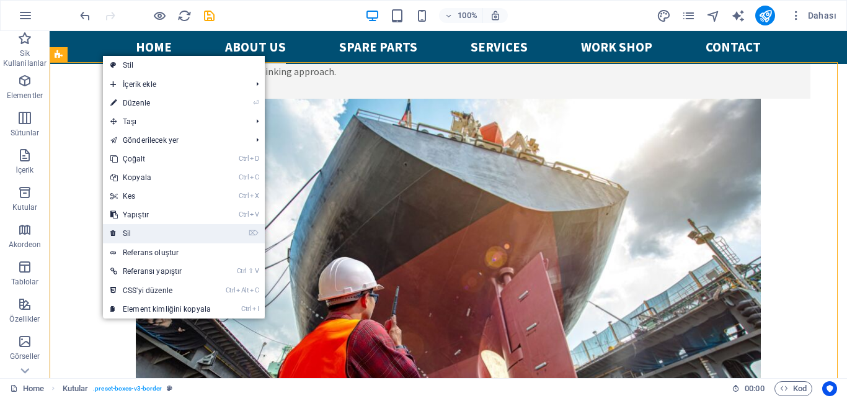
click at [139, 236] on link "⌦ Sil" at bounding box center [160, 233] width 115 height 19
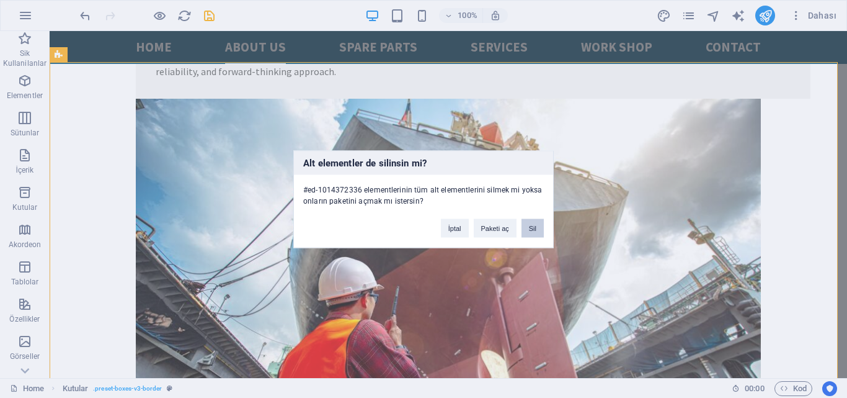
click at [529, 229] on button "Sil" at bounding box center [533, 227] width 22 height 19
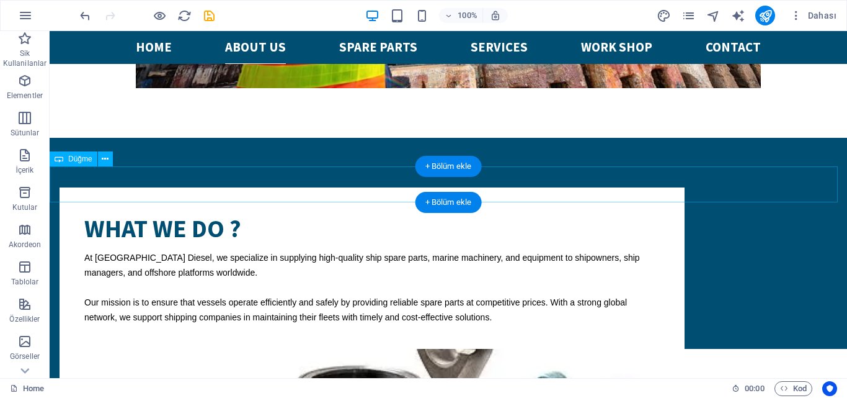
scroll to position [1878, 0]
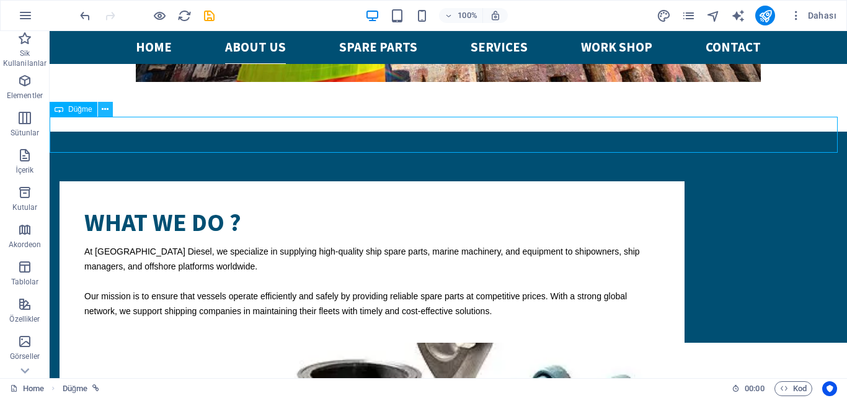
click at [106, 111] on icon at bounding box center [105, 109] width 7 height 13
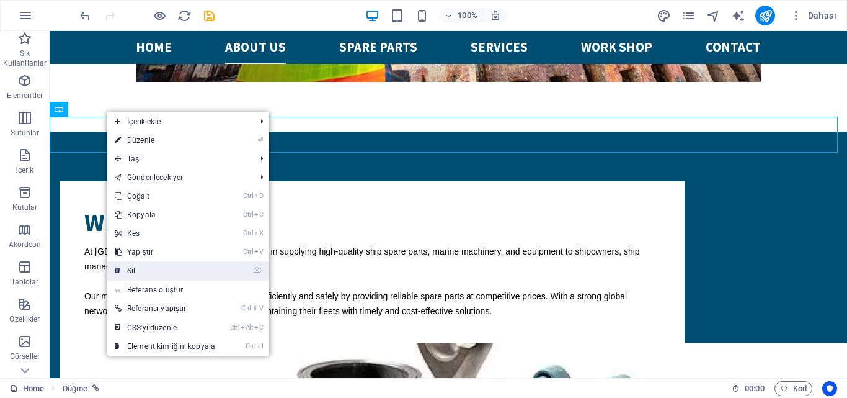
click at [161, 268] on link "⌦ Sil" at bounding box center [164, 270] width 115 height 19
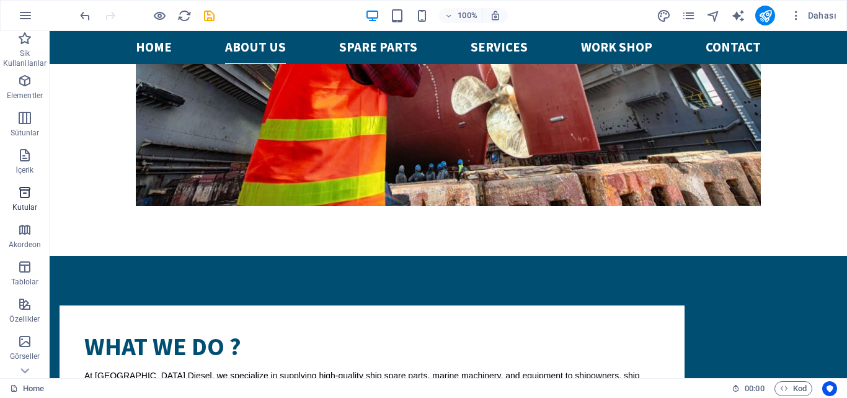
scroll to position [62, 0]
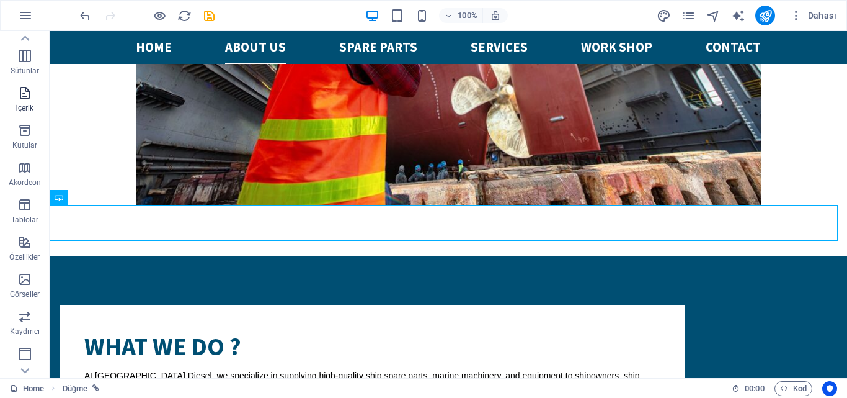
click at [33, 102] on span "İçerik" at bounding box center [25, 101] width 50 height 30
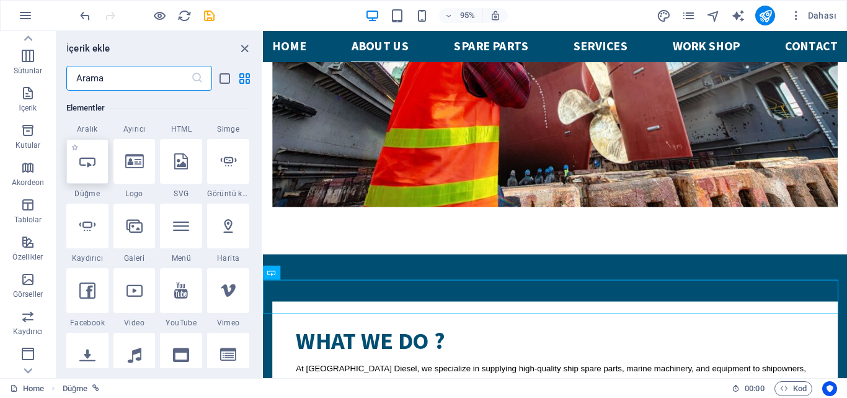
scroll to position [186, 0]
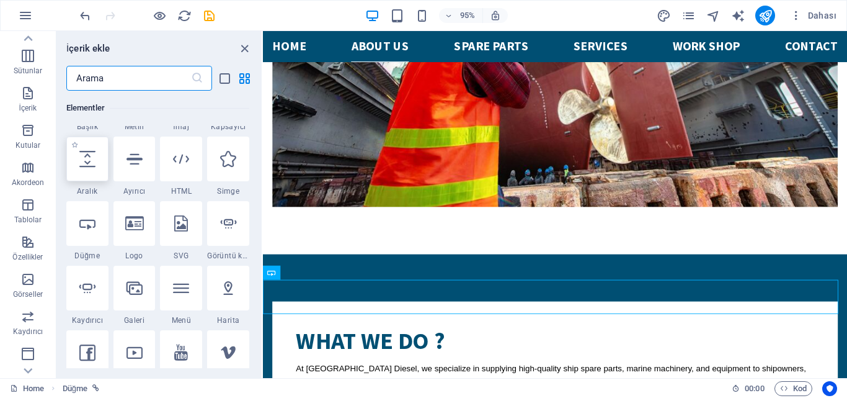
click at [97, 162] on div at bounding box center [87, 158] width 42 height 45
select select "px"
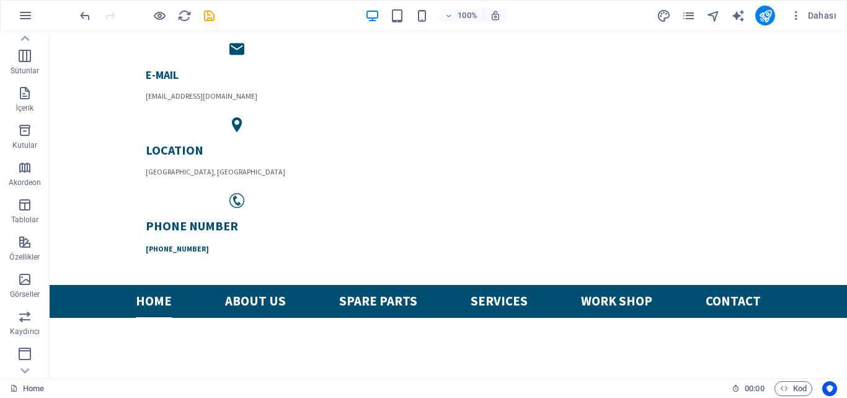
scroll to position [0, 0]
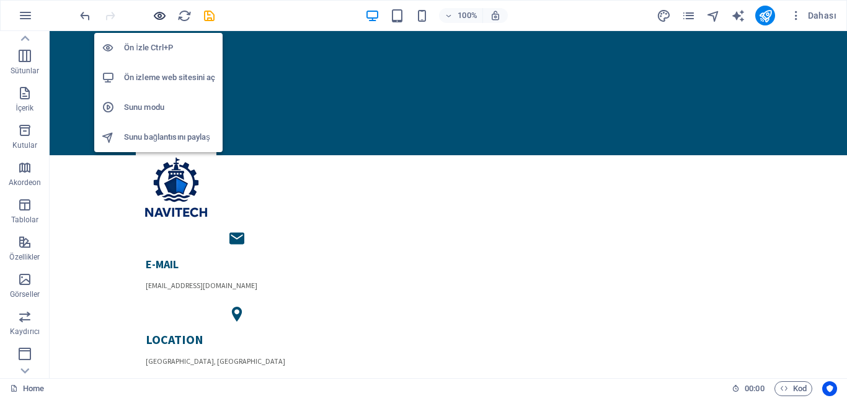
click at [163, 20] on icon "button" at bounding box center [160, 16] width 14 height 14
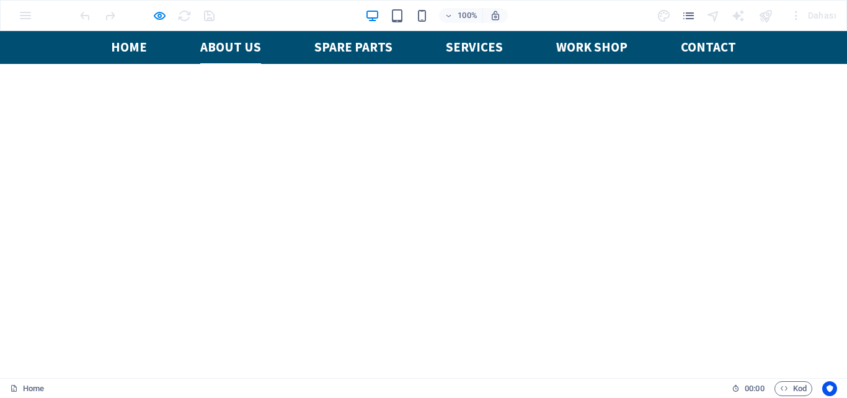
scroll to position [744, 0]
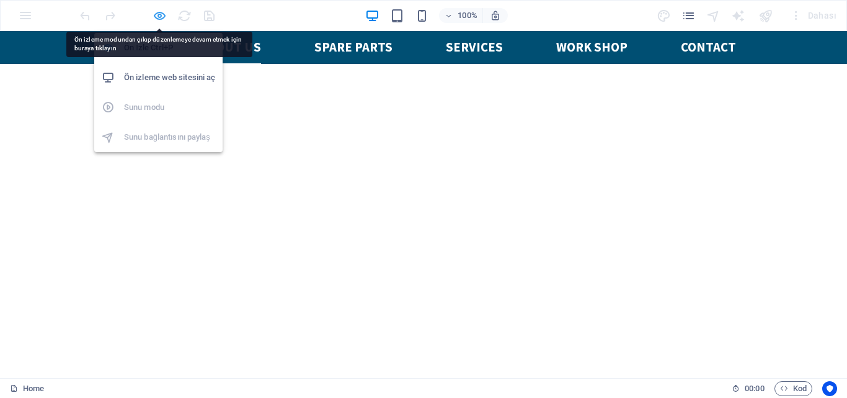
click at [161, 18] on icon "button" at bounding box center [160, 16] width 14 height 14
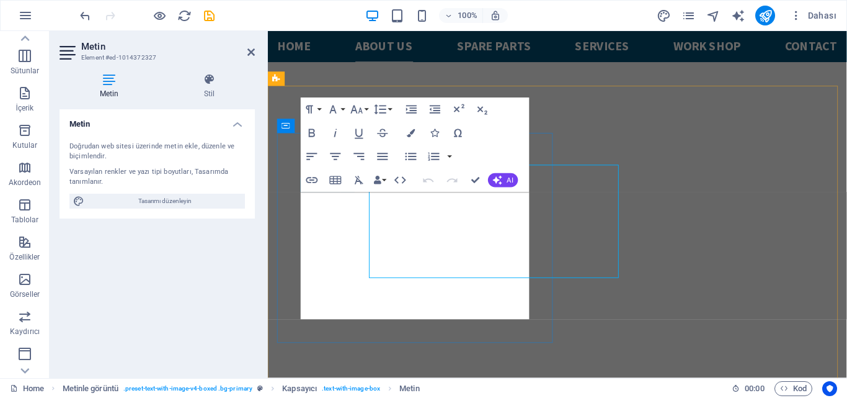
scroll to position [758, 0]
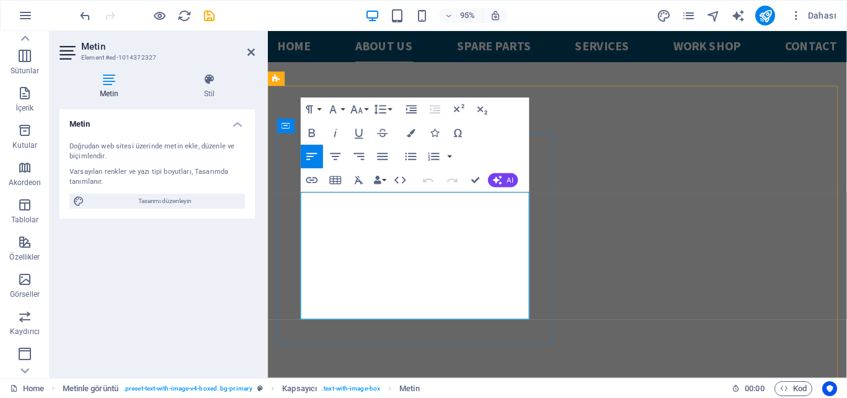
drag, startPoint x: 336, startPoint y: 327, endPoint x: 302, endPoint y: 211, distance: 120.9
copy p "At [GEOGRAPHIC_DATA] Diesel, we specialize in supplying high-quality ship spare…"
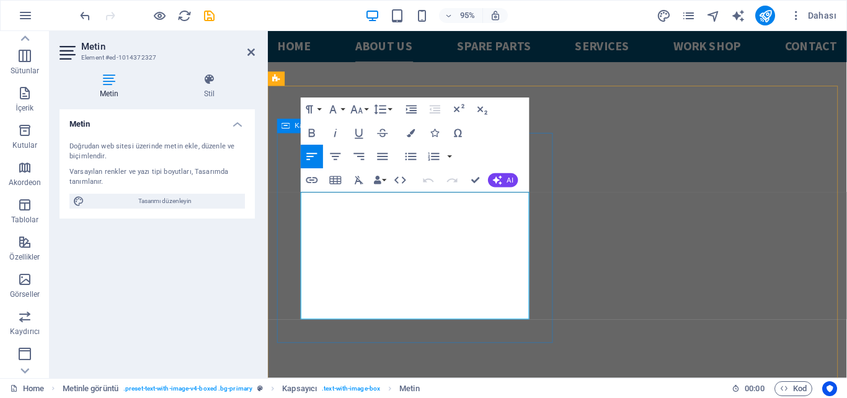
drag, startPoint x: 498, startPoint y: 222, endPoint x: 295, endPoint y: 208, distance: 203.3
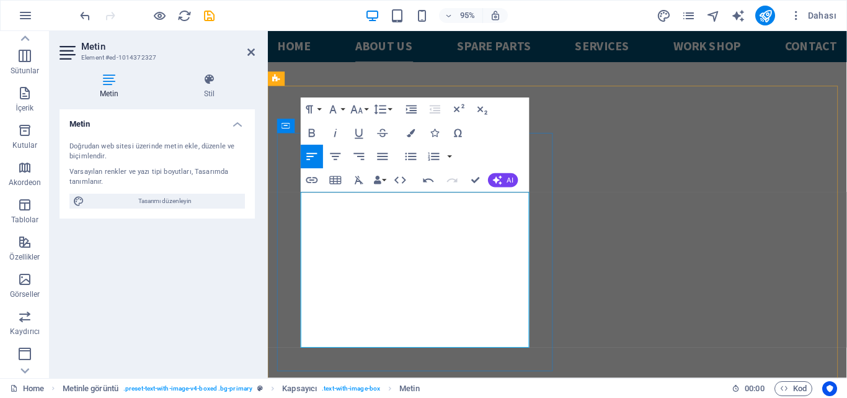
drag, startPoint x: 381, startPoint y: 255, endPoint x: 414, endPoint y: 252, distance: 33.0
drag, startPoint x: 354, startPoint y: 255, endPoint x: 303, endPoint y: 203, distance: 73.2
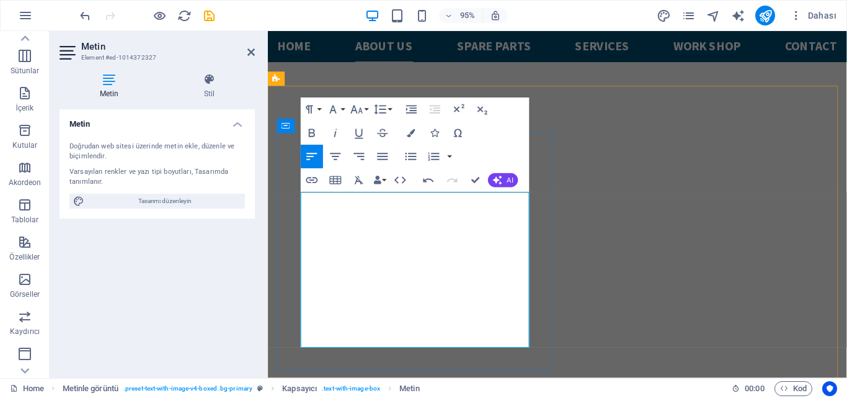
drag, startPoint x: 399, startPoint y: 299, endPoint x: 430, endPoint y: 311, distance: 33.2
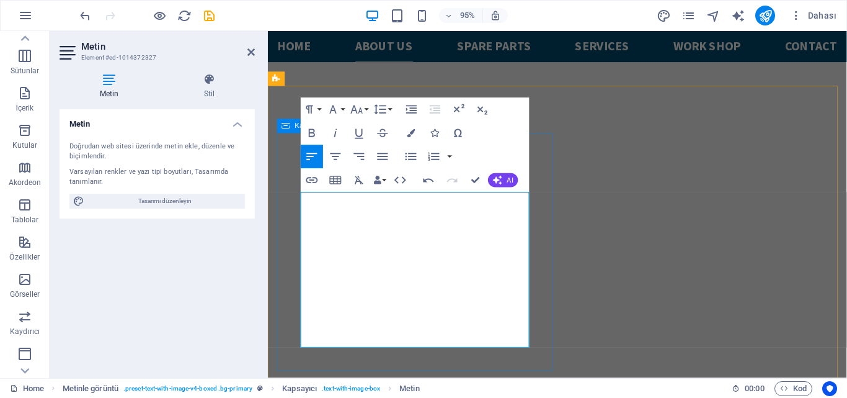
scroll to position [743, 0]
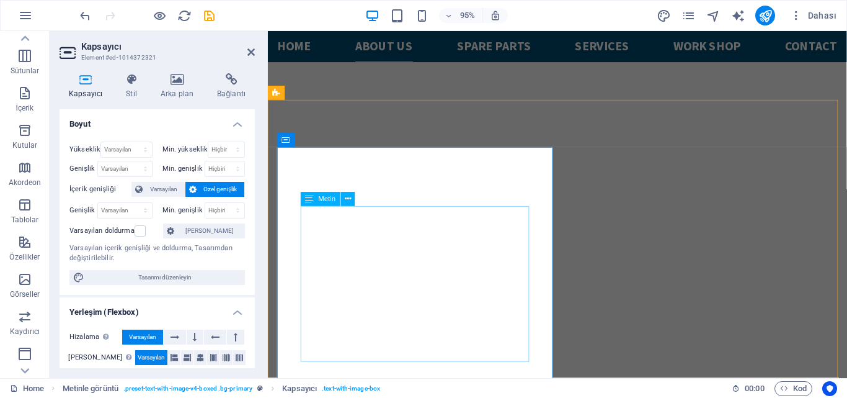
click at [250, 50] on icon at bounding box center [250, 52] width 7 height 10
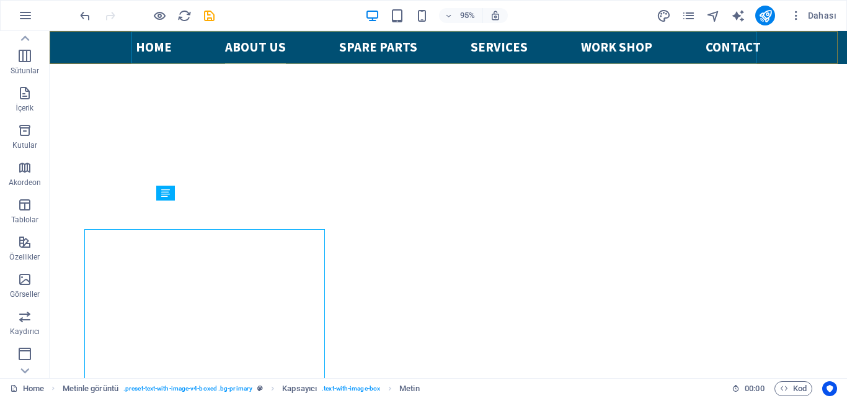
scroll to position [729, 0]
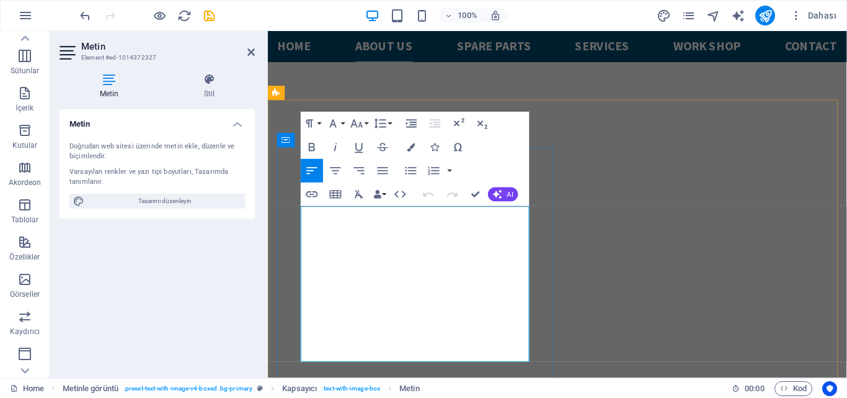
scroll to position [743, 0]
drag, startPoint x: 386, startPoint y: 322, endPoint x: 446, endPoint y: 331, distance: 60.7
click at [339, 121] on icon "button" at bounding box center [333, 124] width 14 height 14
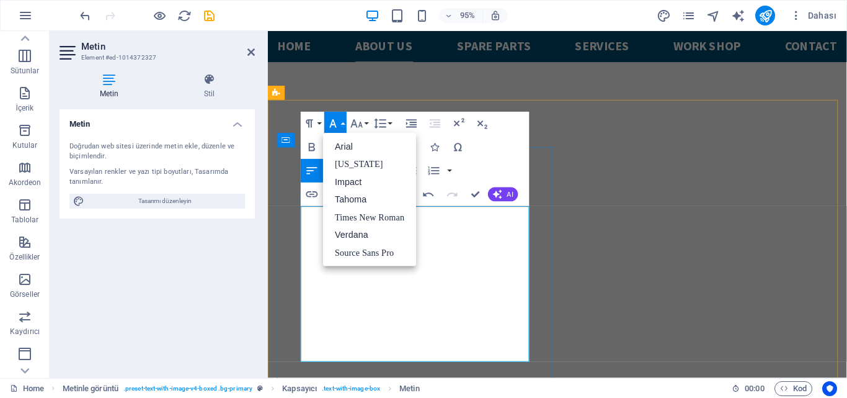
click at [399, 265] on ul "Arial [US_STATE] Impact Tahoma Times New Roman Verdana Source Sans Pro" at bounding box center [369, 199] width 93 height 133
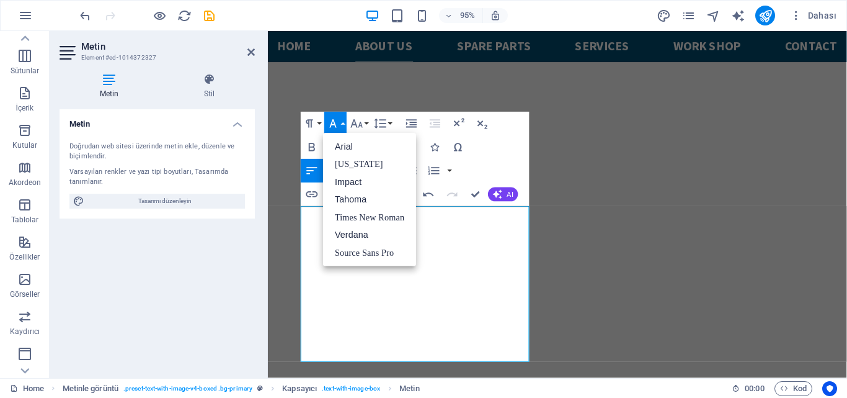
click at [327, 115] on button "Font Family" at bounding box center [335, 124] width 22 height 24
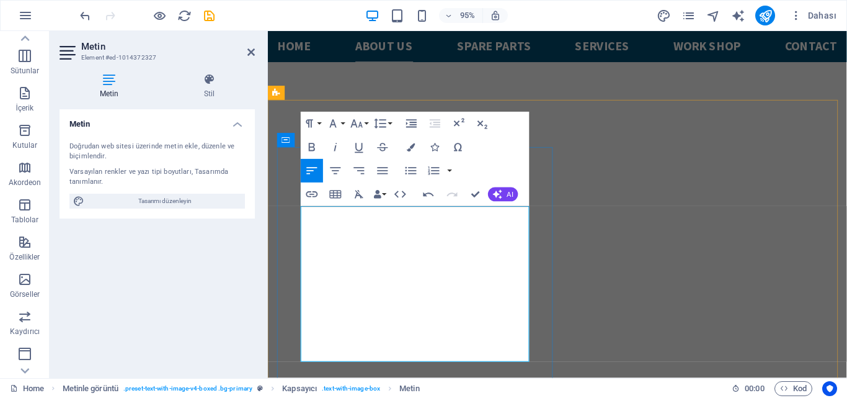
drag, startPoint x: 303, startPoint y: 222, endPoint x: 352, endPoint y: 271, distance: 69.3
click at [340, 123] on button "Font Family" at bounding box center [335, 124] width 22 height 24
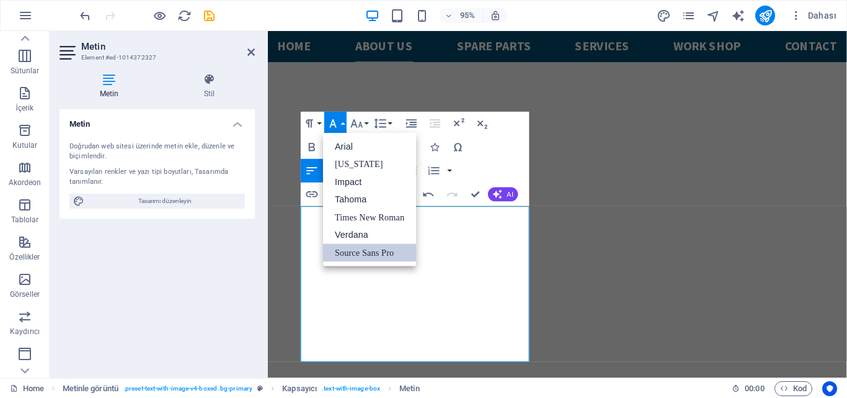
scroll to position [0, 0]
click at [347, 149] on link "Arial" at bounding box center [369, 147] width 93 height 18
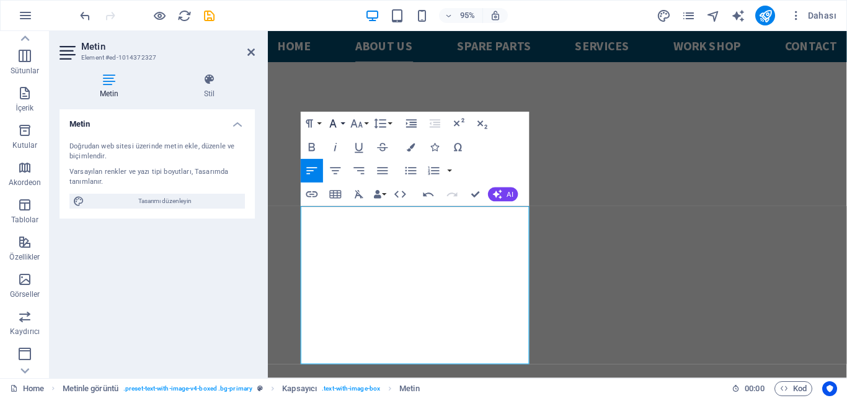
click at [343, 122] on button "Font Family" at bounding box center [335, 124] width 22 height 24
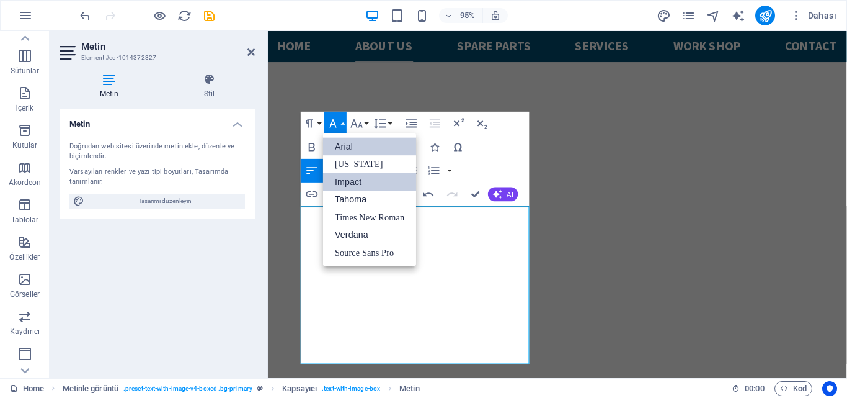
click at [354, 179] on link "Impact" at bounding box center [369, 182] width 93 height 18
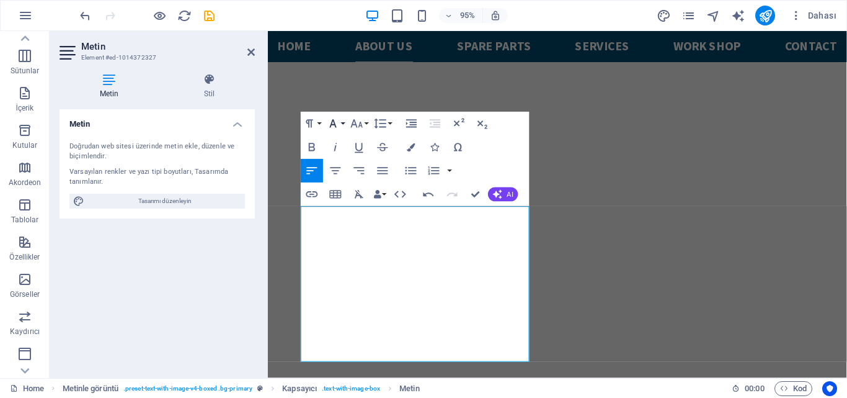
click at [342, 121] on button "Font Family" at bounding box center [335, 124] width 22 height 24
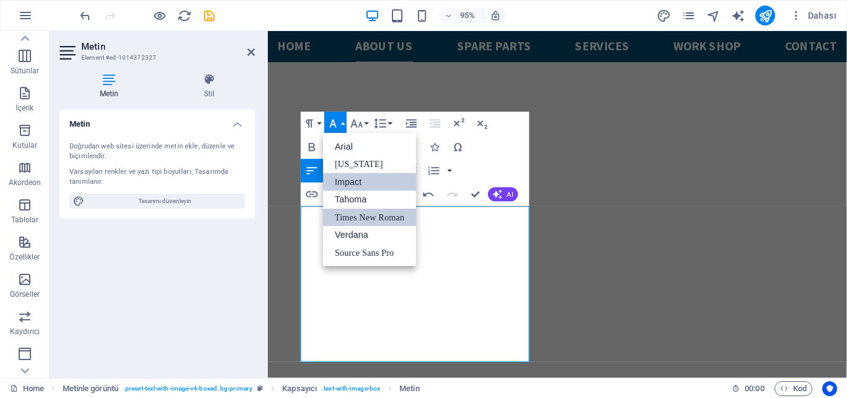
click at [364, 219] on link "Times New Roman" at bounding box center [369, 217] width 93 height 18
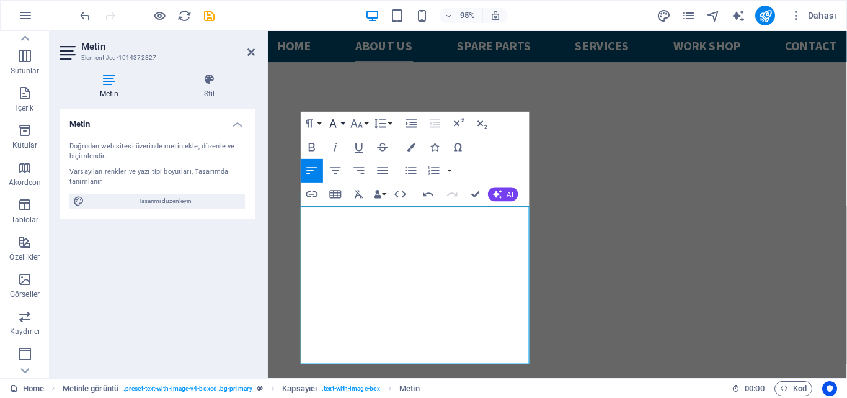
click at [336, 120] on icon "button" at bounding box center [333, 124] width 14 height 14
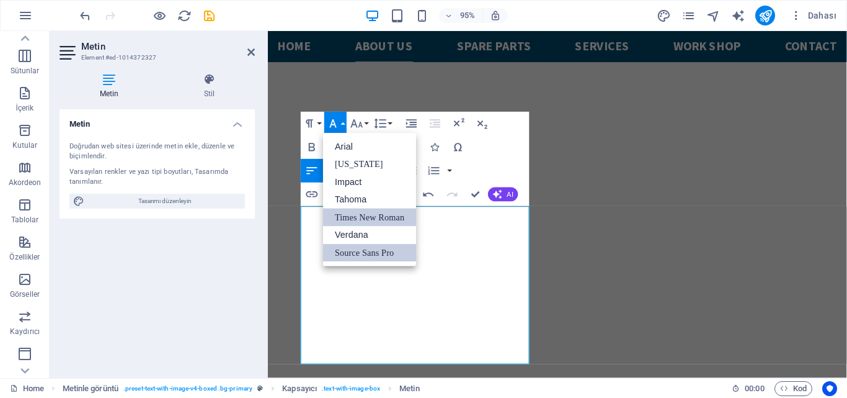
click at [367, 247] on link "Source Sans Pro" at bounding box center [369, 253] width 93 height 18
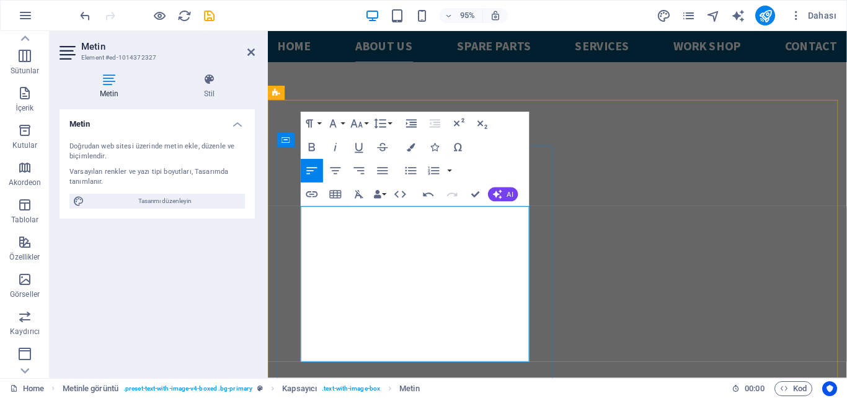
drag, startPoint x: 354, startPoint y: 269, endPoint x: 301, endPoint y: 224, distance: 68.7
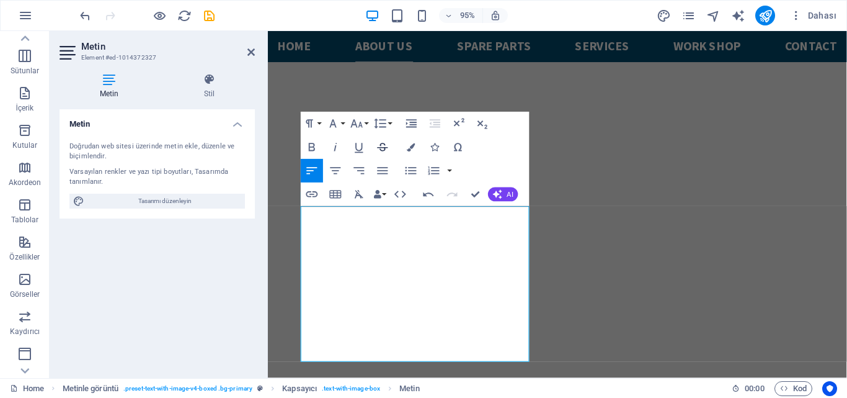
click at [384, 147] on icon "button" at bounding box center [383, 147] width 14 height 14
click at [252, 53] on icon at bounding box center [250, 52] width 7 height 10
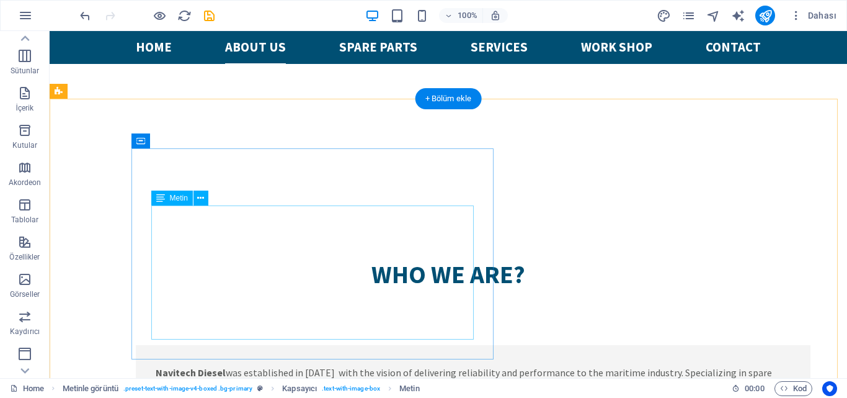
scroll to position [1149, 0]
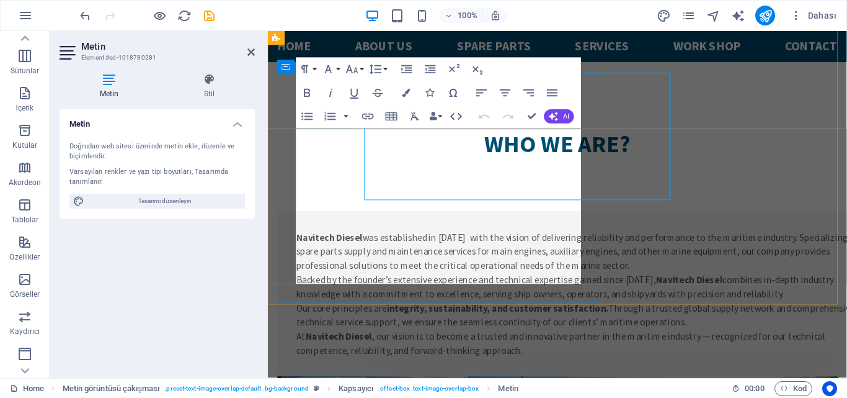
scroll to position [1207, 0]
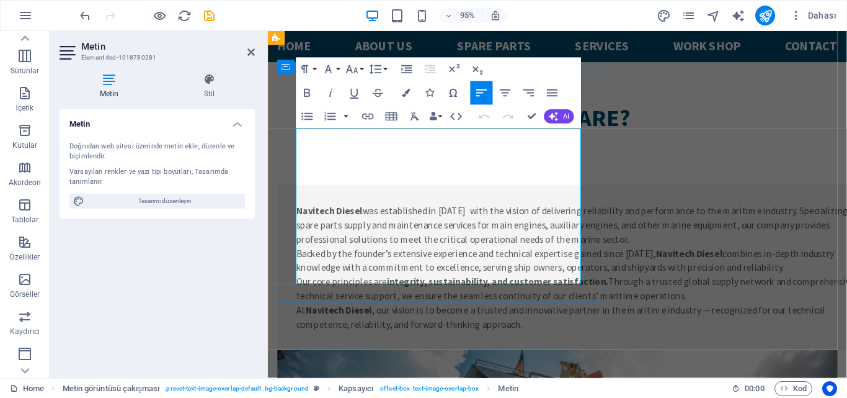
drag, startPoint x: 379, startPoint y: 220, endPoint x: 492, endPoint y: 225, distance: 113.0
drag, startPoint x: 206, startPoint y: 195, endPoint x: 131, endPoint y: 291, distance: 121.1
click at [131, 291] on div "Metin Doğrudan web sitesi üzerinde metin ekle, düzenle ve biçimlendir. Varsayıl…" at bounding box center [157, 238] width 195 height 259
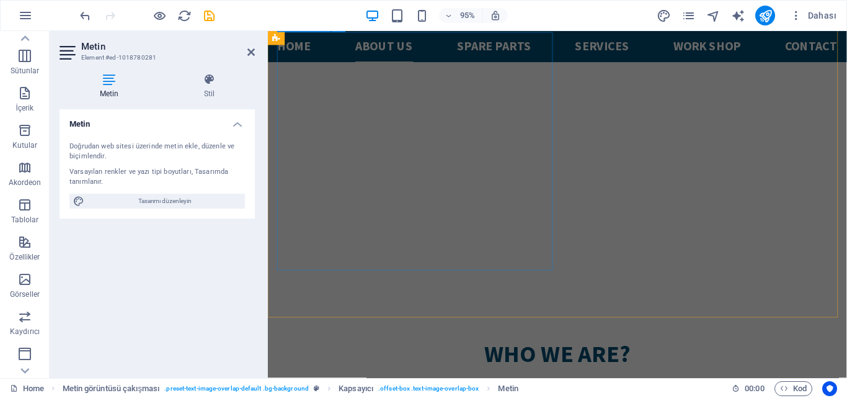
scroll to position [835, 0]
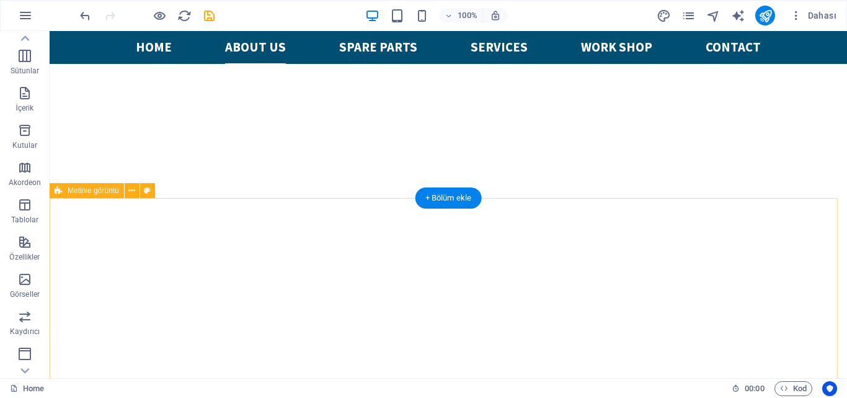
scroll to position [806, 0]
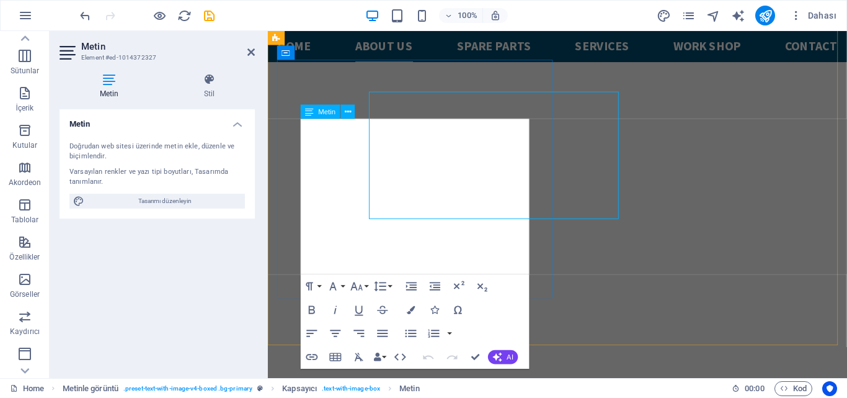
scroll to position [835, 0]
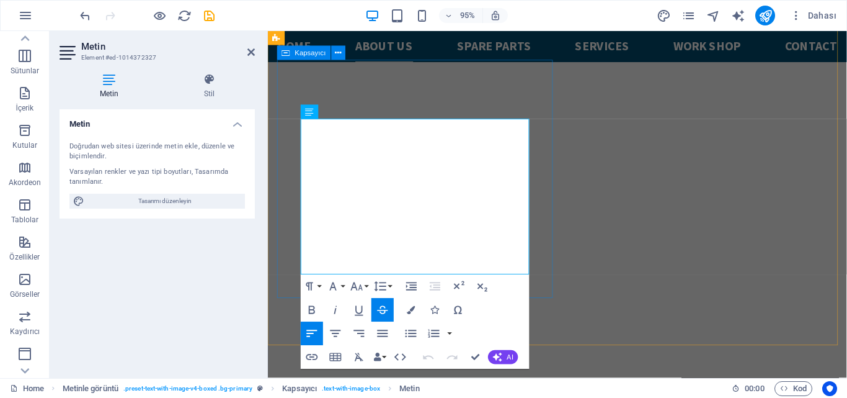
drag, startPoint x: 344, startPoint y: 278, endPoint x: 300, endPoint y: 129, distance: 155.2
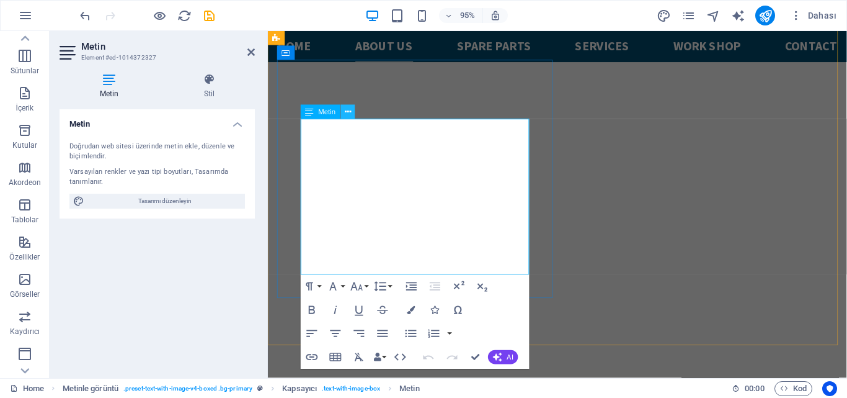
click at [350, 112] on icon at bounding box center [348, 111] width 6 height 12
click at [220, 87] on h4 "Stil" at bounding box center [209, 86] width 91 height 26
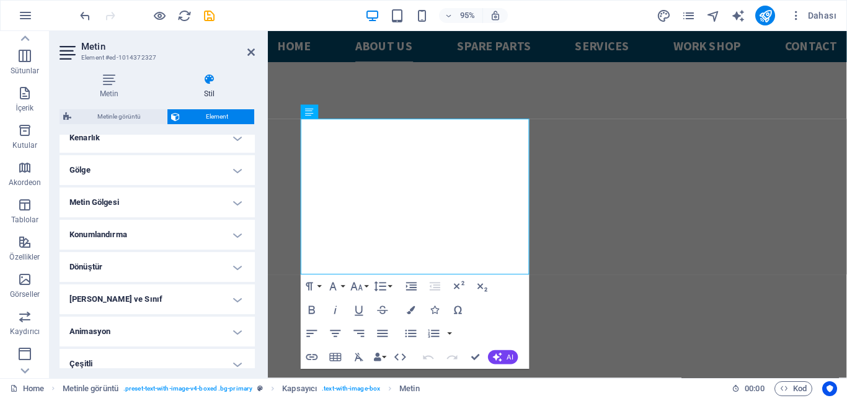
scroll to position [301, 0]
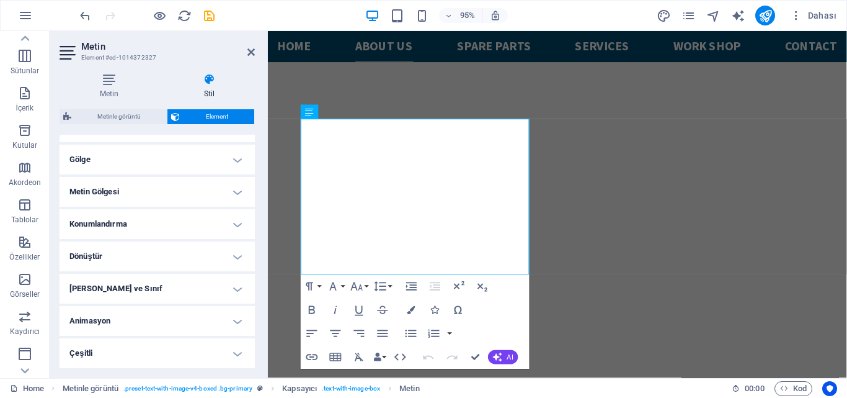
click at [146, 288] on h4 "[PERSON_NAME] ve Sınıf" at bounding box center [157, 288] width 195 height 30
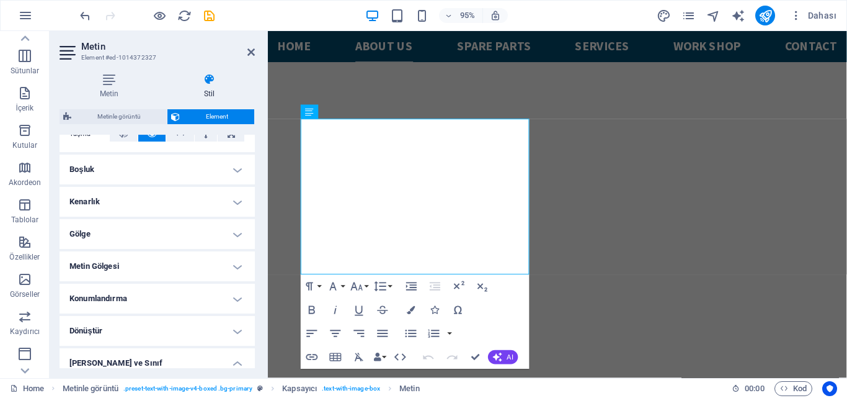
scroll to position [103, 0]
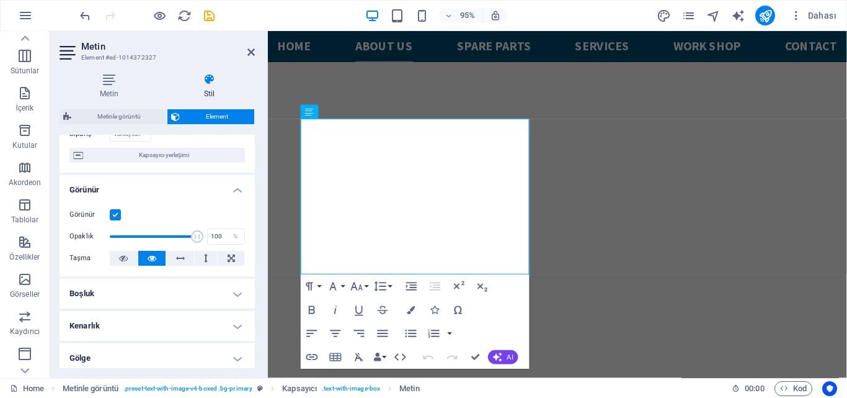
click at [153, 291] on h4 "Boşluk" at bounding box center [157, 293] width 195 height 30
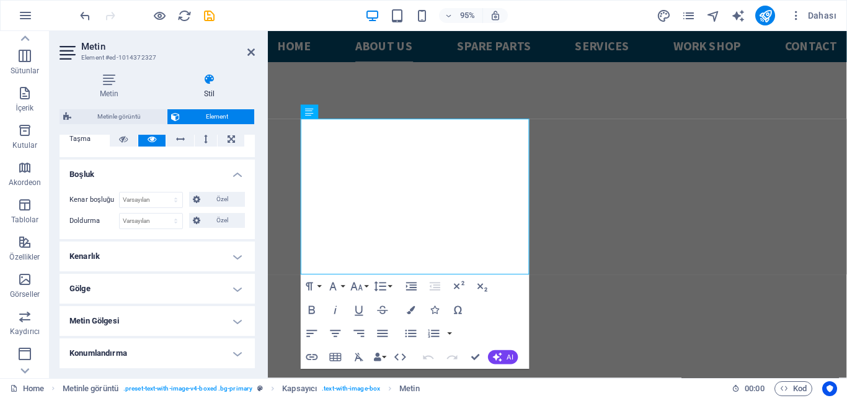
scroll to position [227, 0]
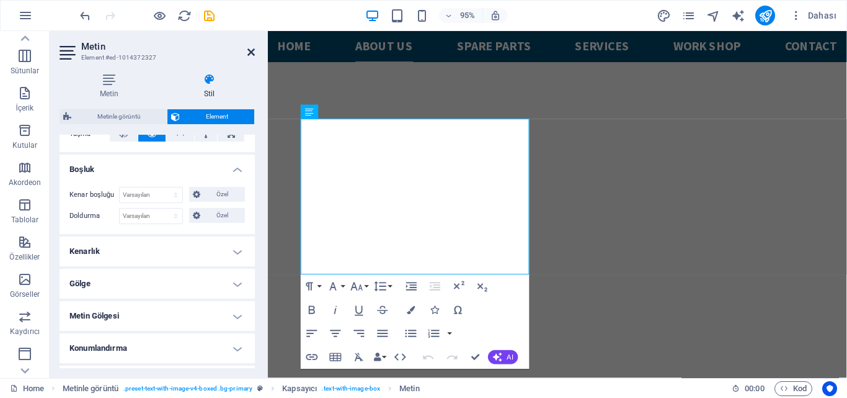
click at [251, 51] on icon at bounding box center [250, 52] width 7 height 10
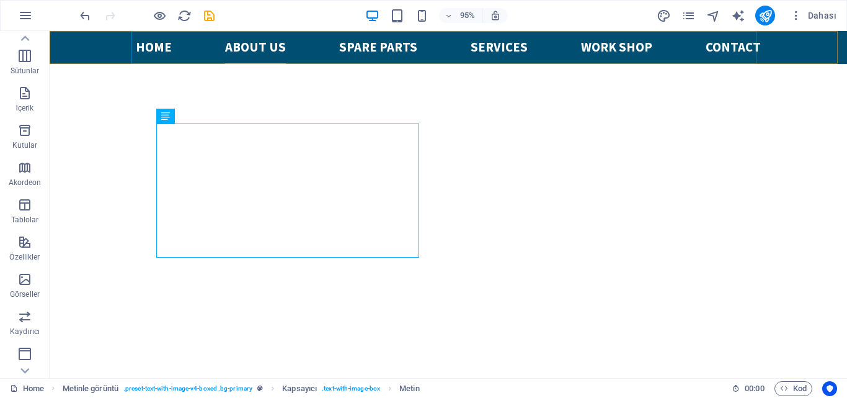
scroll to position [806, 0]
click at [213, 16] on icon "save" at bounding box center [209, 16] width 14 height 14
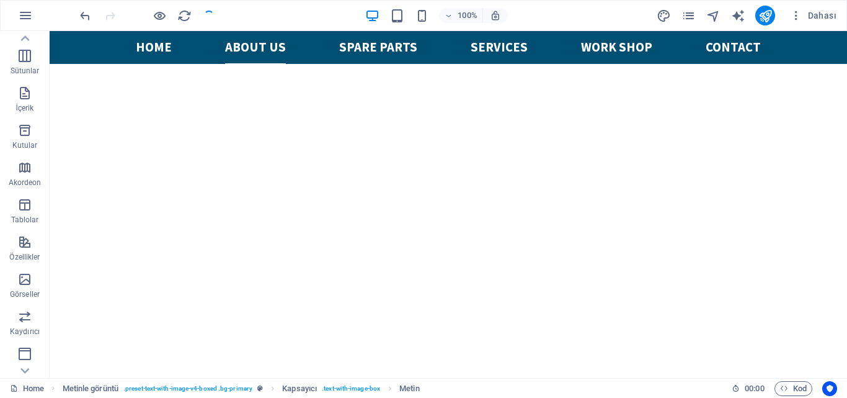
checkbox input "false"
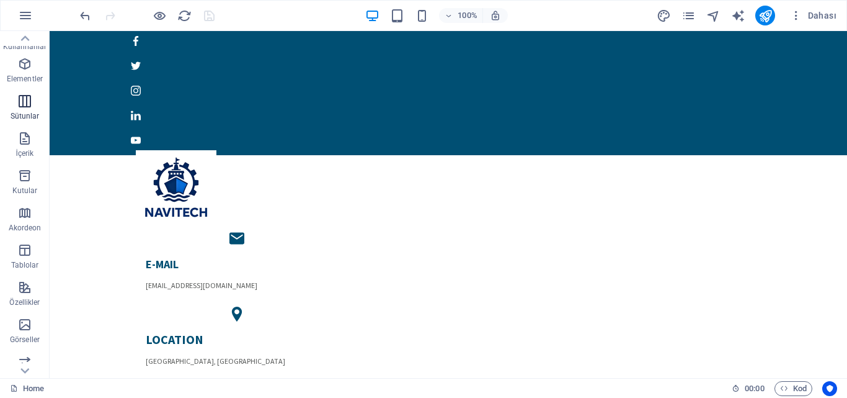
scroll to position [0, 0]
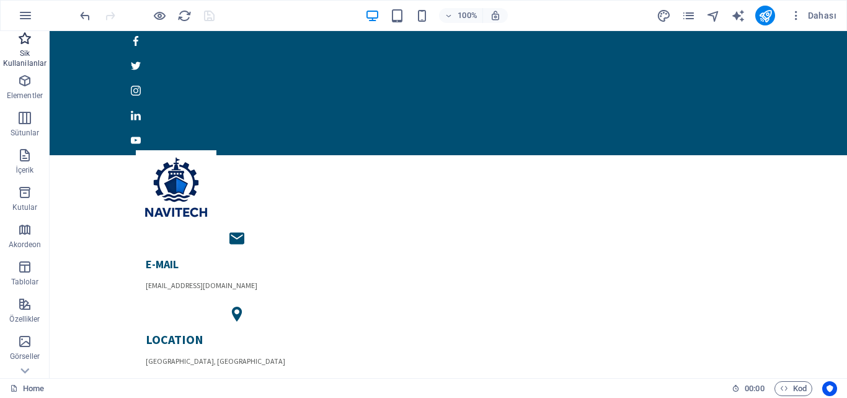
click at [21, 50] on p "Sik Kullanilanlar" at bounding box center [25, 58] width 50 height 20
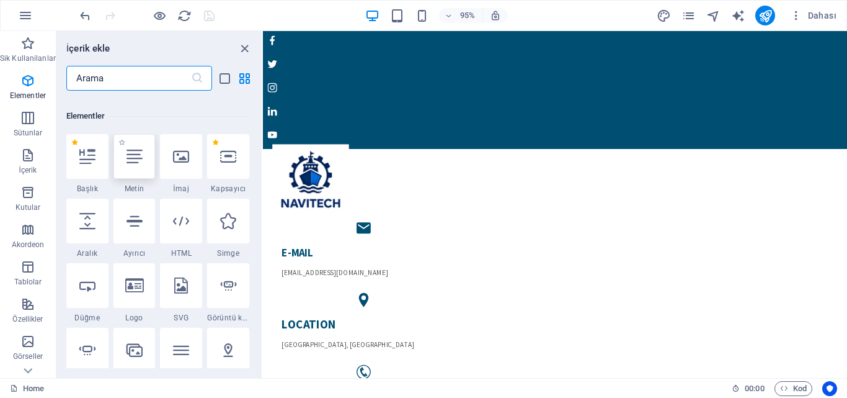
scroll to position [186, 0]
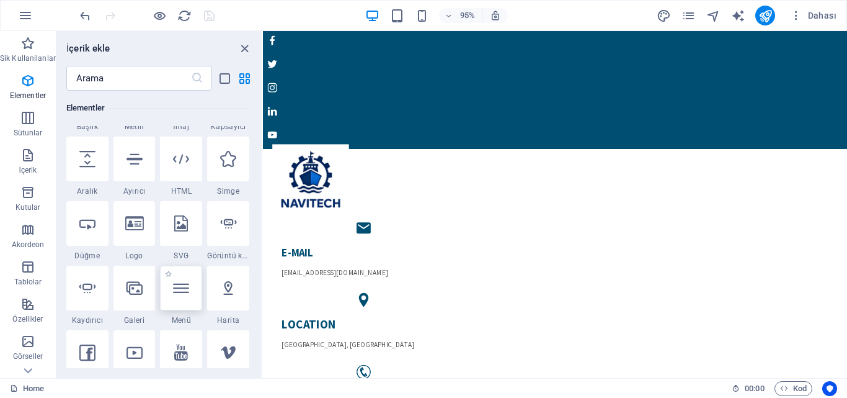
click at [175, 288] on icon at bounding box center [181, 288] width 16 height 16
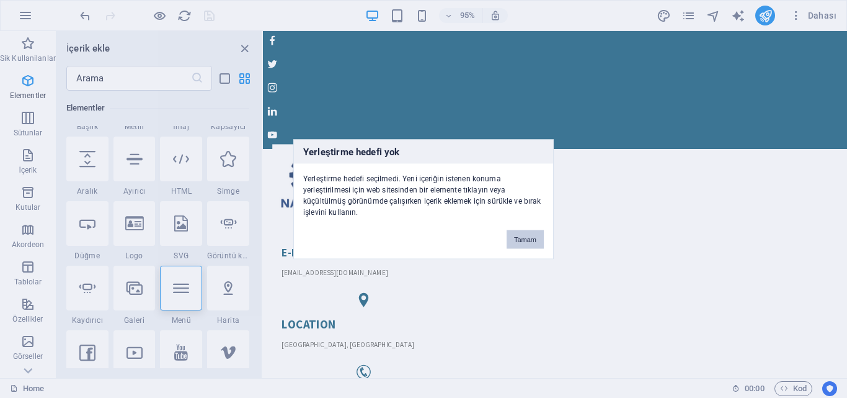
click at [515, 239] on button "Tamam" at bounding box center [525, 238] width 37 height 19
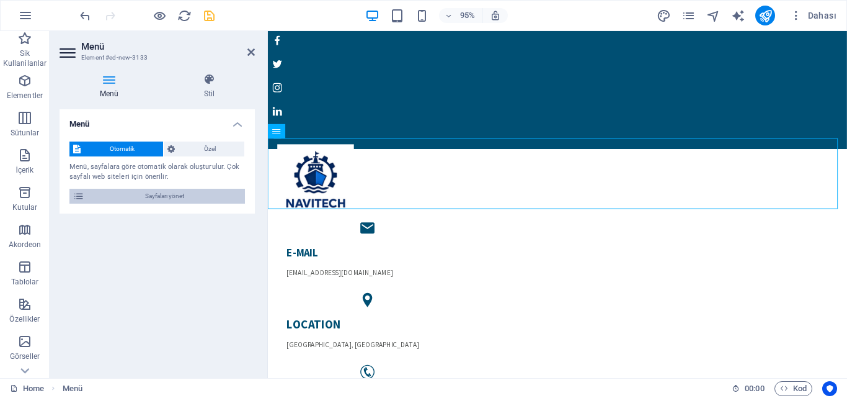
click at [190, 197] on span "Sayfaları yönet" at bounding box center [164, 196] width 153 height 15
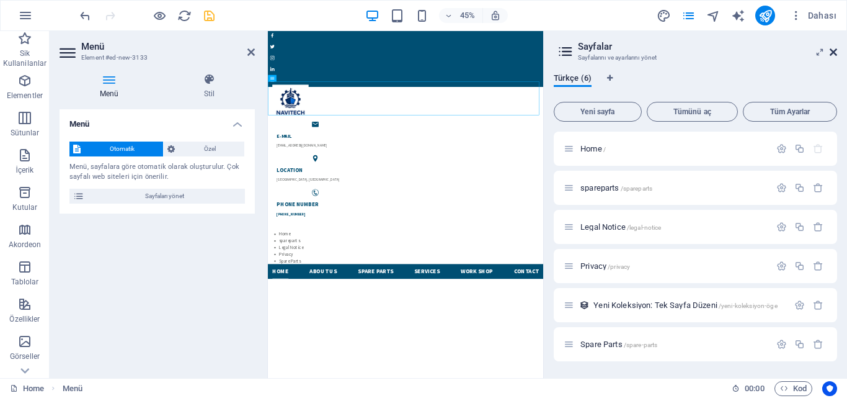
click at [831, 51] on icon at bounding box center [833, 52] width 7 height 10
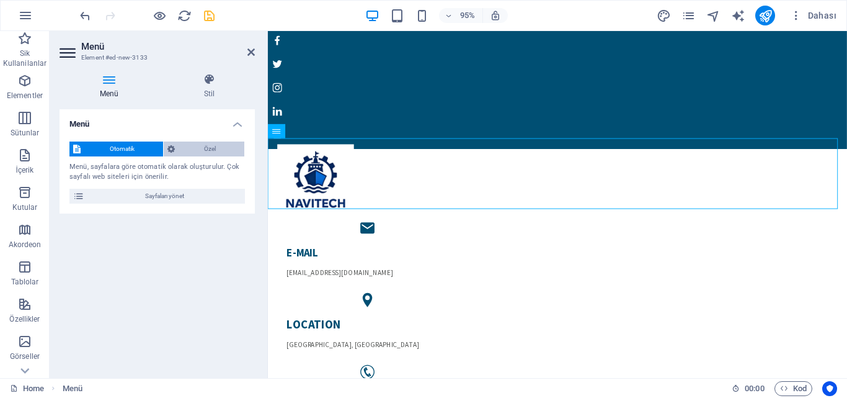
click at [228, 153] on span "Özel" at bounding box center [210, 148] width 62 height 15
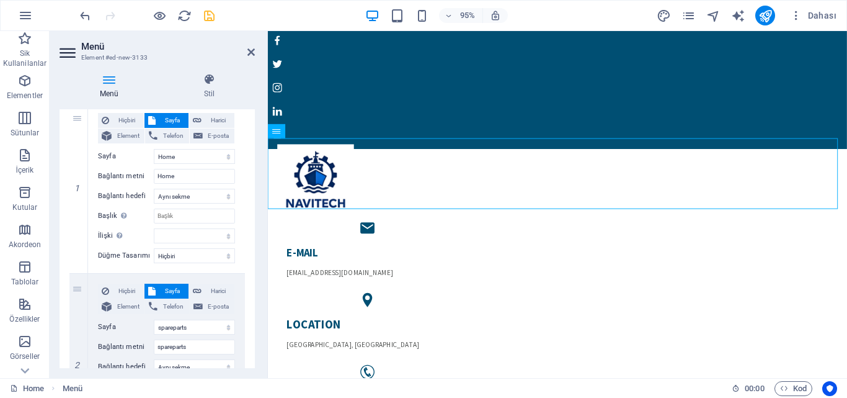
scroll to position [0, 0]
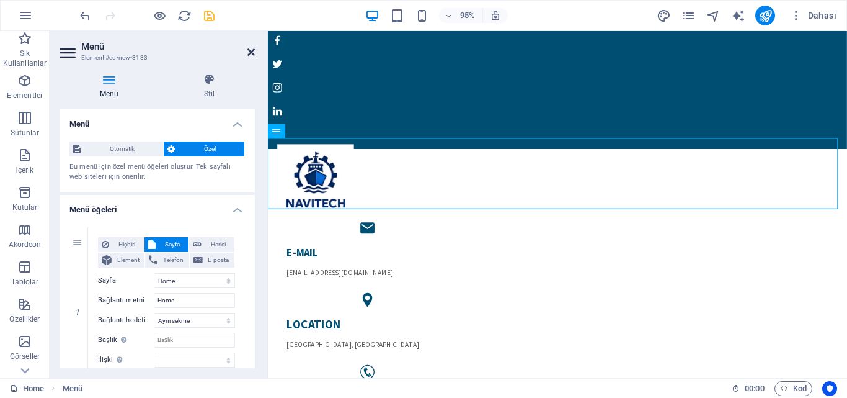
click at [251, 49] on icon at bounding box center [250, 52] width 7 height 10
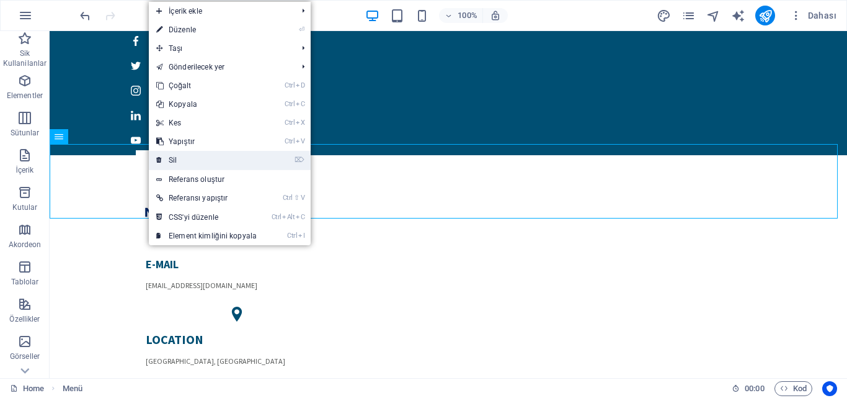
click at [168, 164] on link "⌦ Sil" at bounding box center [206, 160] width 115 height 19
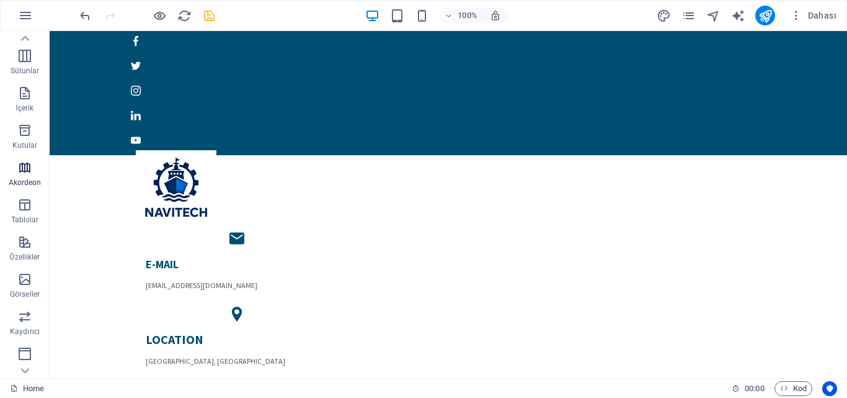
scroll to position [124, 0]
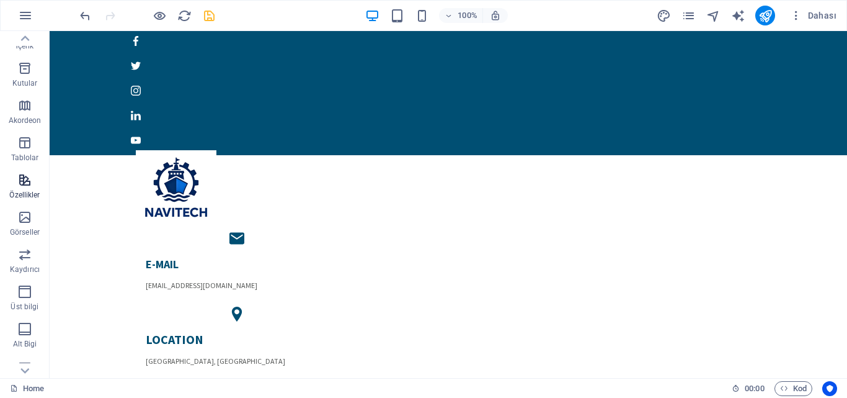
click at [23, 176] on icon "button" at bounding box center [24, 179] width 15 height 15
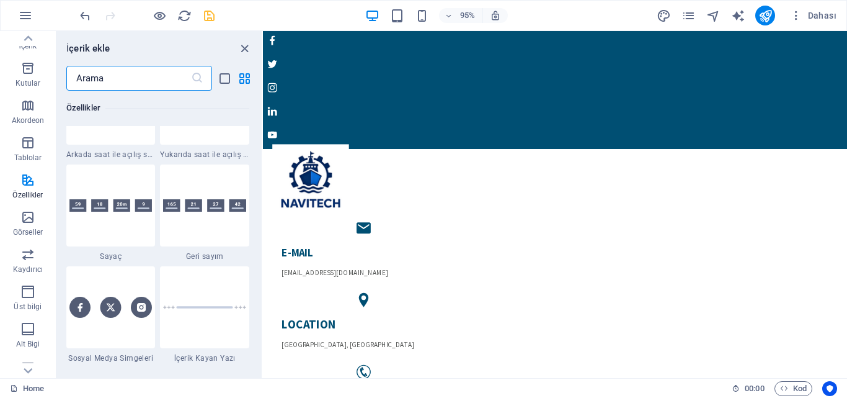
scroll to position [5516, 0]
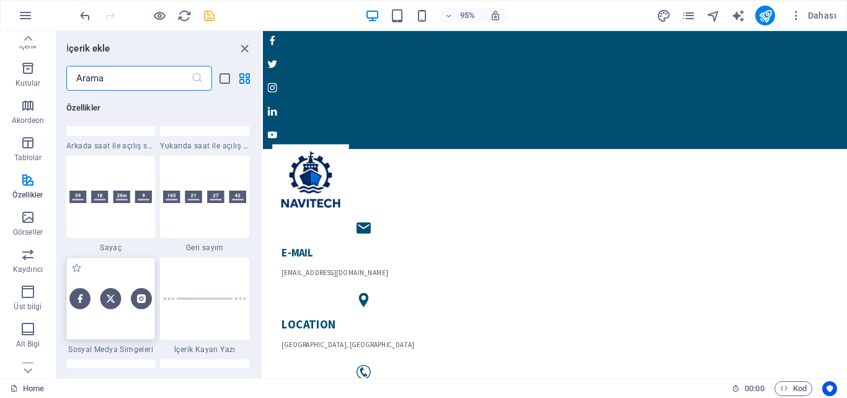
click at [124, 321] on div at bounding box center [110, 298] width 89 height 82
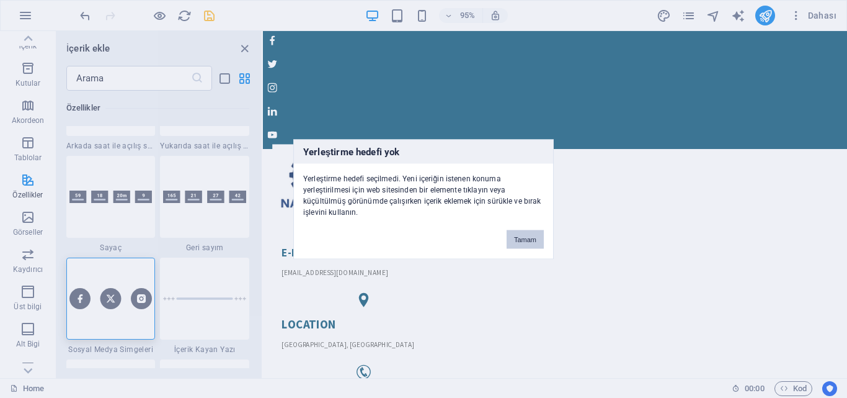
click at [518, 240] on button "Tamam" at bounding box center [525, 238] width 37 height 19
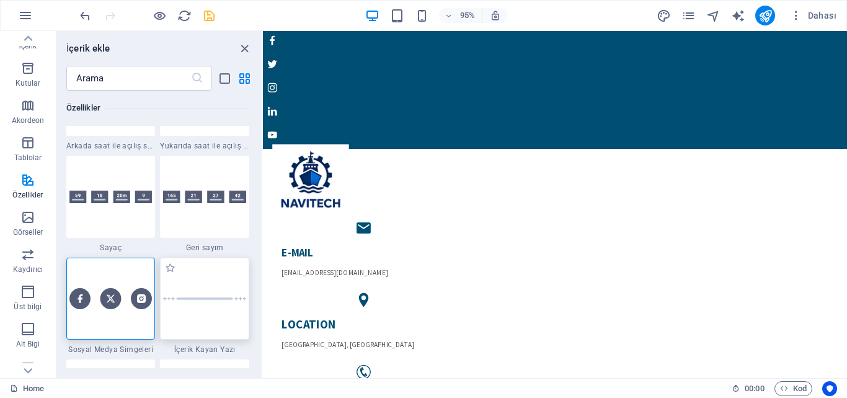
click at [221, 308] on div at bounding box center [204, 298] width 89 height 82
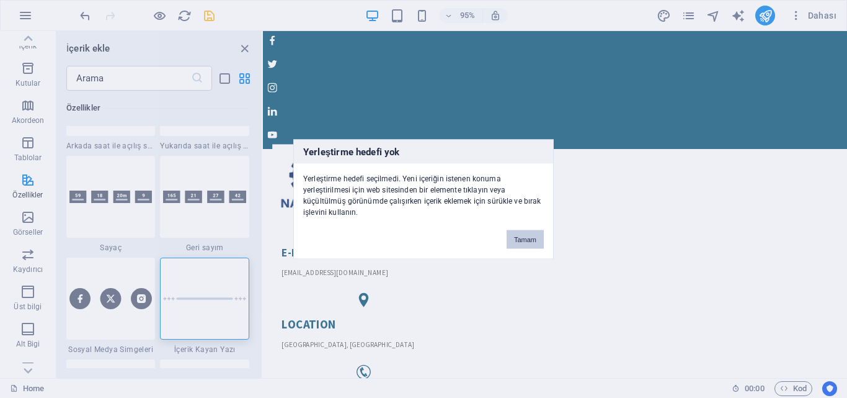
drag, startPoint x: 515, startPoint y: 234, endPoint x: 254, endPoint y: 215, distance: 262.4
click at [515, 234] on button "Tamam" at bounding box center [525, 238] width 37 height 19
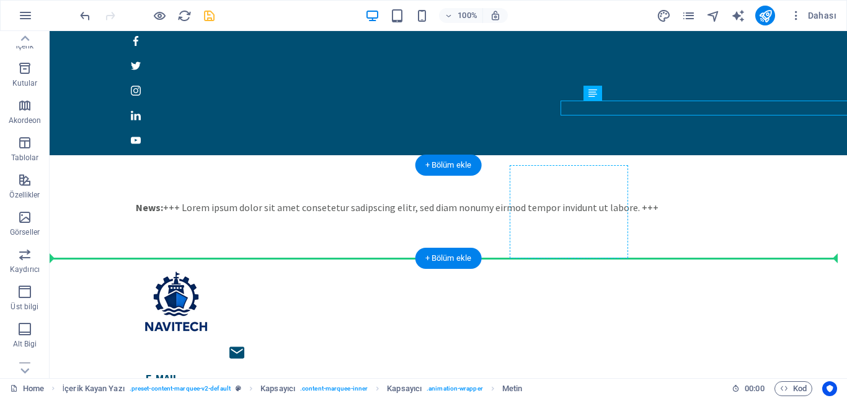
drag, startPoint x: 482, startPoint y: 104, endPoint x: 598, endPoint y: 232, distance: 173.0
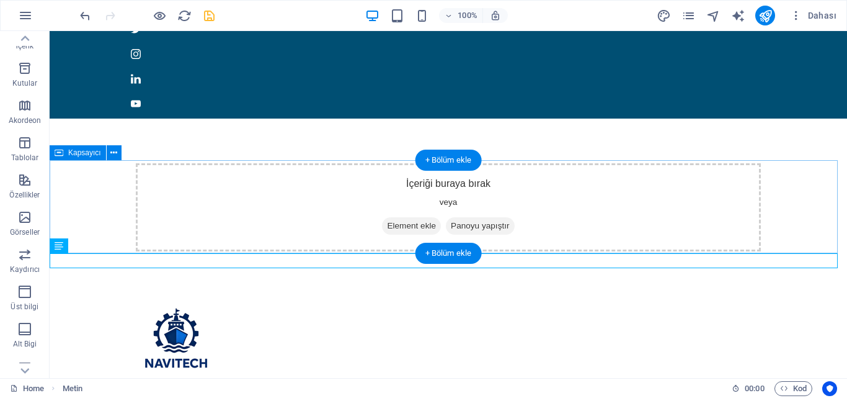
scroll to position [124, 0]
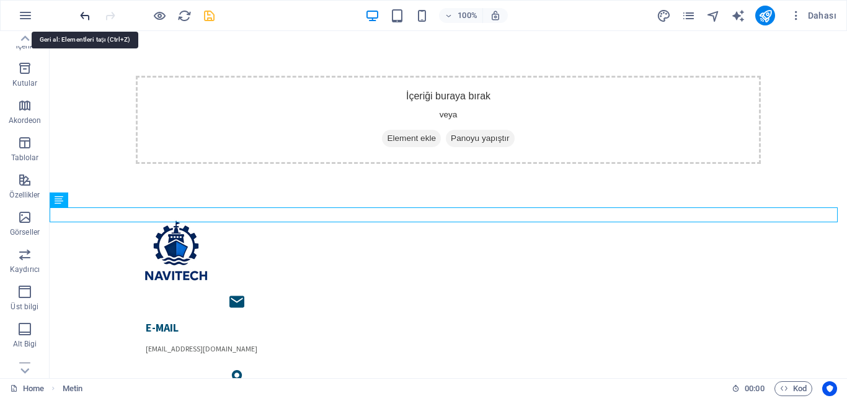
click at [87, 13] on icon "undo" at bounding box center [85, 16] width 14 height 14
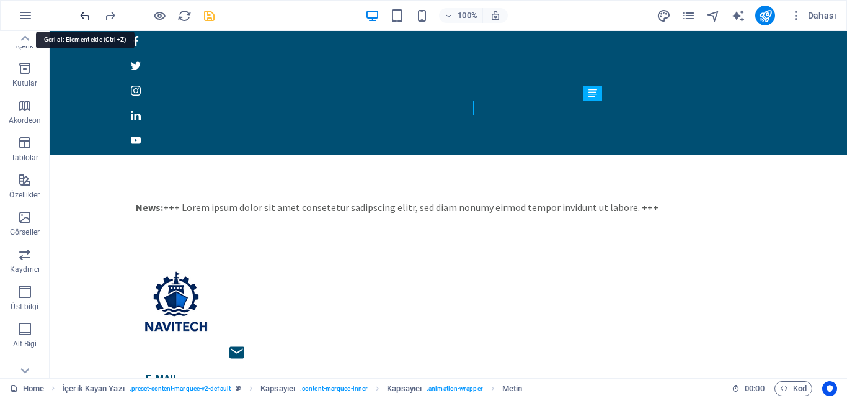
click at [89, 16] on icon "undo" at bounding box center [85, 16] width 14 height 14
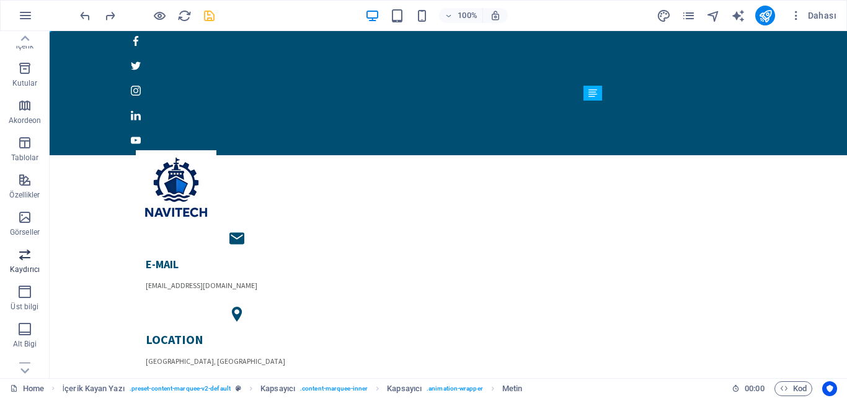
click at [24, 264] on span "Kaydırıcı" at bounding box center [25, 262] width 50 height 30
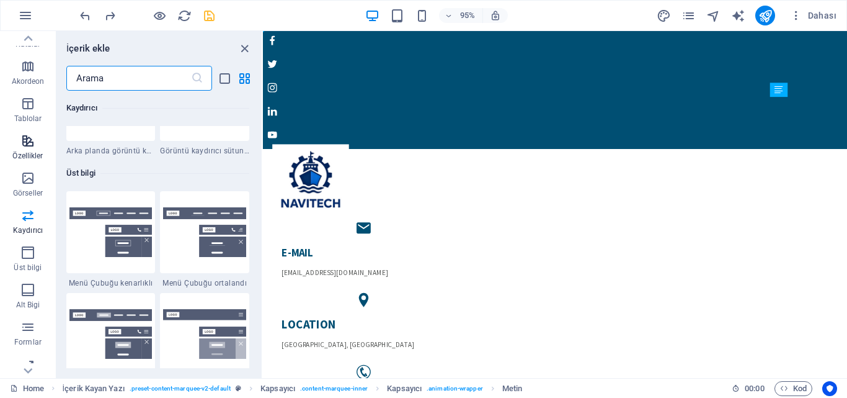
scroll to position [186, 0]
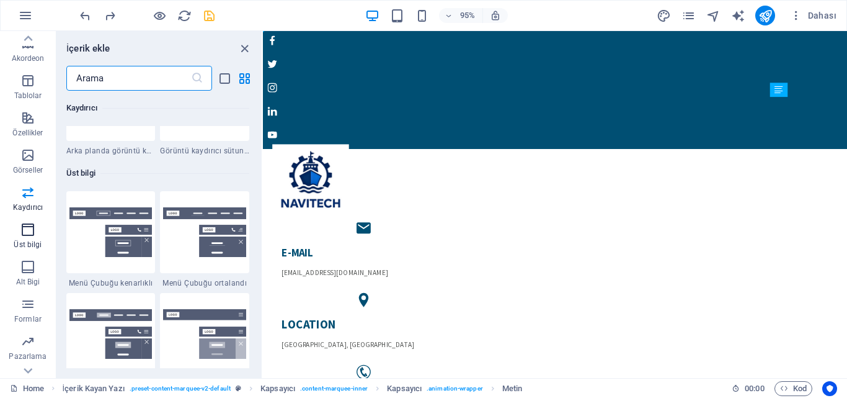
click at [32, 230] on icon "button" at bounding box center [27, 229] width 15 height 15
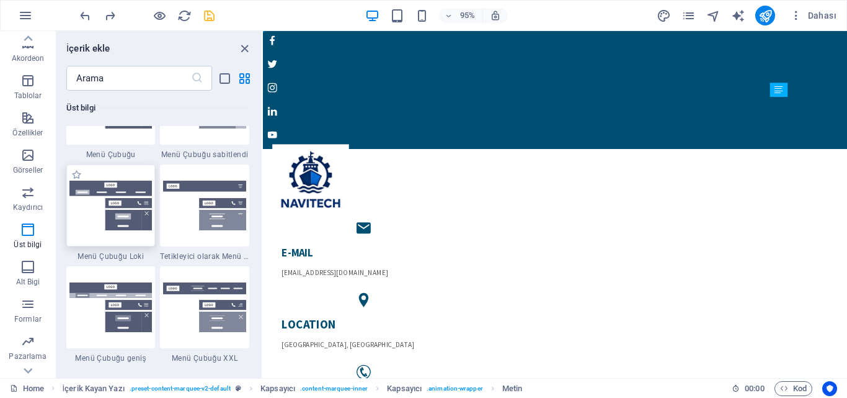
scroll to position [7654, 0]
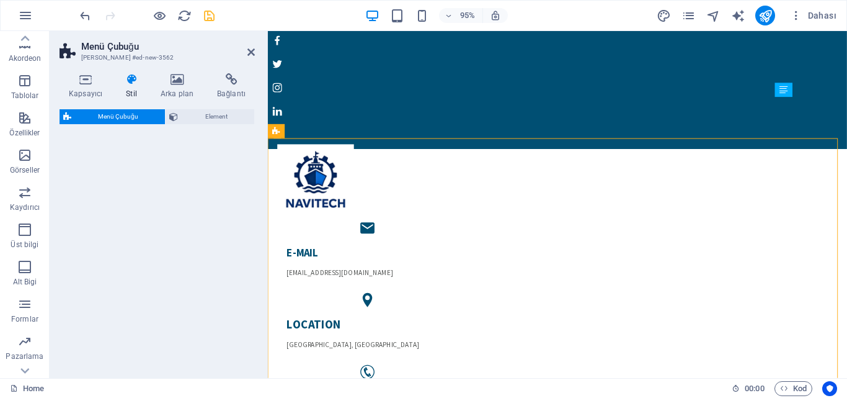
select select "rem"
select select "preset-menu-v2-xxl"
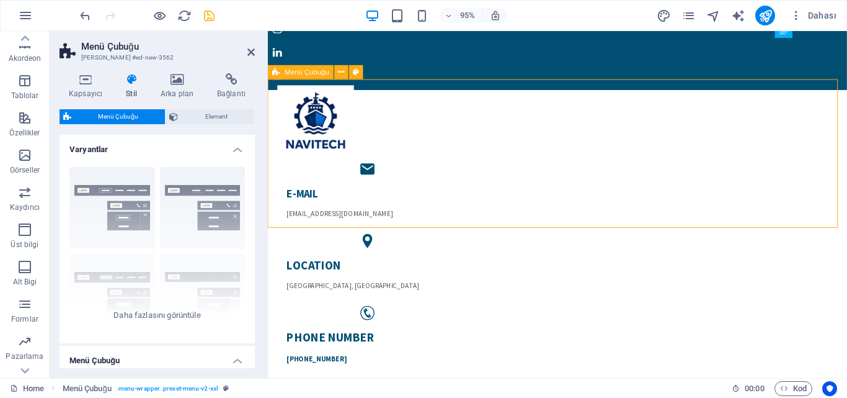
scroll to position [124, 0]
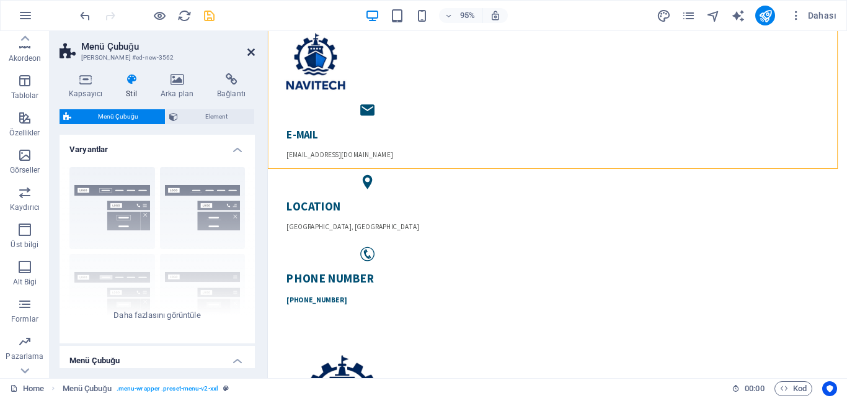
click at [252, 51] on icon at bounding box center [250, 52] width 7 height 10
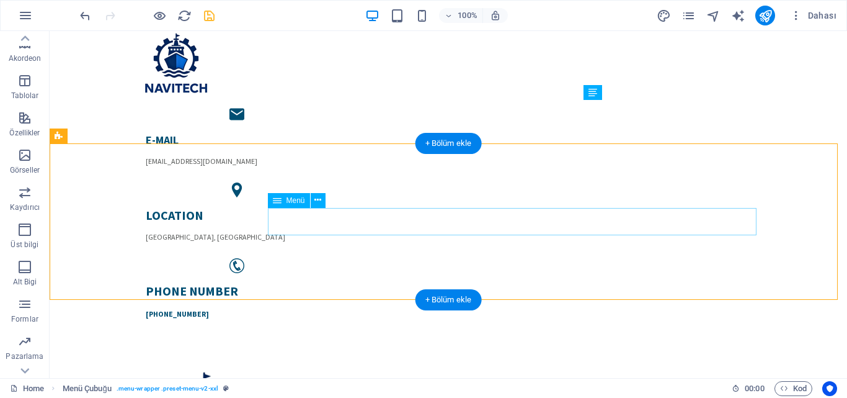
scroll to position [0, 0]
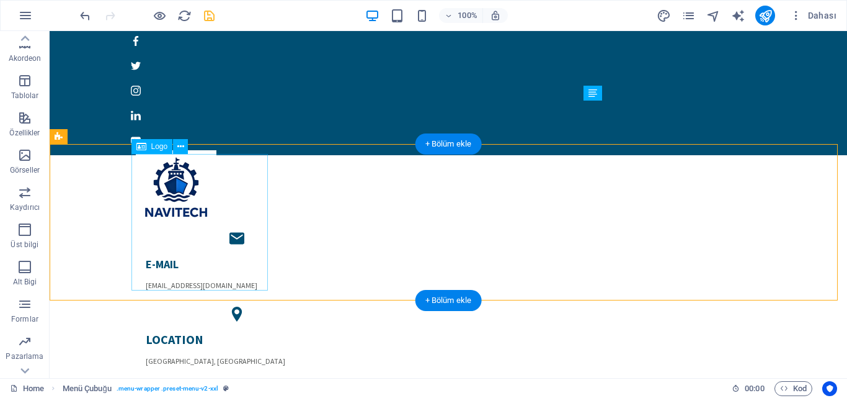
select select "px"
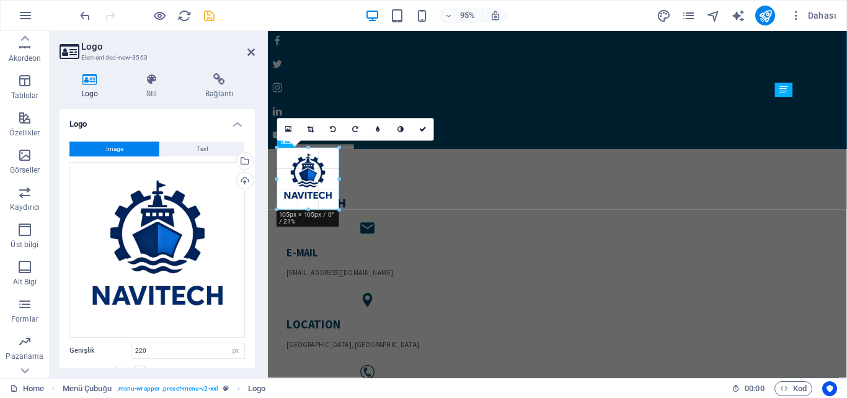
drag, startPoint x: 408, startPoint y: 149, endPoint x: 33, endPoint y: 200, distance: 378.0
type input "105"
click at [252, 55] on icon at bounding box center [250, 52] width 7 height 10
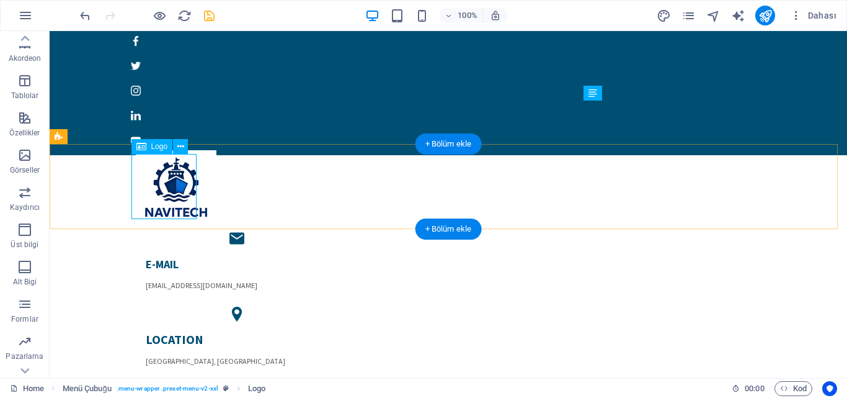
select select "px"
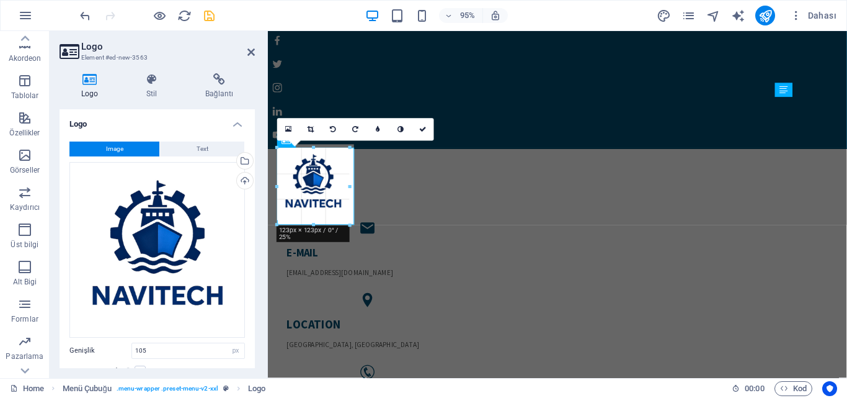
drag, startPoint x: 339, startPoint y: 211, endPoint x: 355, endPoint y: 225, distance: 21.5
type input "131"
click at [250, 55] on icon at bounding box center [250, 52] width 7 height 10
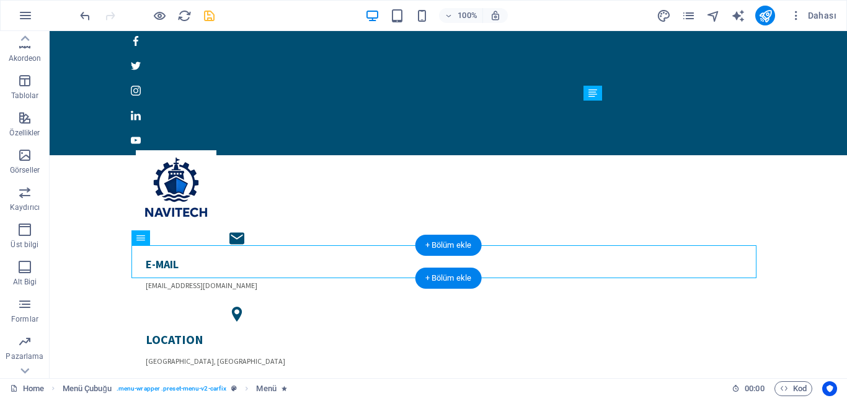
drag, startPoint x: 358, startPoint y: 264, endPoint x: 254, endPoint y: 269, distance: 105.0
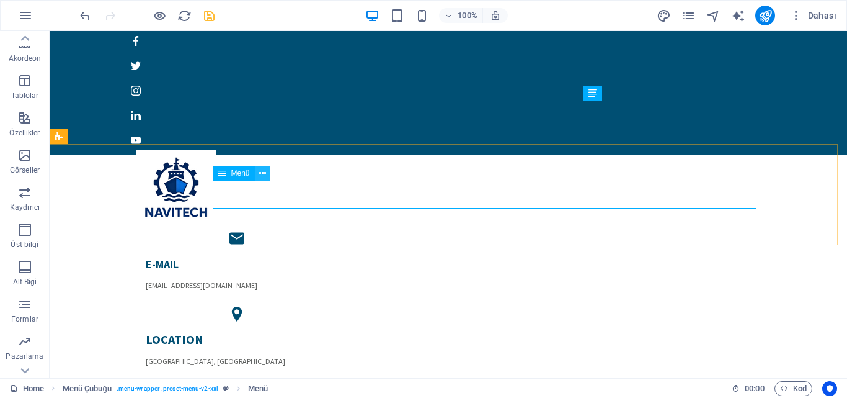
click at [259, 171] on button at bounding box center [263, 173] width 15 height 15
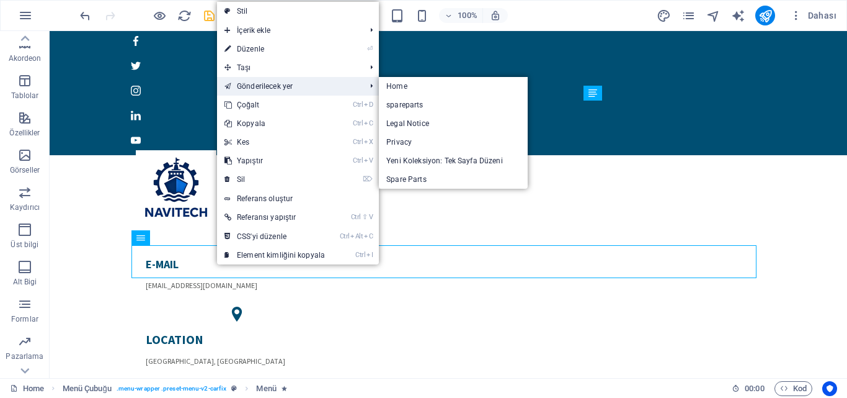
click at [285, 87] on link "Gönderilecek yer" at bounding box center [288, 86] width 143 height 19
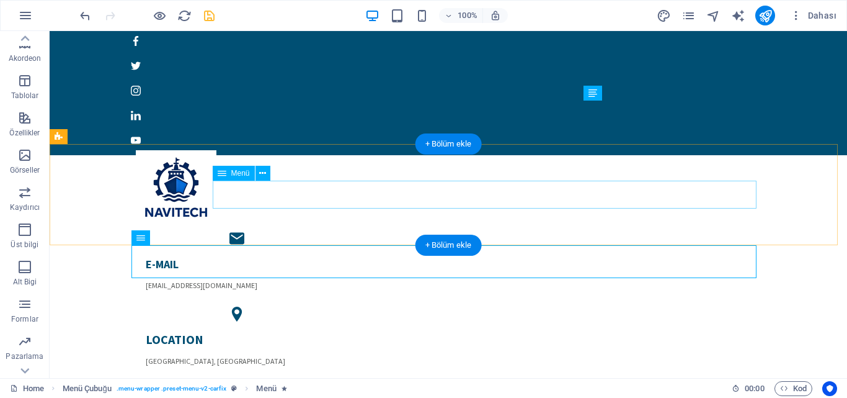
scroll to position [62, 0]
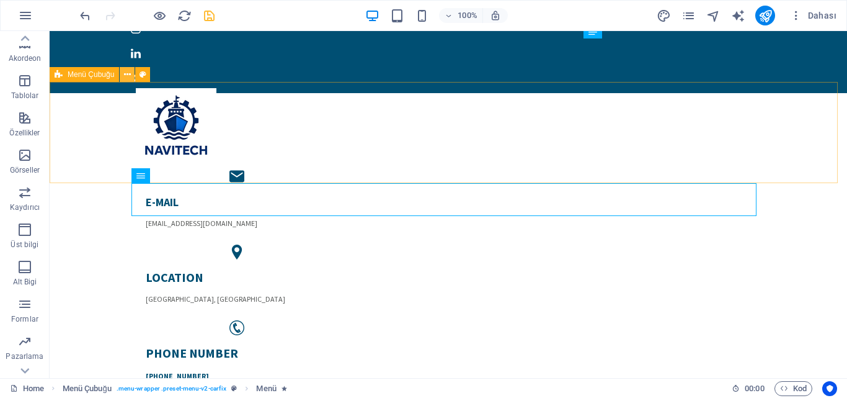
click at [128, 75] on icon at bounding box center [127, 74] width 7 height 13
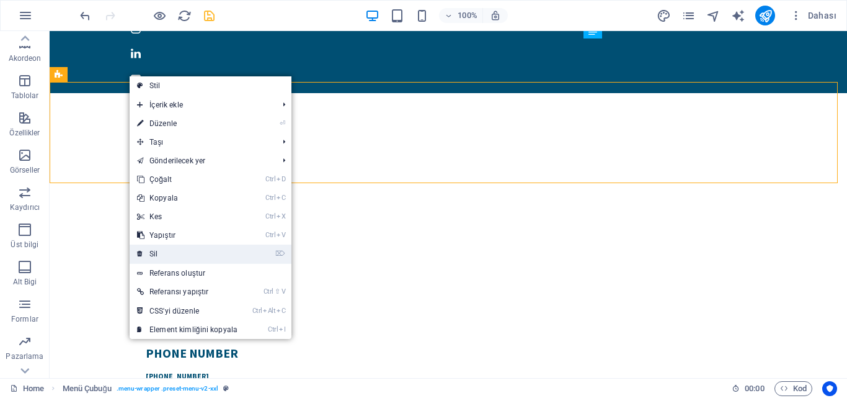
click at [180, 251] on link "⌦ Sil" at bounding box center [187, 253] width 115 height 19
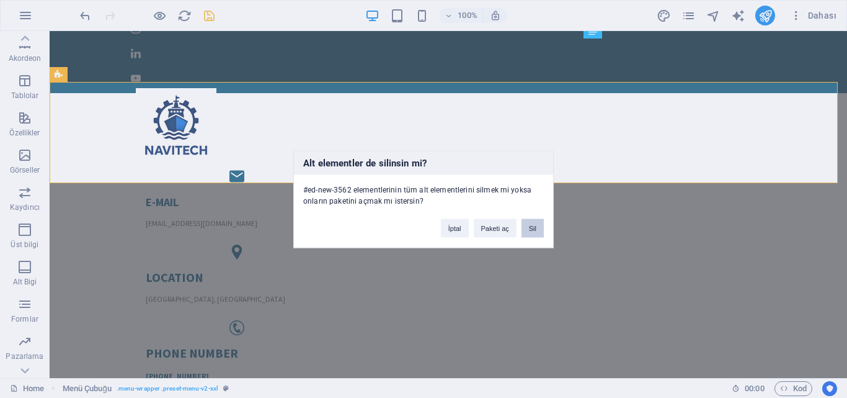
click at [530, 228] on button "Sil" at bounding box center [533, 227] width 22 height 19
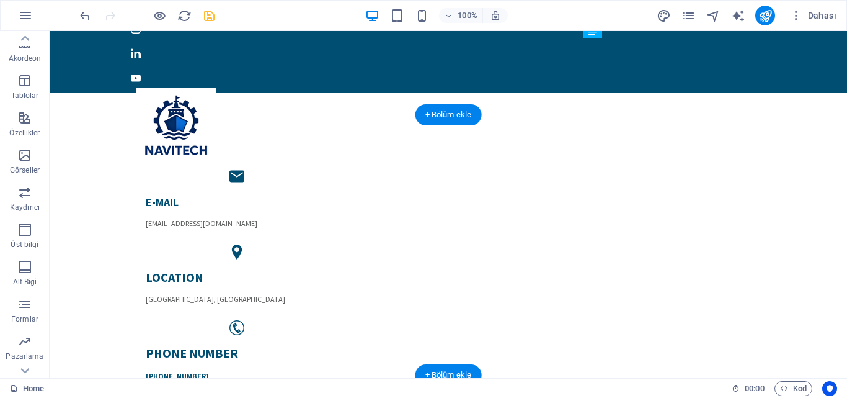
scroll to position [0, 0]
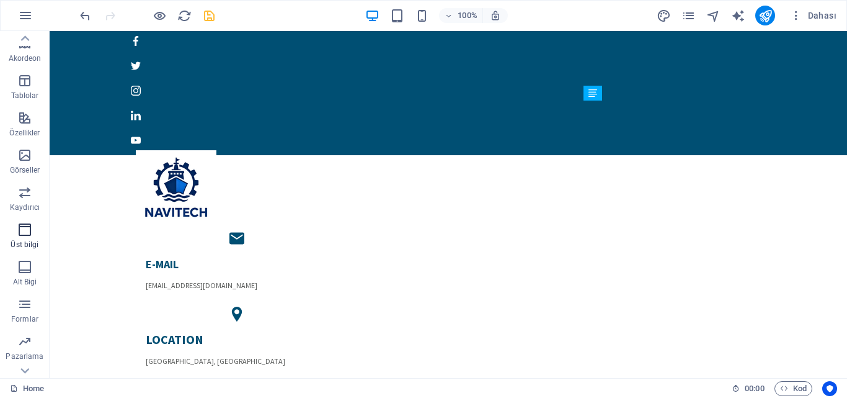
click at [24, 243] on p "Üst bilgi" at bounding box center [25, 244] width 28 height 10
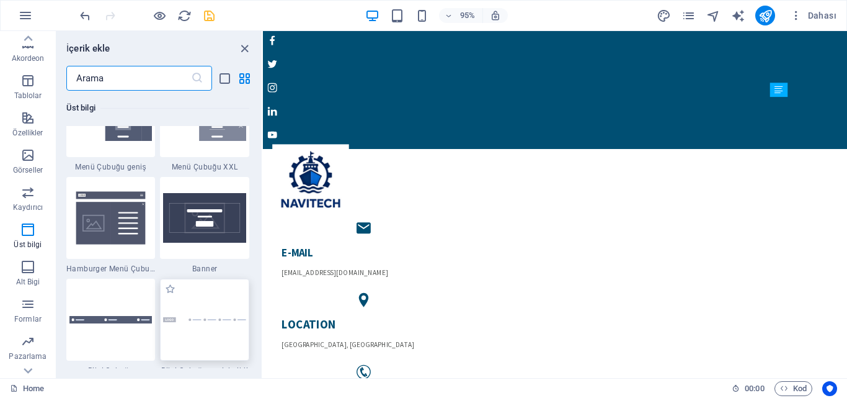
scroll to position [7840, 0]
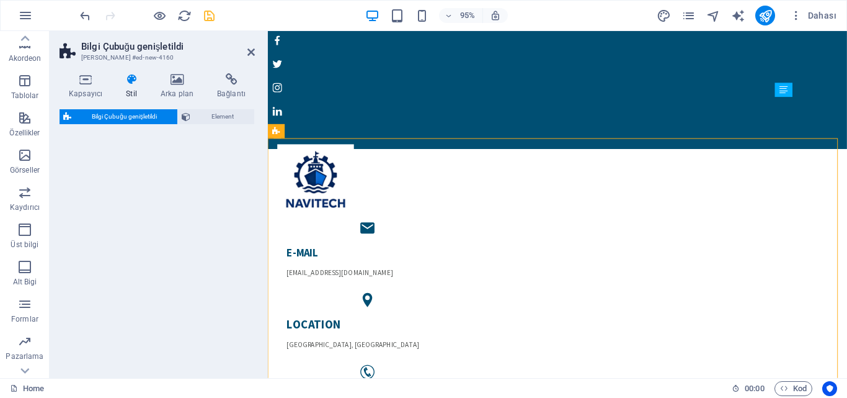
select select "rem"
select select "preset-info-bar-extended-default"
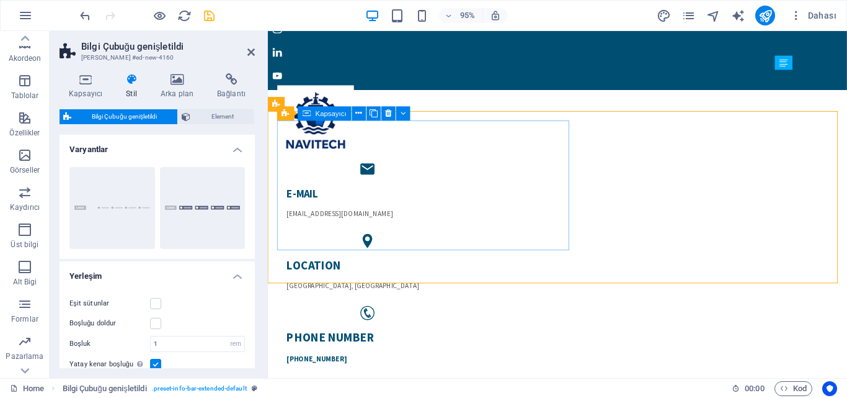
scroll to position [0, 0]
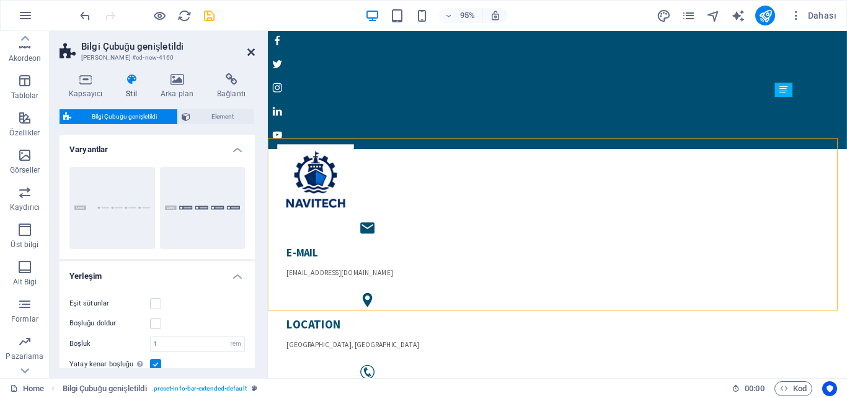
click at [252, 53] on icon at bounding box center [250, 52] width 7 height 10
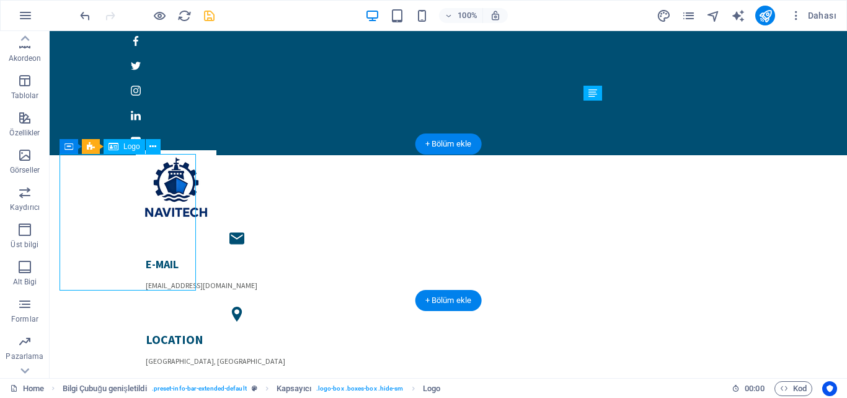
select select "px"
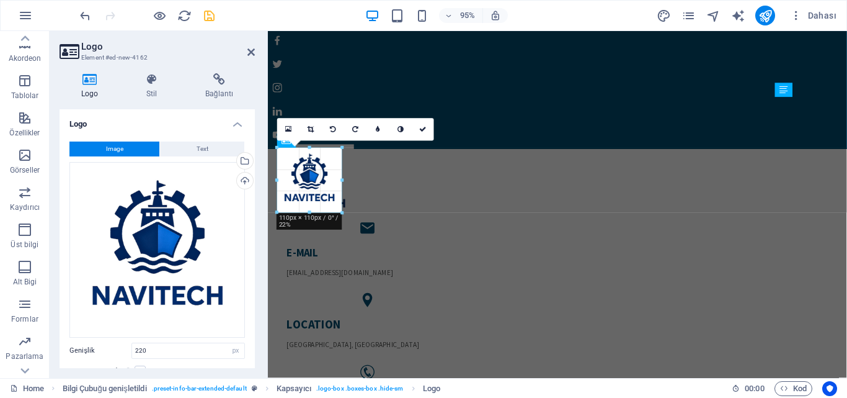
drag, startPoint x: 407, startPoint y: 275, endPoint x: 64, endPoint y: 184, distance: 354.3
type input "110"
click at [247, 52] on icon at bounding box center [250, 52] width 7 height 10
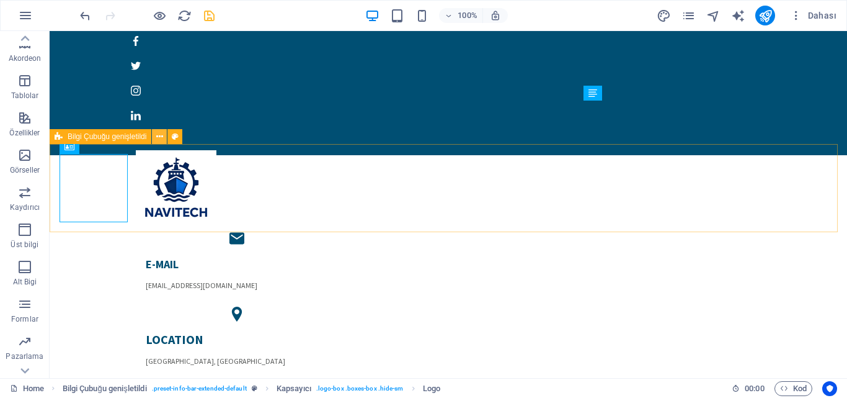
click at [161, 136] on icon at bounding box center [159, 136] width 7 height 13
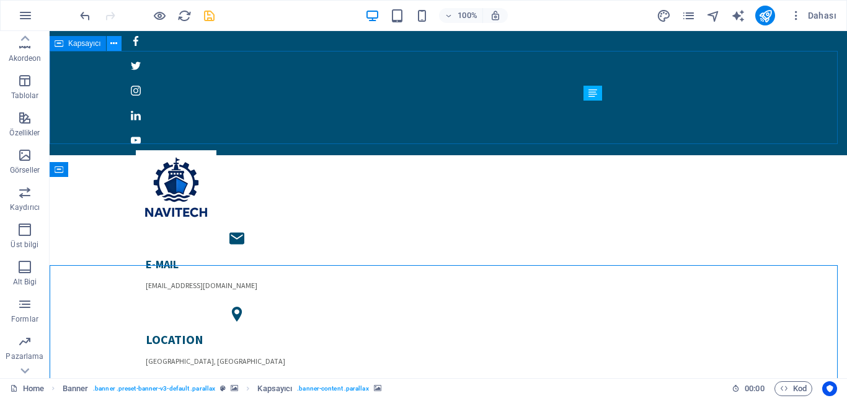
click at [113, 42] on icon at bounding box center [113, 43] width 7 height 13
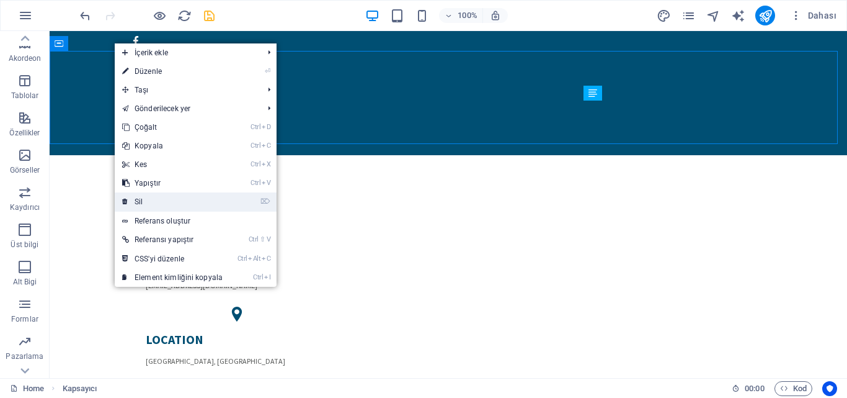
click at [146, 198] on link "⌦ Sil" at bounding box center [172, 201] width 115 height 19
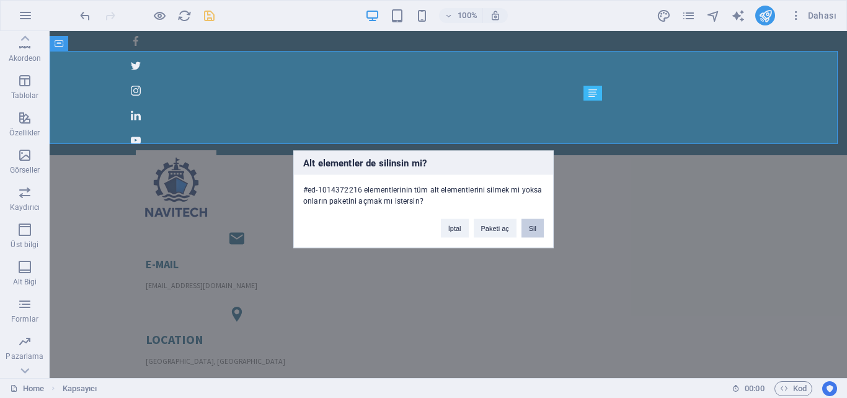
click at [535, 226] on button "Sil" at bounding box center [533, 227] width 22 height 19
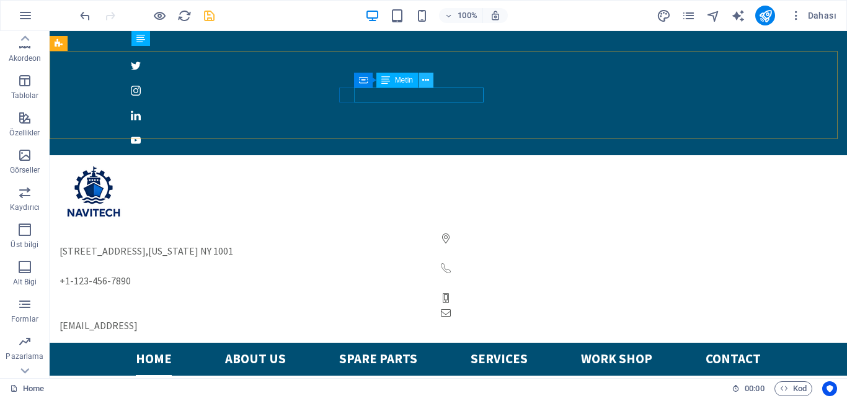
click at [430, 84] on button at bounding box center [426, 80] width 15 height 15
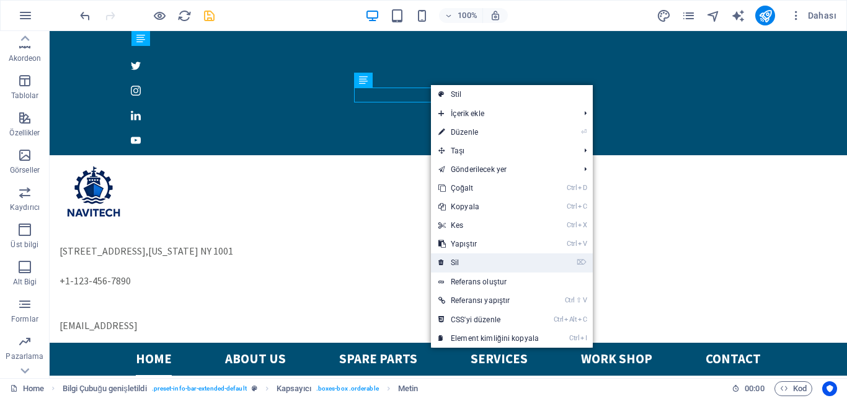
click at [479, 260] on link "⌦ Sil" at bounding box center [488, 262] width 115 height 19
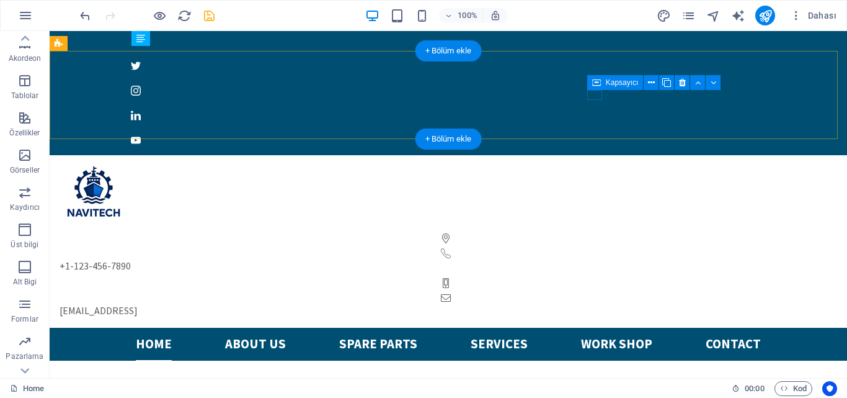
click at [597, 278] on div at bounding box center [449, 283] width 778 height 10
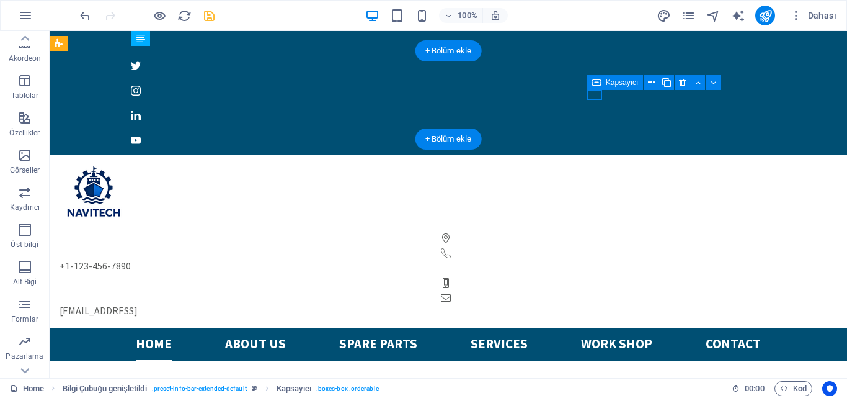
click at [597, 278] on div at bounding box center [449, 283] width 778 height 10
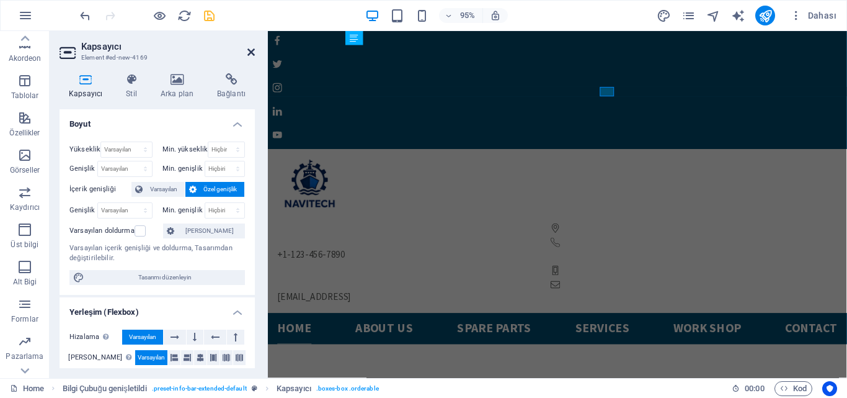
click at [251, 52] on icon at bounding box center [250, 52] width 7 height 10
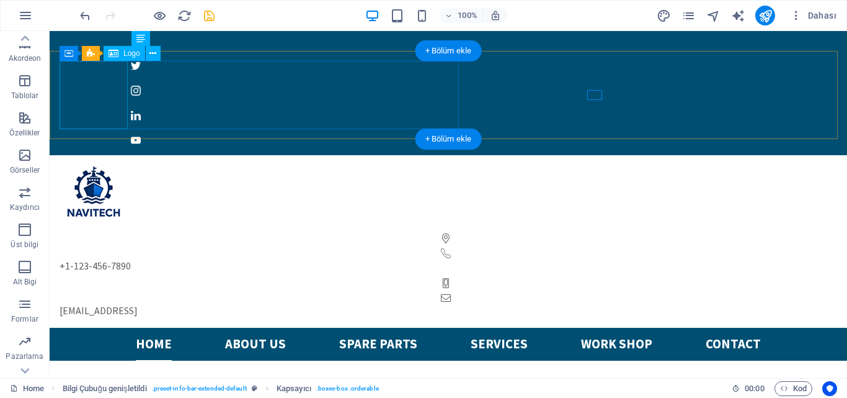
click at [110, 160] on div at bounding box center [449, 194] width 778 height 68
select select "px"
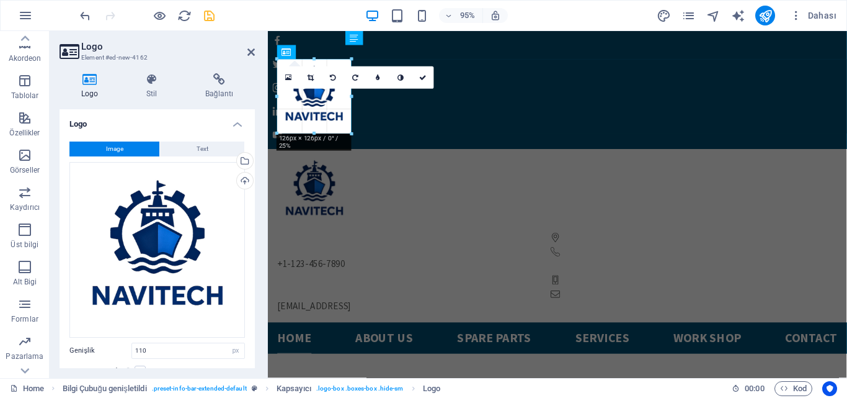
type input "126"
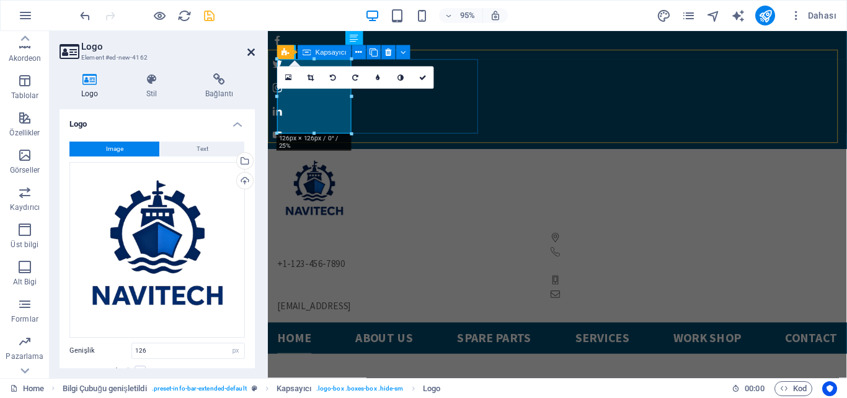
click at [247, 51] on icon at bounding box center [250, 52] width 7 height 10
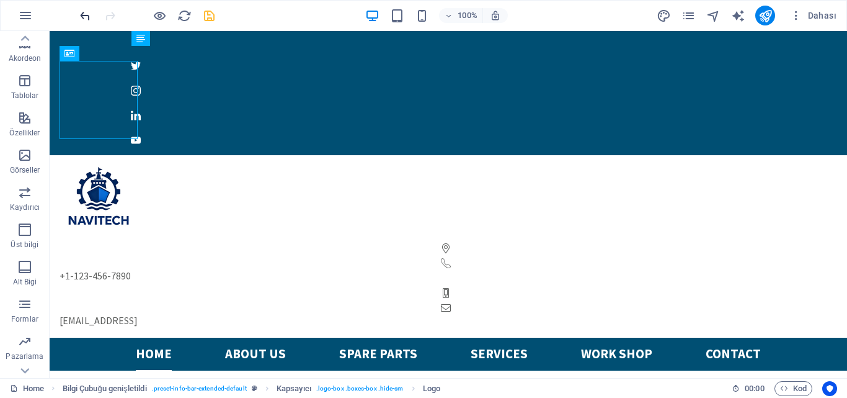
click at [81, 12] on icon "undo" at bounding box center [85, 16] width 14 height 14
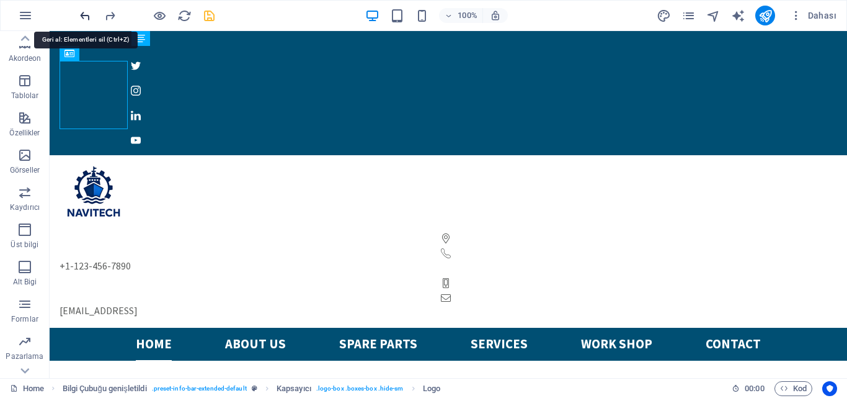
click at [81, 12] on icon "undo" at bounding box center [85, 16] width 14 height 14
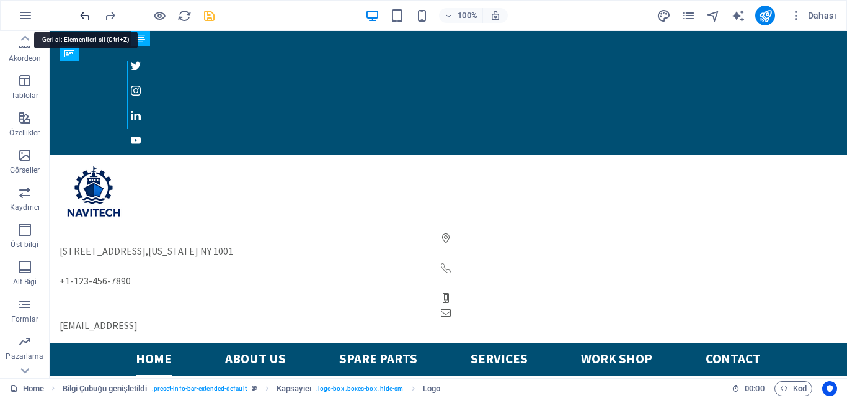
click at [81, 12] on icon "undo" at bounding box center [85, 16] width 14 height 14
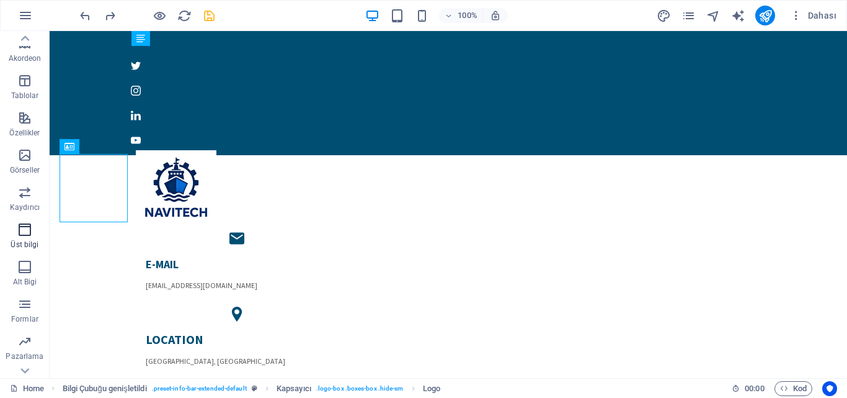
click at [21, 240] on p "Üst bilgi" at bounding box center [25, 244] width 28 height 10
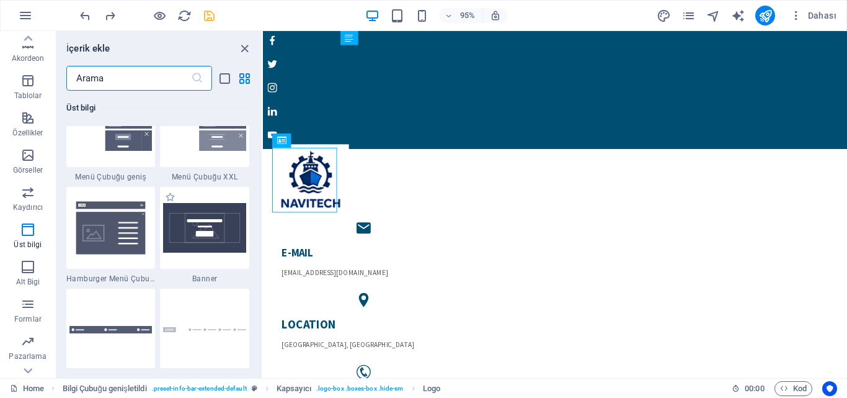
scroll to position [7840, 0]
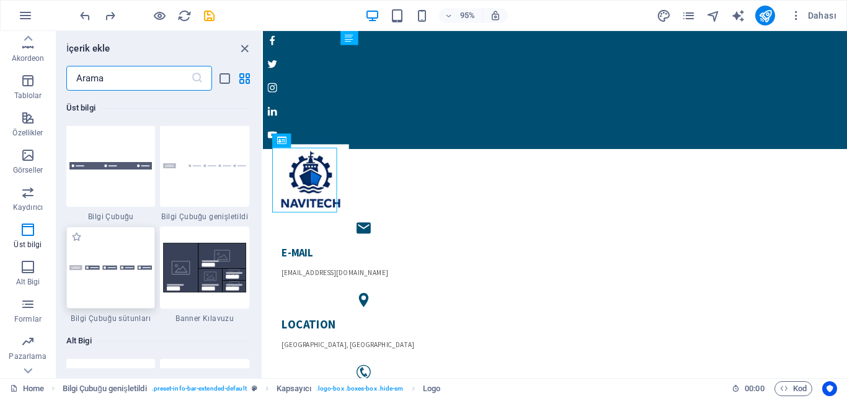
scroll to position [7964, 0]
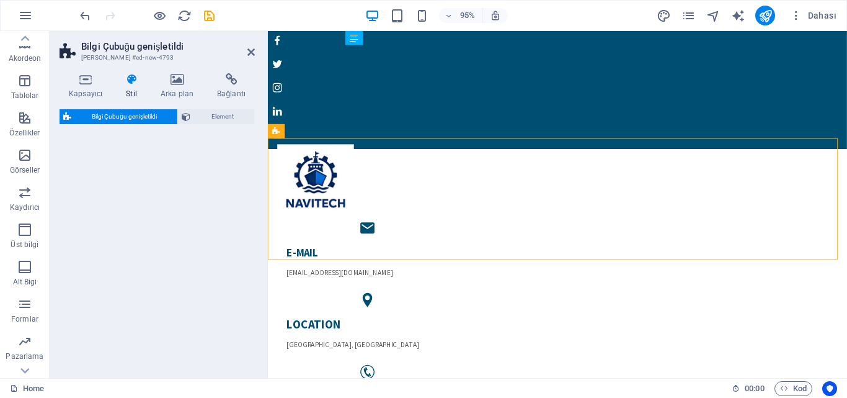
select select "rem"
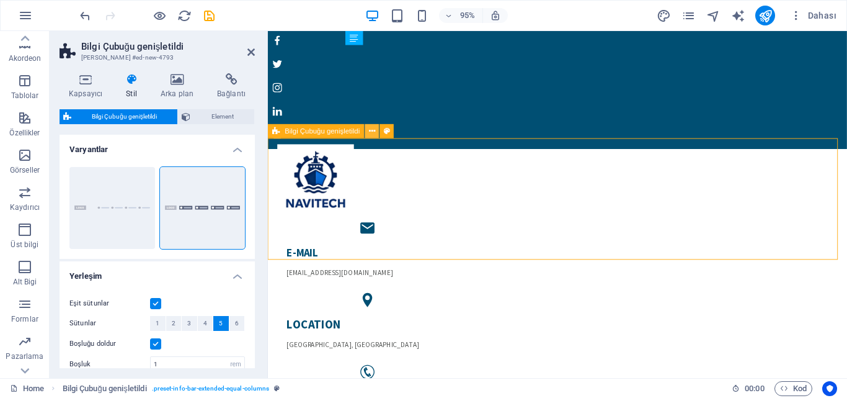
click at [371, 128] on icon at bounding box center [372, 131] width 6 height 12
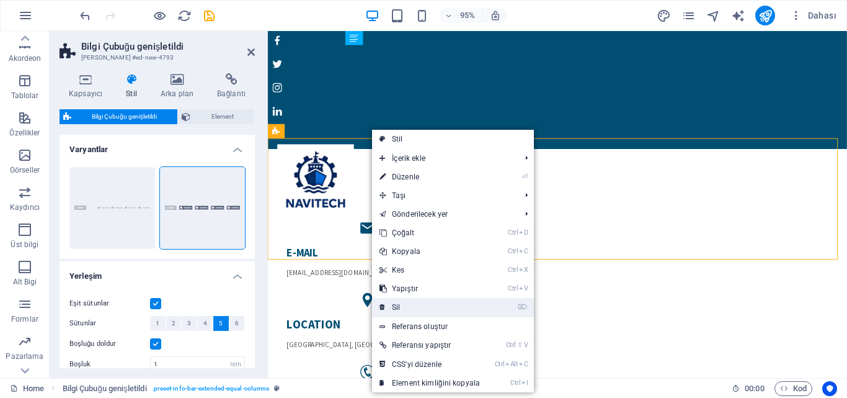
click at [406, 305] on link "⌦ Sil" at bounding box center [429, 307] width 115 height 19
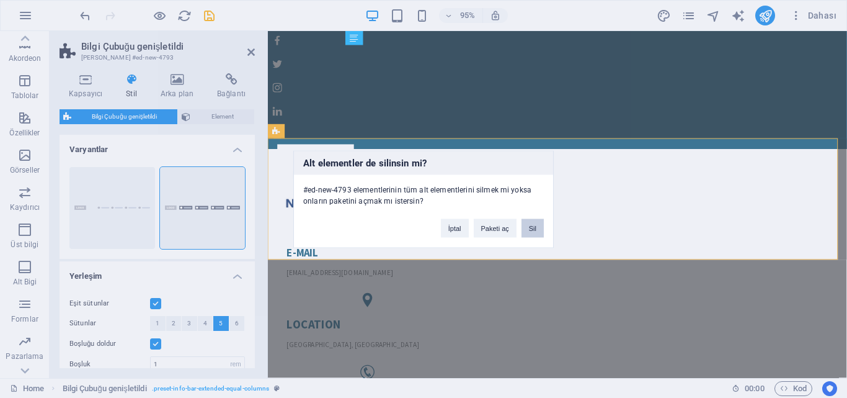
click at [533, 224] on button "Sil" at bounding box center [533, 227] width 22 height 19
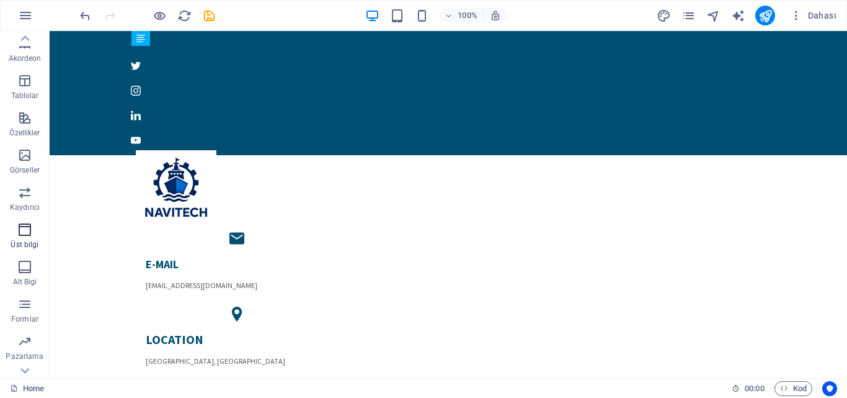
click at [25, 238] on span "Üst bilgi" at bounding box center [25, 237] width 50 height 30
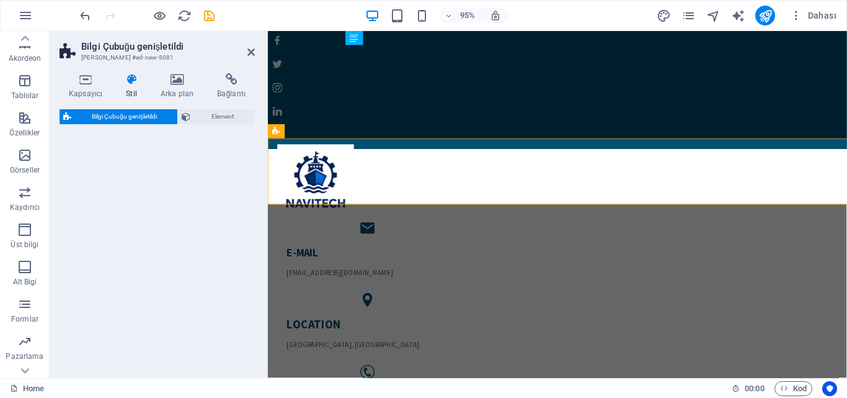
select select "rem"
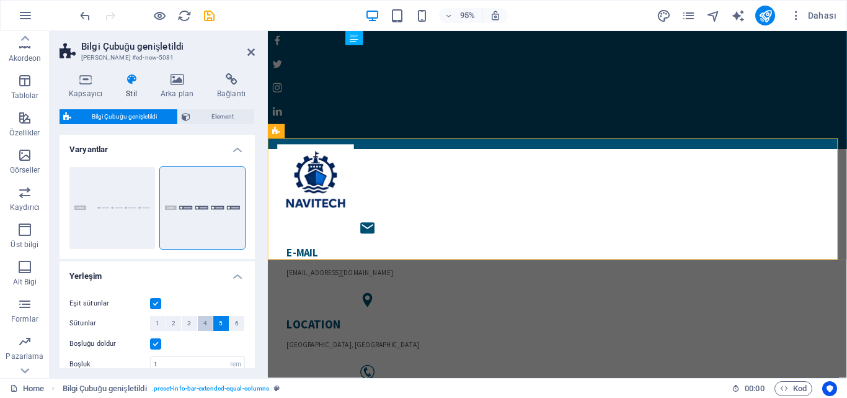
click at [205, 327] on span "4" at bounding box center [205, 323] width 4 height 15
click at [193, 324] on button "3" at bounding box center [190, 323] width 16 height 15
click at [222, 320] on button "5" at bounding box center [221, 323] width 16 height 15
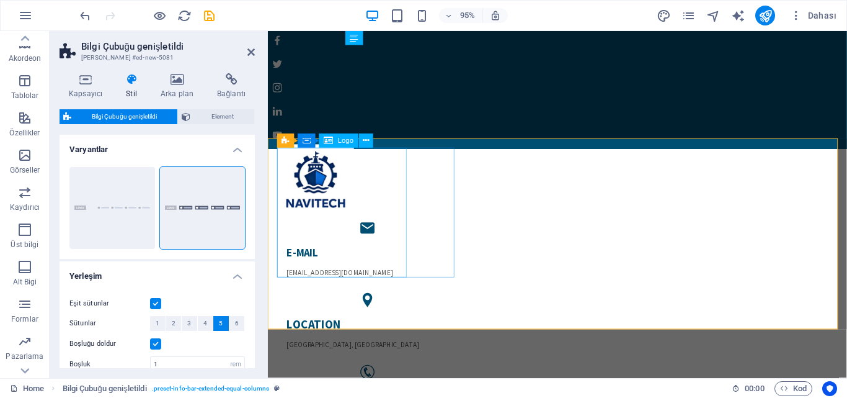
scroll to position [62, 0]
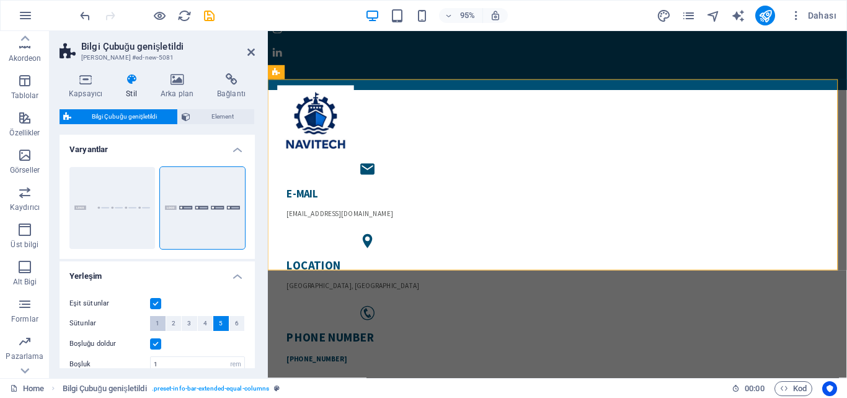
click at [161, 326] on button "1" at bounding box center [158, 323] width 16 height 15
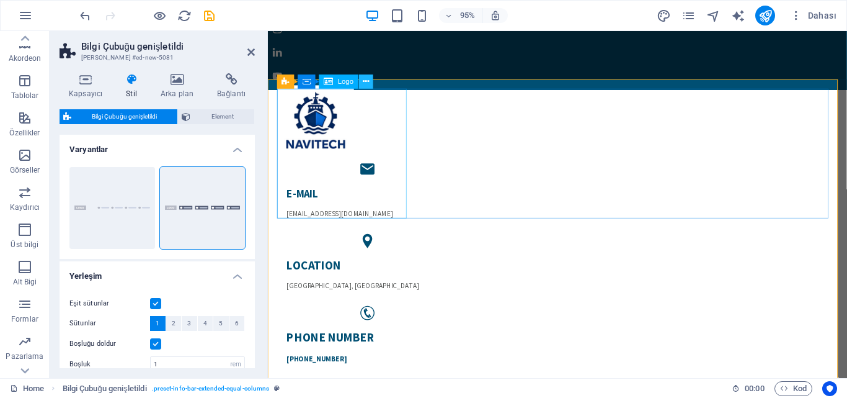
click at [367, 83] on icon at bounding box center [366, 82] width 6 height 12
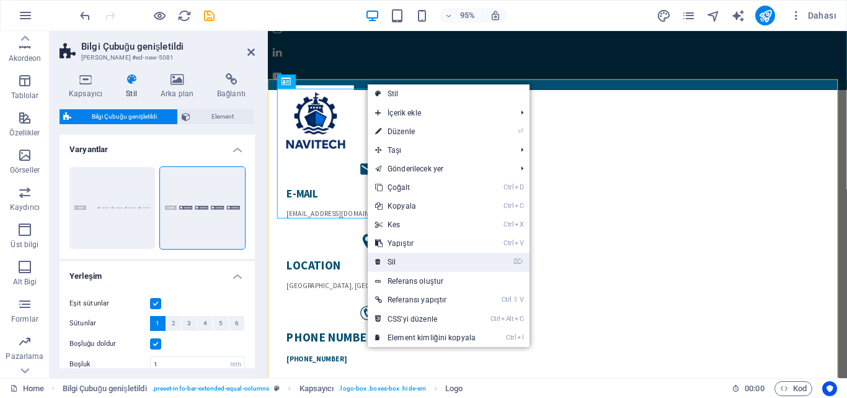
click at [417, 257] on link "⌦ Sil" at bounding box center [425, 261] width 115 height 19
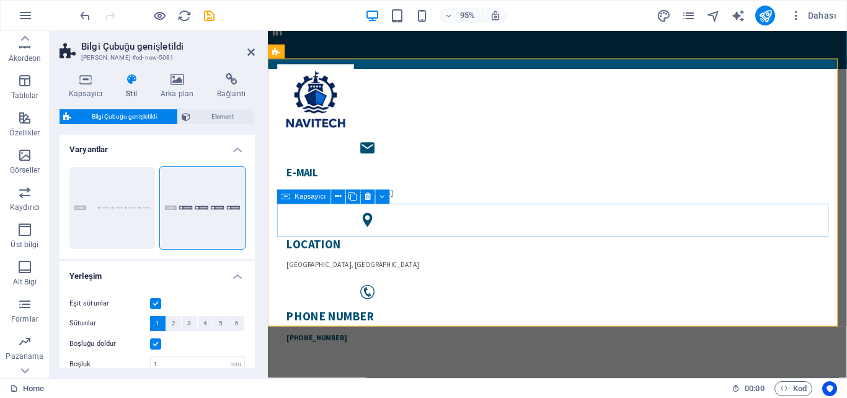
scroll to position [0, 0]
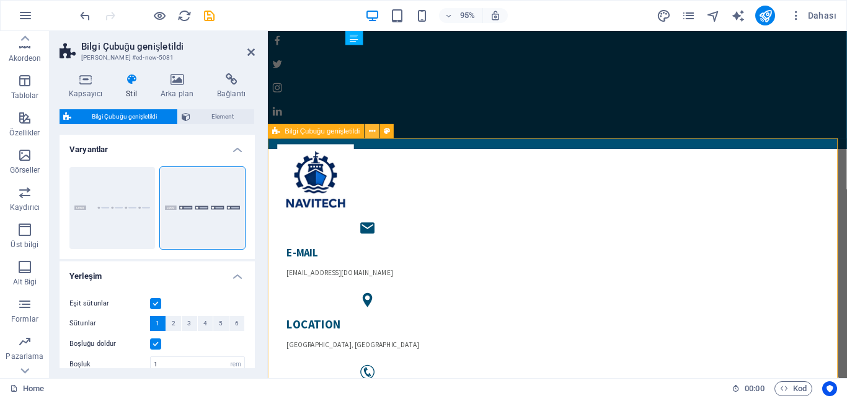
click at [374, 131] on icon at bounding box center [372, 131] width 6 height 12
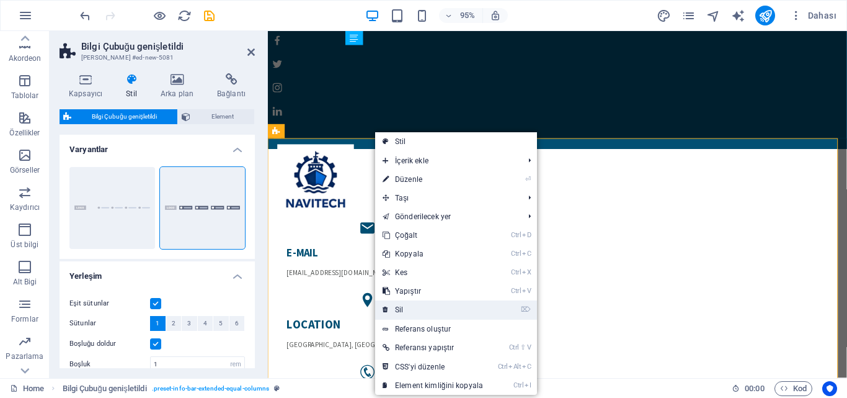
click at [437, 305] on link "⌦ Sil" at bounding box center [432, 309] width 115 height 19
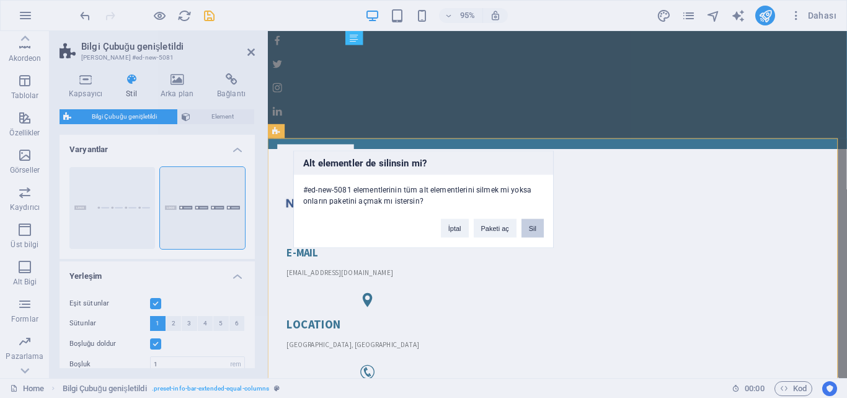
click at [531, 224] on button "Sil" at bounding box center [533, 227] width 22 height 19
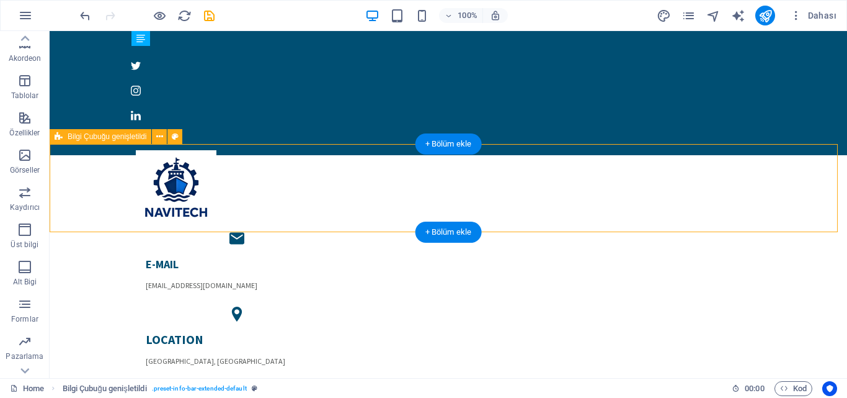
select select "rem"
select select "preset-info-bar-extended-default"
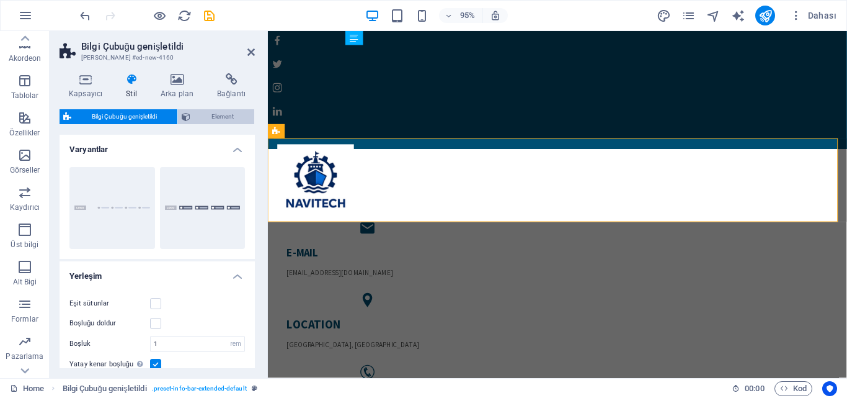
click at [205, 118] on span "Element" at bounding box center [222, 116] width 56 height 15
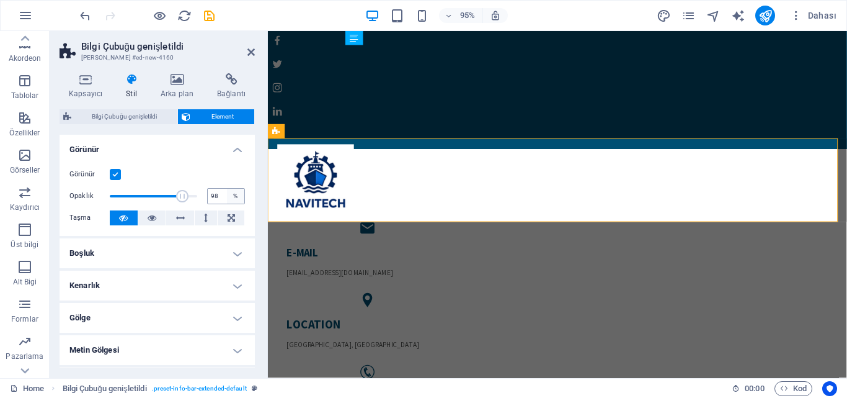
type input "100"
drag, startPoint x: 193, startPoint y: 195, endPoint x: 228, endPoint y: 199, distance: 35.0
click at [228, 199] on div "Opaklık 100 %" at bounding box center [157, 196] width 176 height 19
click at [136, 120] on span "Bilgi Çubuğu genişletildi" at bounding box center [124, 116] width 99 height 15
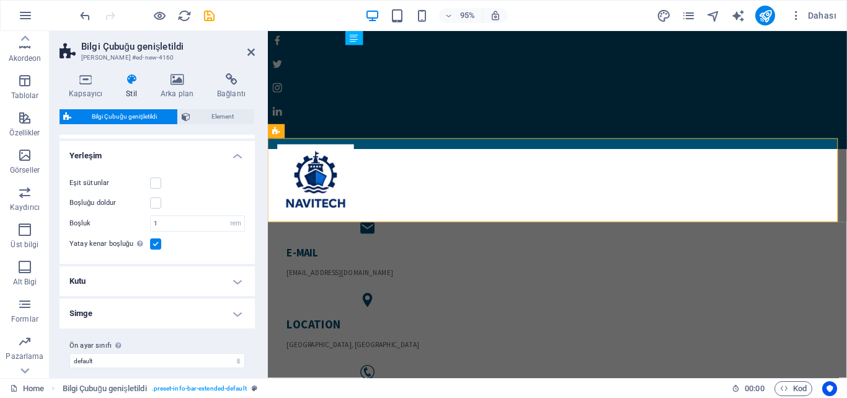
scroll to position [124, 0]
click at [158, 182] on label at bounding box center [155, 179] width 11 height 11
click at [0, 0] on input "Eşit sütunlar" at bounding box center [0, 0] width 0 height 0
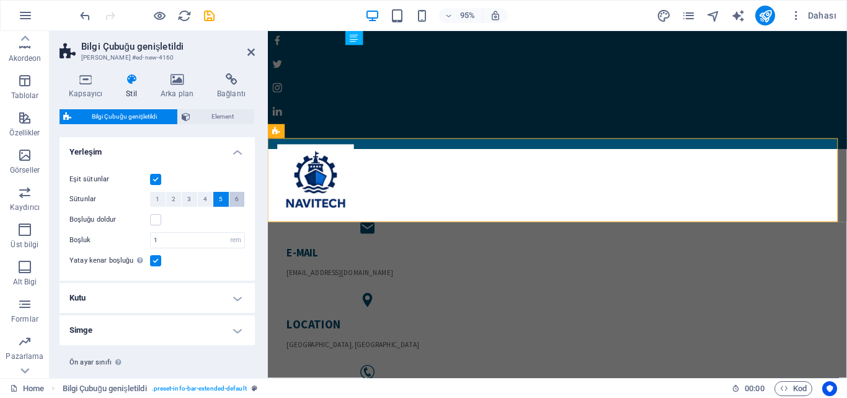
click at [238, 197] on button "6" at bounding box center [237, 199] width 16 height 15
click at [158, 220] on label at bounding box center [155, 219] width 11 height 11
click at [0, 0] on input "Boşluğu doldur" at bounding box center [0, 0] width 0 height 0
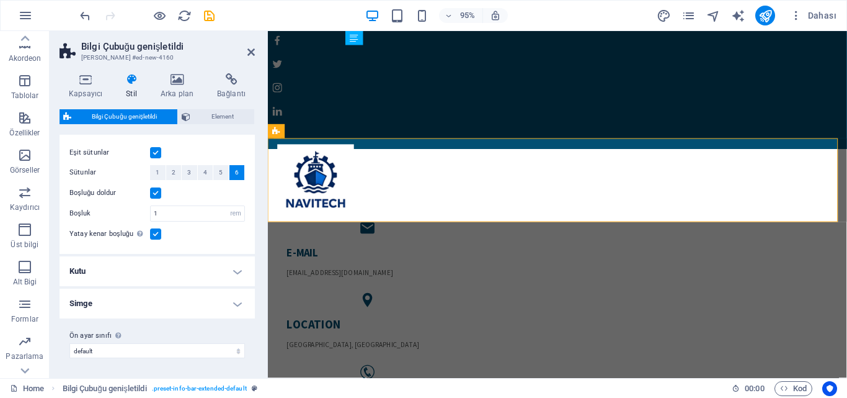
click at [174, 272] on h4 "Kutu" at bounding box center [157, 271] width 195 height 30
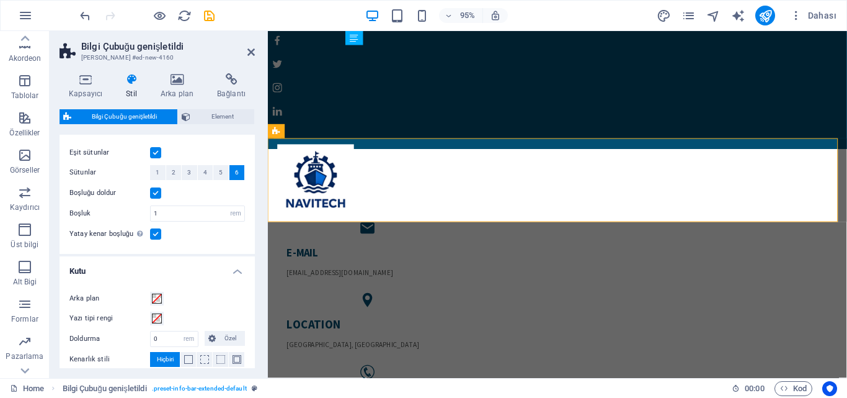
scroll to position [213, 0]
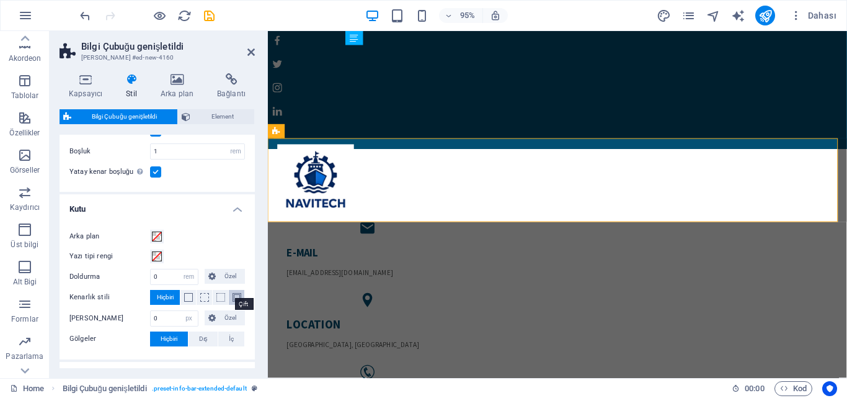
click at [234, 298] on span at bounding box center [237, 297] width 9 height 9
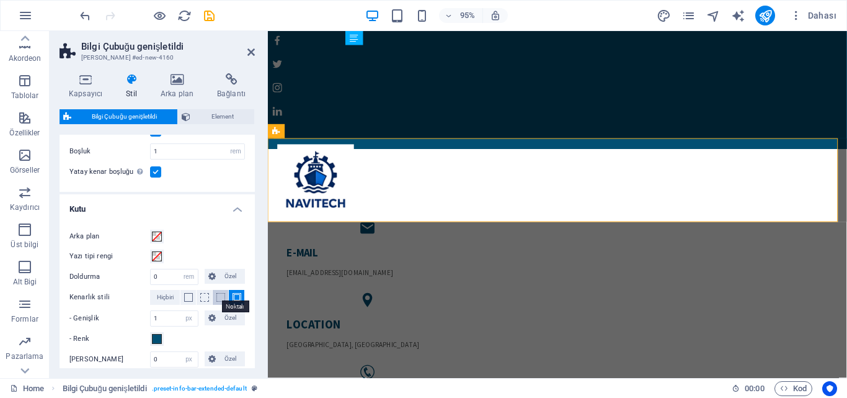
click at [218, 300] on span at bounding box center [220, 297] width 9 height 9
click at [164, 301] on span "Hiçbiri" at bounding box center [165, 297] width 17 height 15
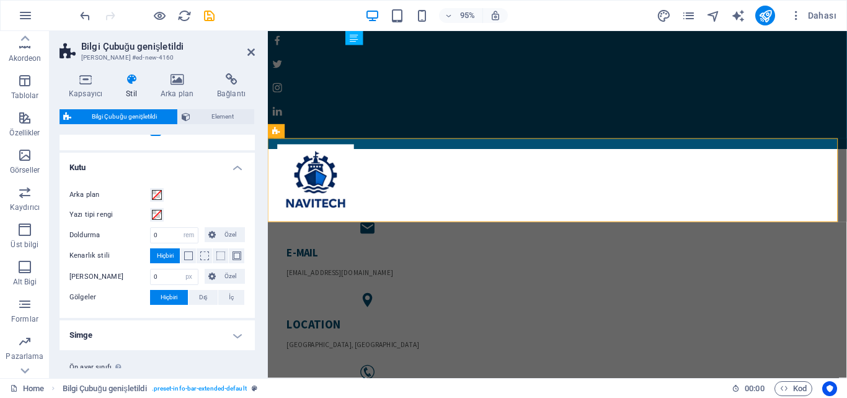
scroll to position [275, 0]
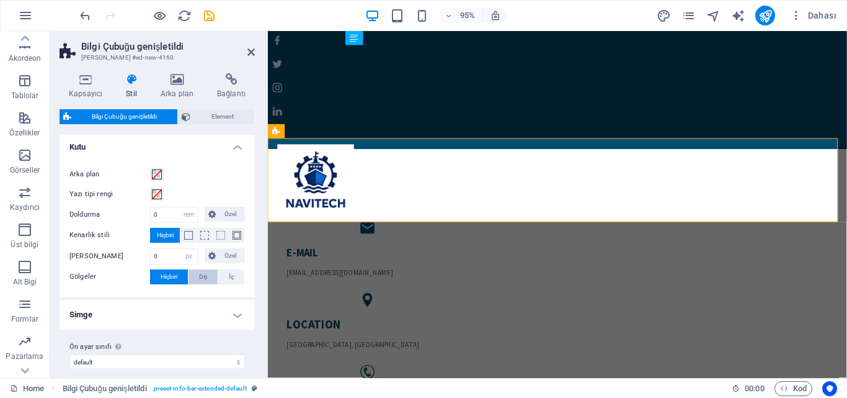
click at [208, 277] on button "Dış" at bounding box center [204, 276] width 30 height 15
type input "2"
type input "4"
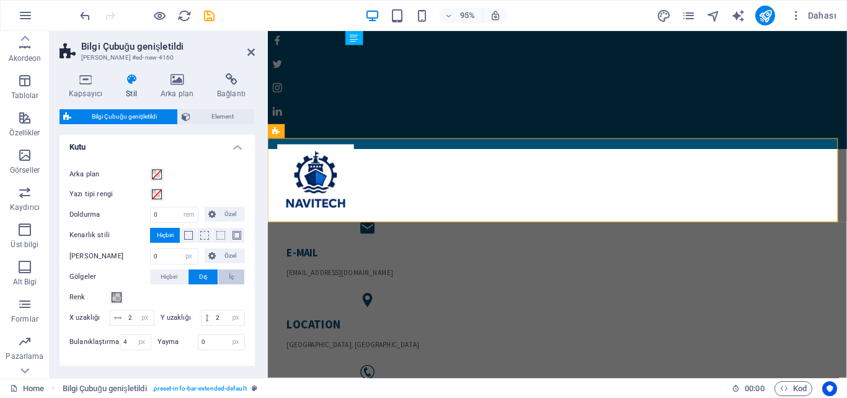
click at [226, 275] on button "İç" at bounding box center [231, 276] width 26 height 15
click at [208, 278] on button "Dış" at bounding box center [204, 276] width 30 height 15
click at [172, 275] on span "Hiçbiri" at bounding box center [169, 276] width 17 height 15
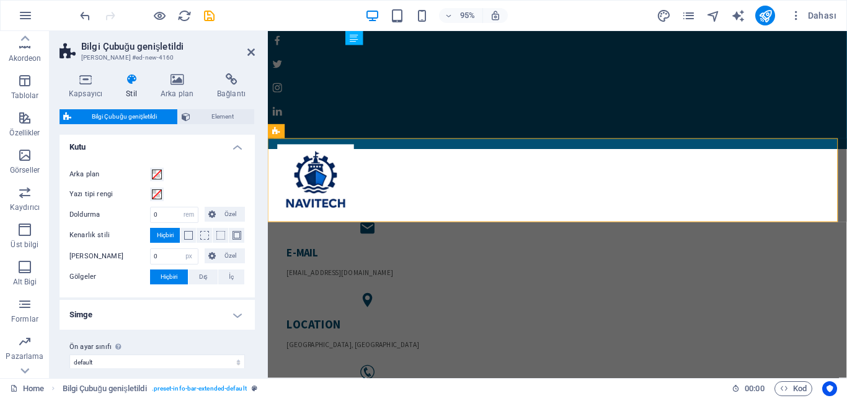
scroll to position [286, 0]
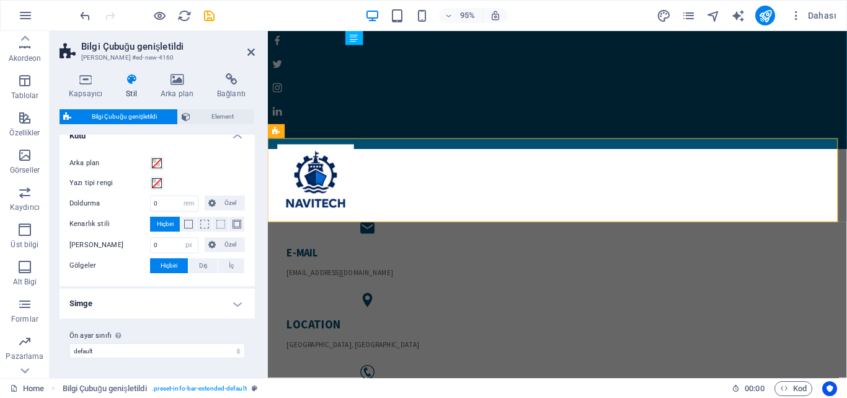
click at [215, 307] on h4 "Simge" at bounding box center [157, 303] width 195 height 30
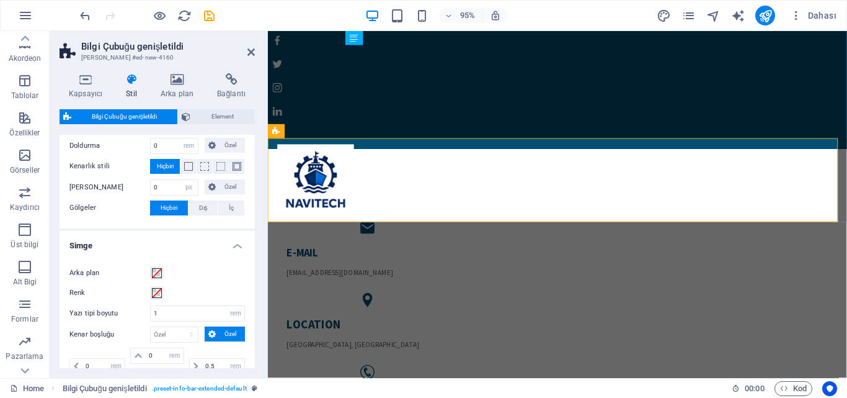
scroll to position [410, 0]
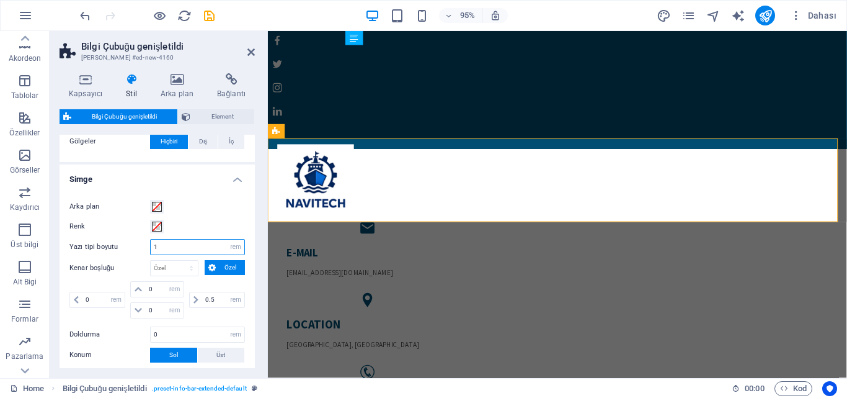
click at [180, 247] on input "1" at bounding box center [198, 246] width 94 height 15
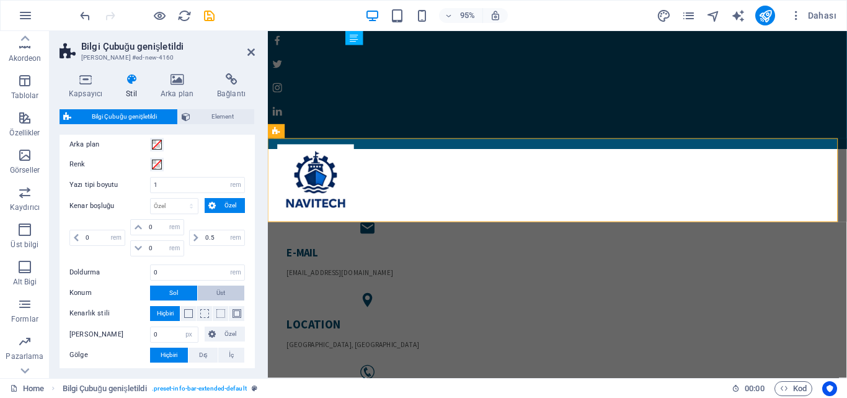
click at [216, 291] on span "Üst" at bounding box center [220, 292] width 9 height 15
click at [183, 290] on button "Sol" at bounding box center [173, 292] width 47 height 15
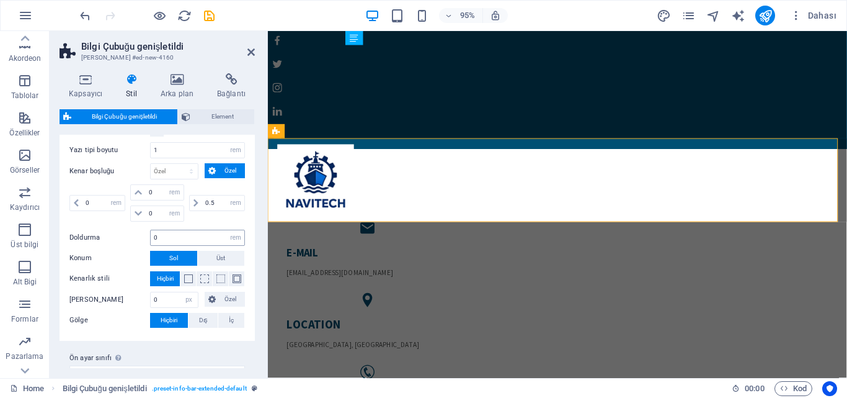
scroll to position [529, 0]
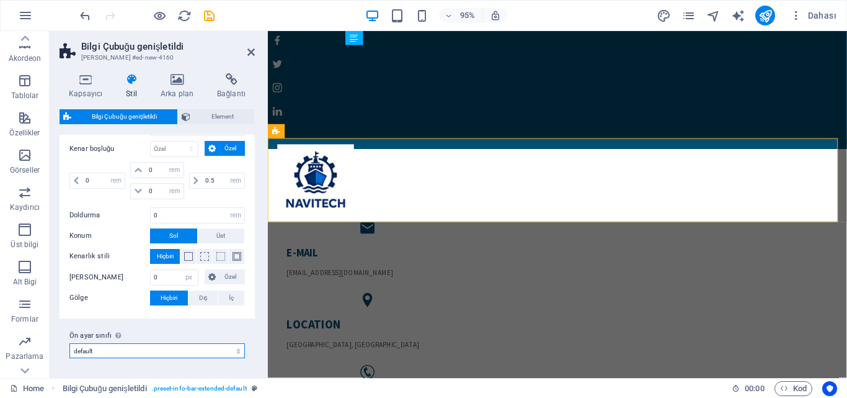
click at [187, 352] on select "equal-columns default Ön ayar sınıfı ekle" at bounding box center [157, 350] width 176 height 15
select select "preset-info-bar-extended-equal-columns"
click at [69, 343] on select "equal-columns default Ön ayar sınıfı ekle" at bounding box center [157, 350] width 176 height 15
type input "1"
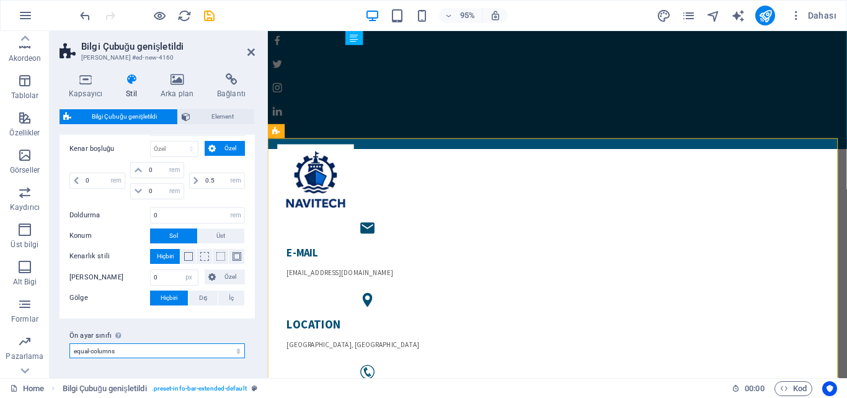
click at [178, 348] on select "equal-columns default Ön ayar sınıfı ekle" at bounding box center [157, 350] width 176 height 15
click at [69, 343] on select "equal-columns default Ön ayar sınıfı ekle" at bounding box center [157, 350] width 176 height 15
select select "preset-info-bar-extended-default"
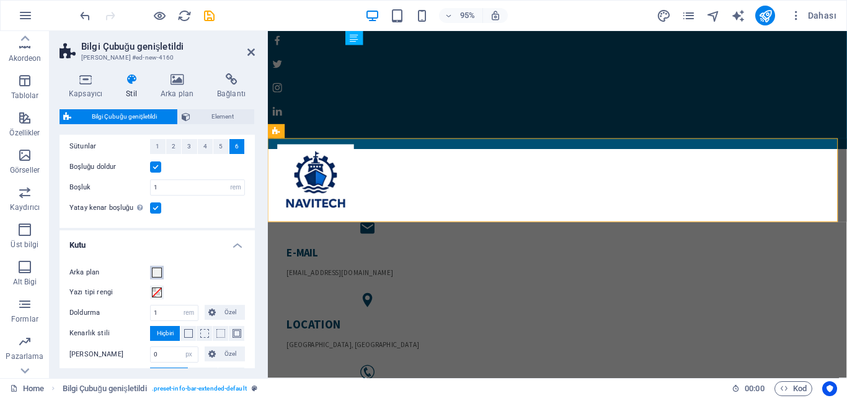
scroll to position [95, 0]
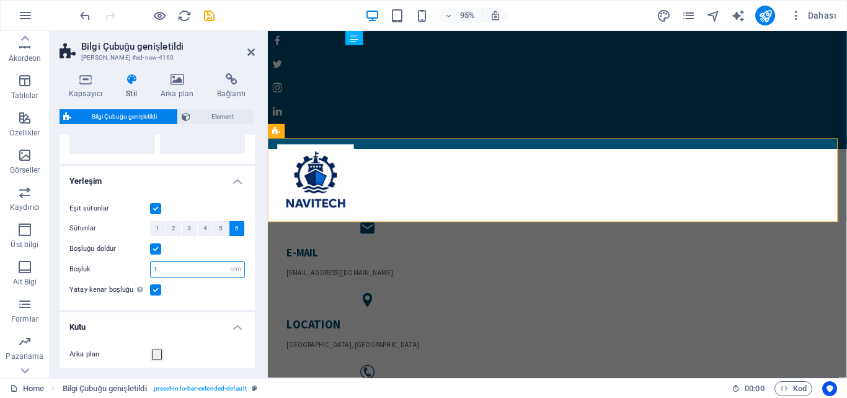
click at [167, 265] on input "1" at bounding box center [198, 269] width 94 height 15
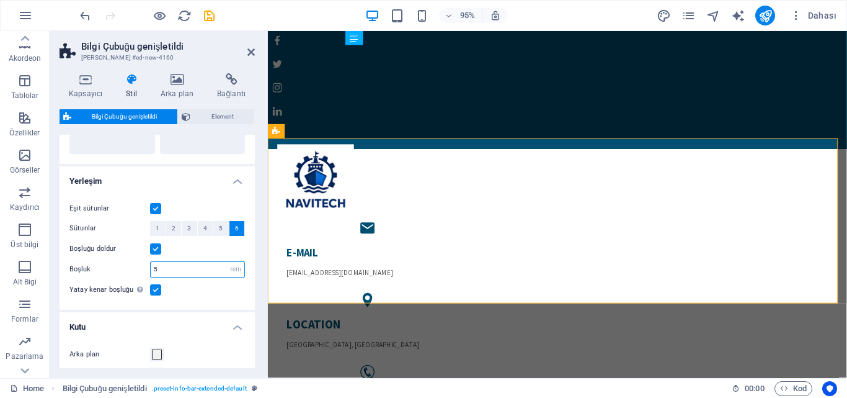
drag, startPoint x: 174, startPoint y: 270, endPoint x: 141, endPoint y: 270, distance: 32.9
click at [141, 270] on div "Boşluk 5 px rem % vh vw" at bounding box center [157, 269] width 176 height 16
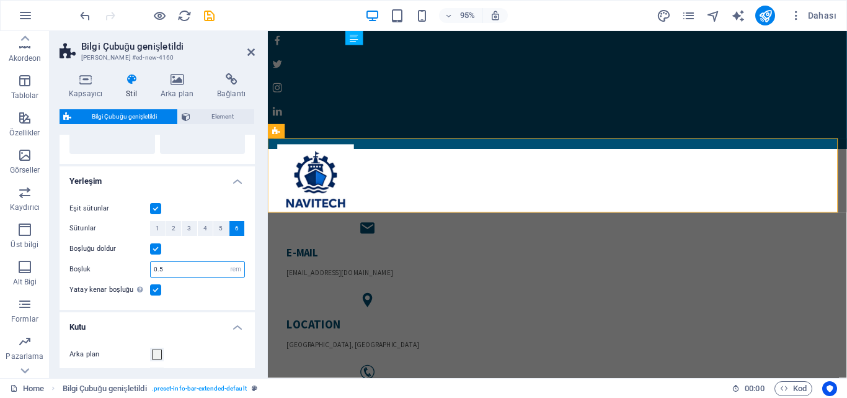
click at [175, 268] on input "0.5" at bounding box center [198, 269] width 94 height 15
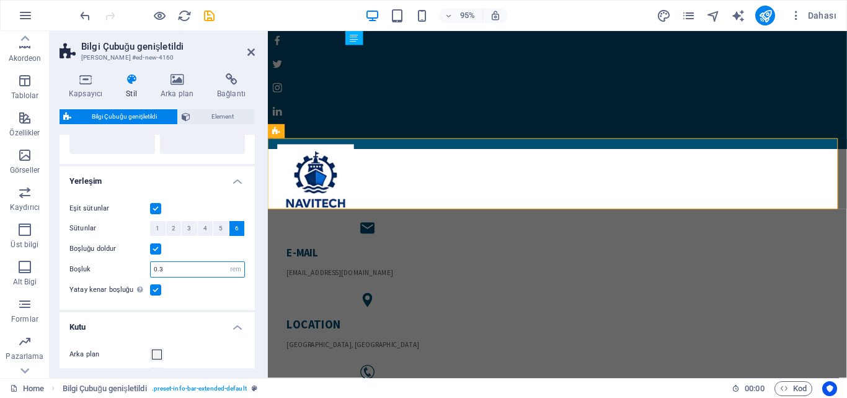
click at [179, 273] on input "0.3" at bounding box center [198, 269] width 94 height 15
type input "0.2"
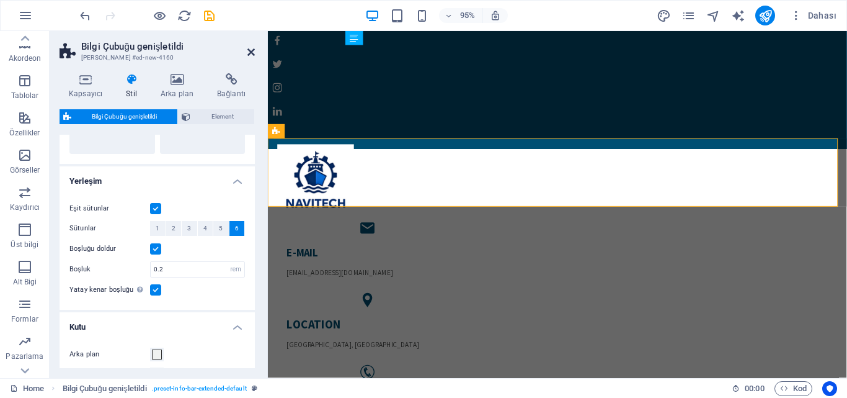
click at [251, 53] on icon at bounding box center [250, 52] width 7 height 10
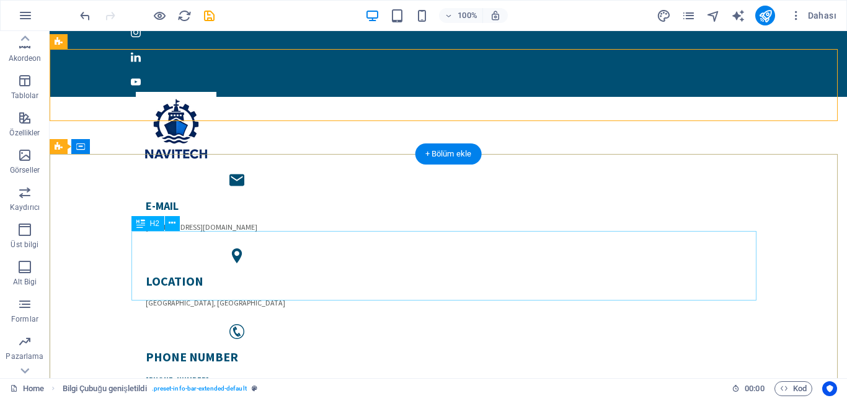
scroll to position [0, 0]
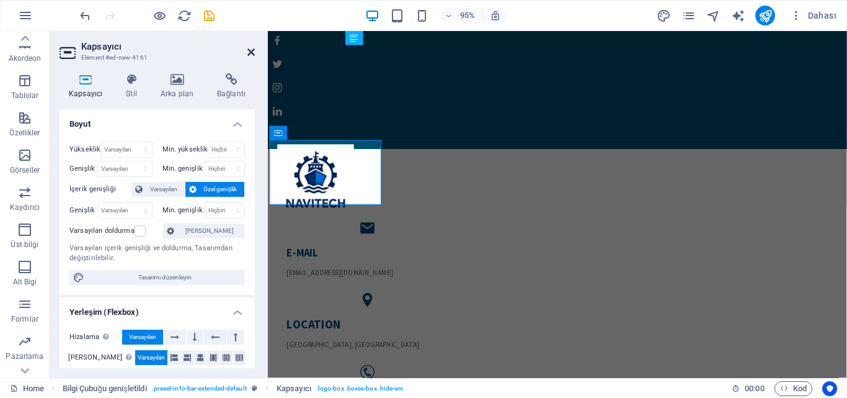
click at [251, 51] on icon at bounding box center [250, 52] width 7 height 10
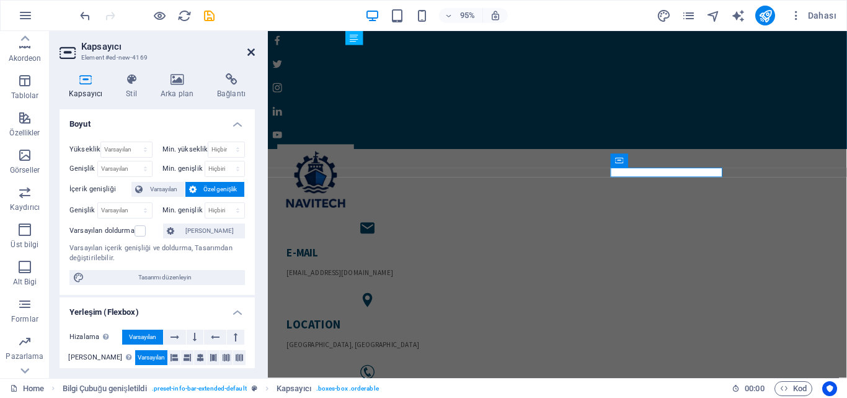
click at [252, 48] on icon at bounding box center [250, 52] width 7 height 10
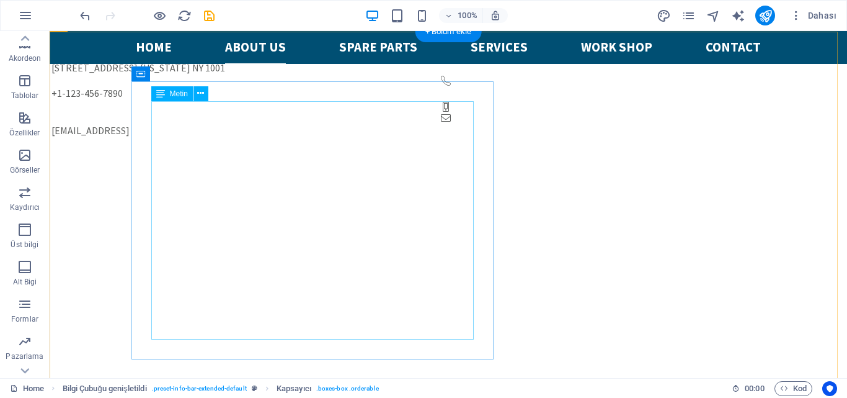
scroll to position [496, 0]
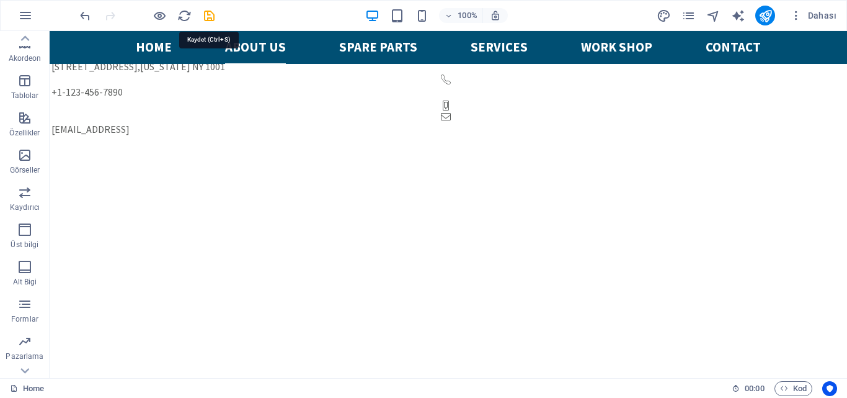
click at [212, 14] on icon "save" at bounding box center [209, 16] width 14 height 14
checkbox input "false"
